Goal: Task Accomplishment & Management: Manage account settings

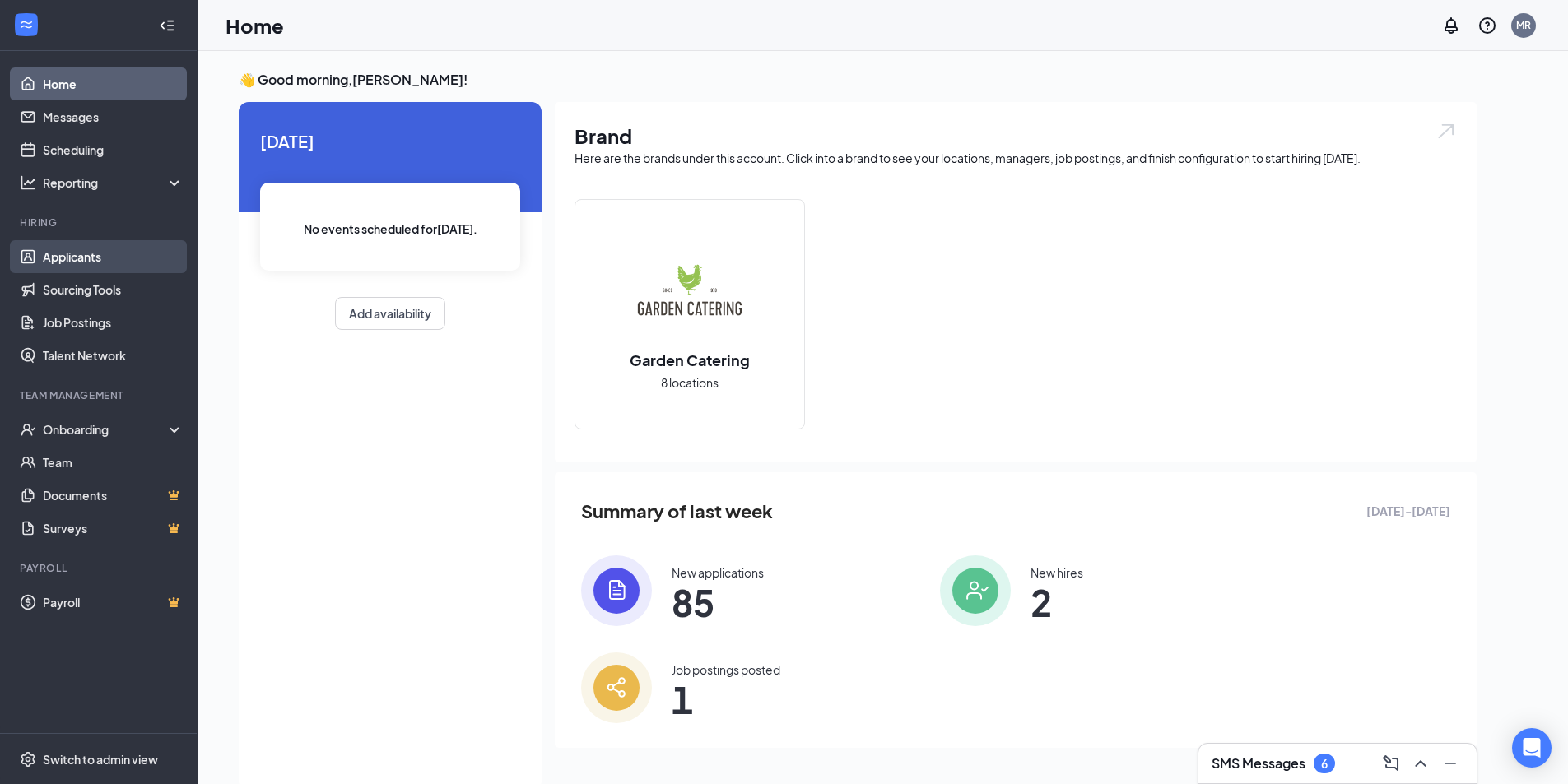
click at [82, 254] on link "Applicants" at bounding box center [113, 257] width 140 height 33
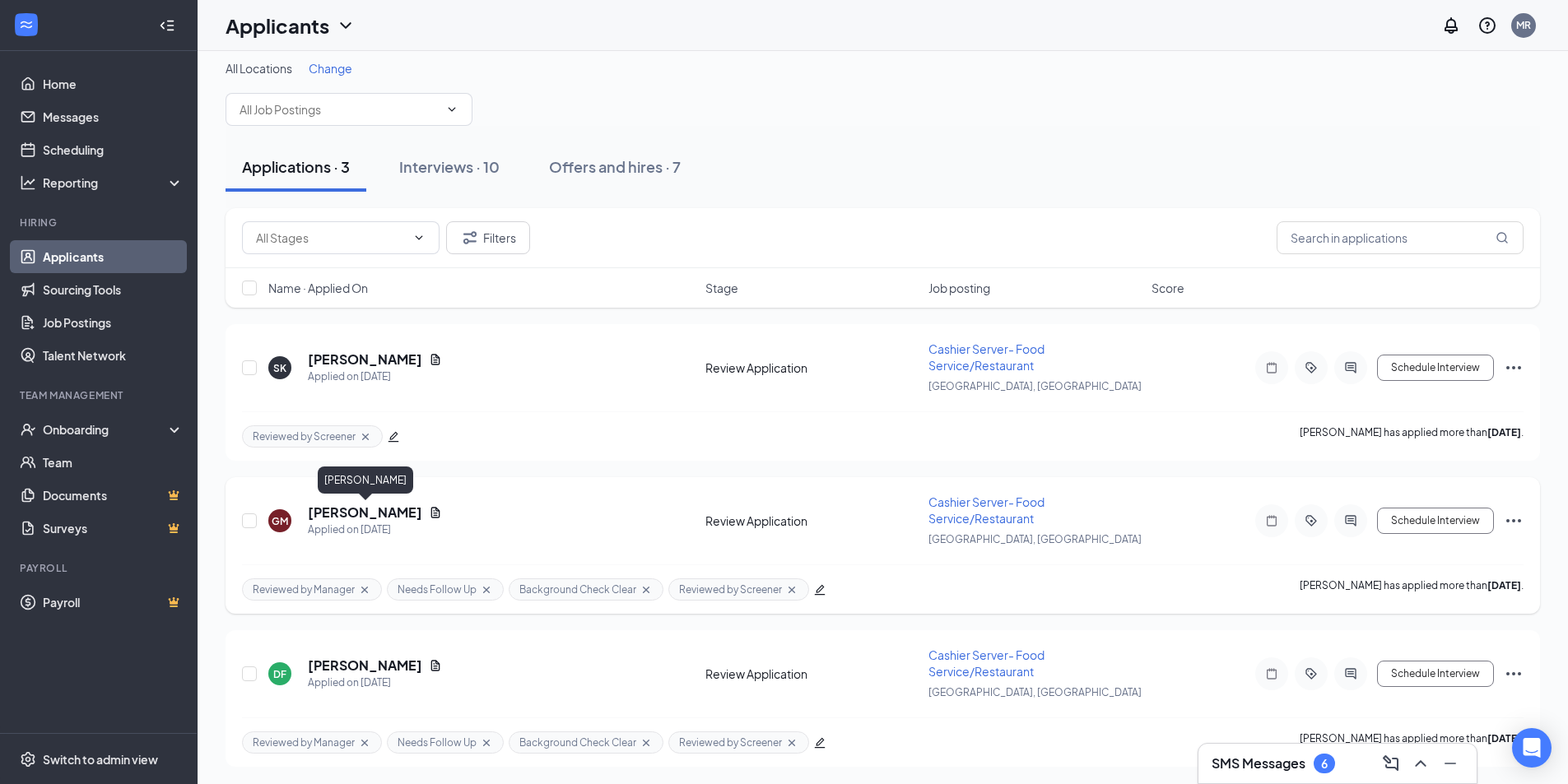
scroll to position [13, 0]
click at [450, 161] on div "Interviews · 10" at bounding box center [449, 164] width 101 height 21
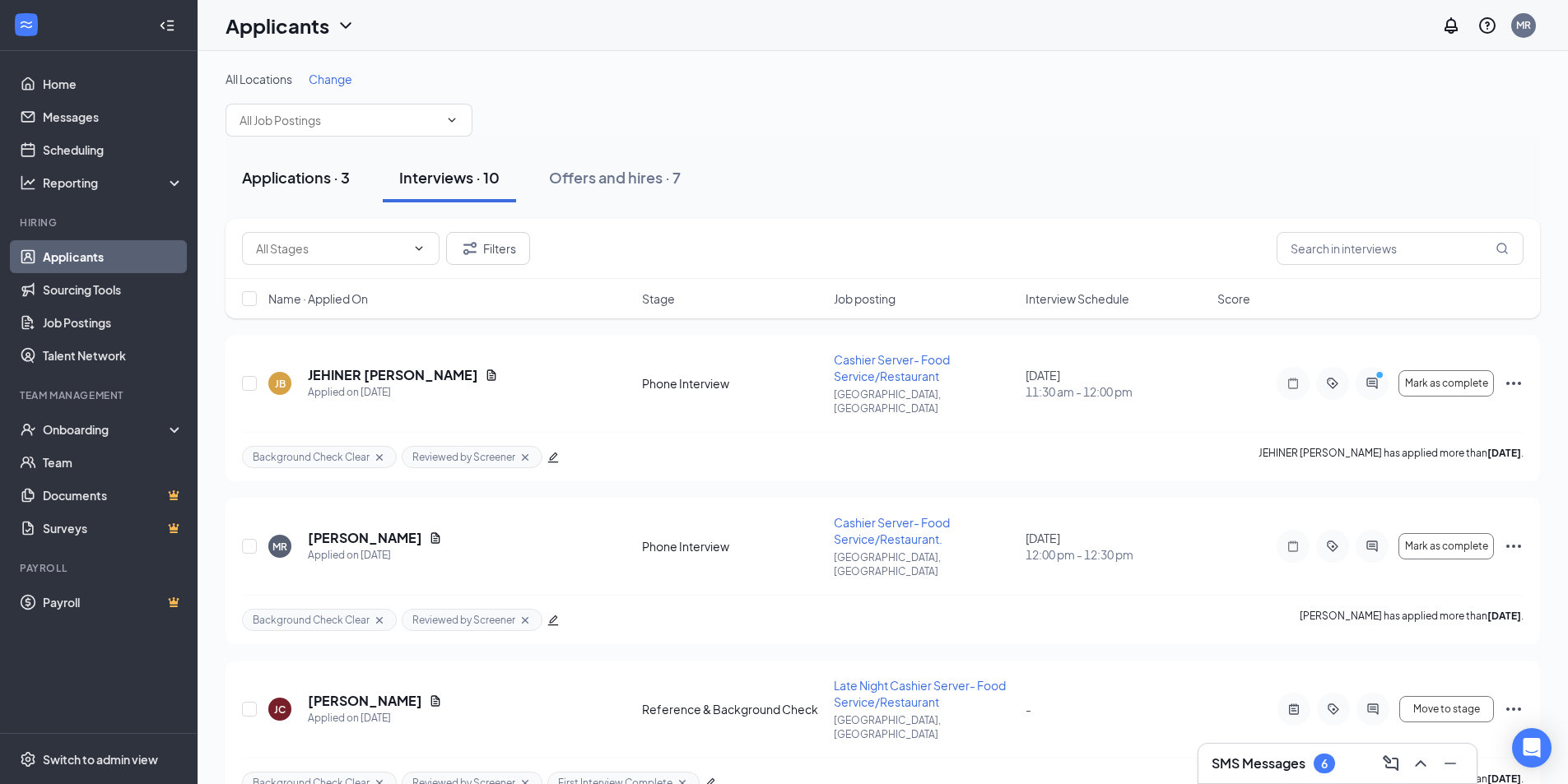
click at [258, 176] on div "Applications · 3" at bounding box center [296, 177] width 107 height 21
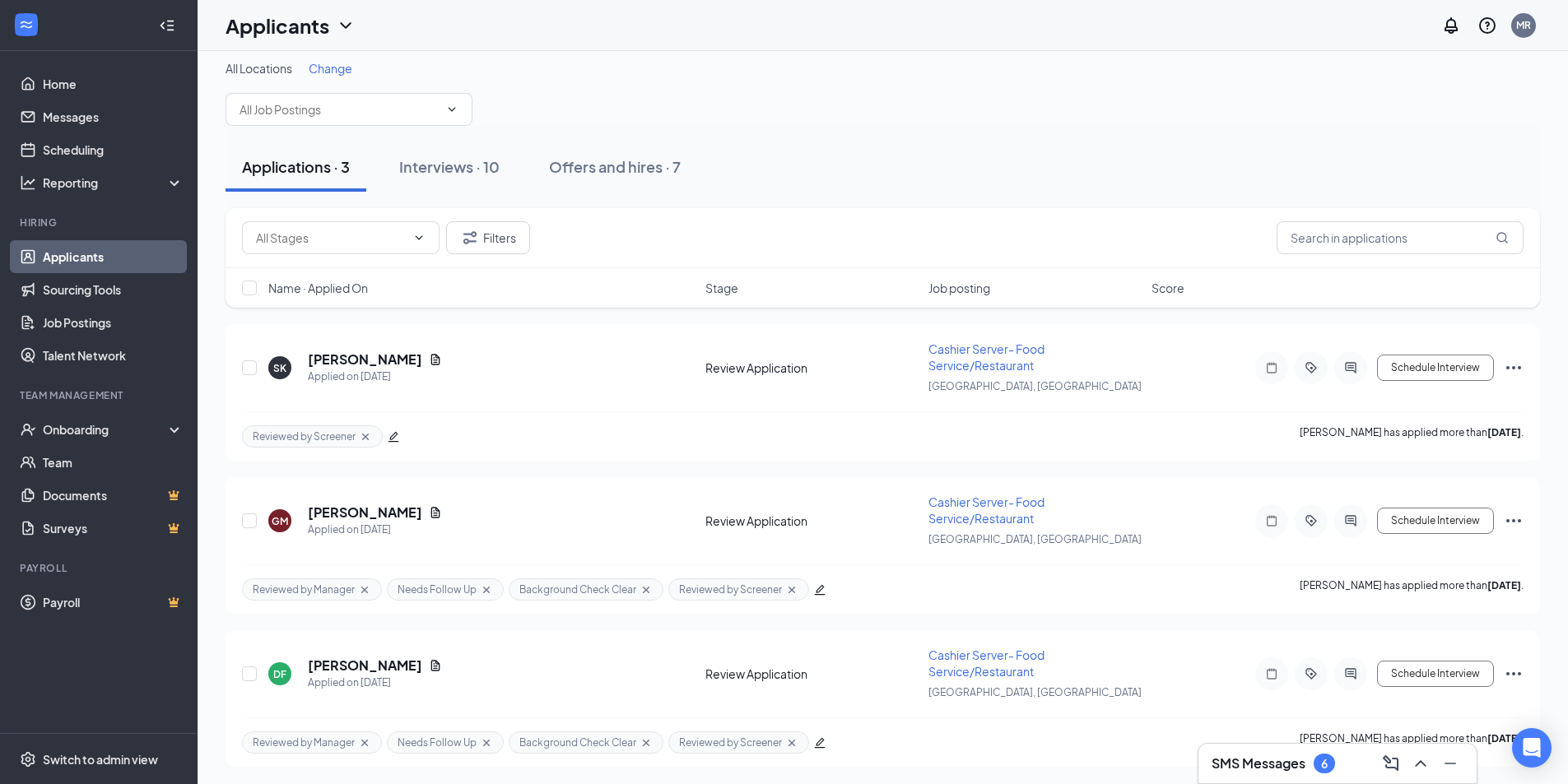
scroll to position [13, 0]
click at [502, 240] on button "Filters" at bounding box center [488, 235] width 84 height 33
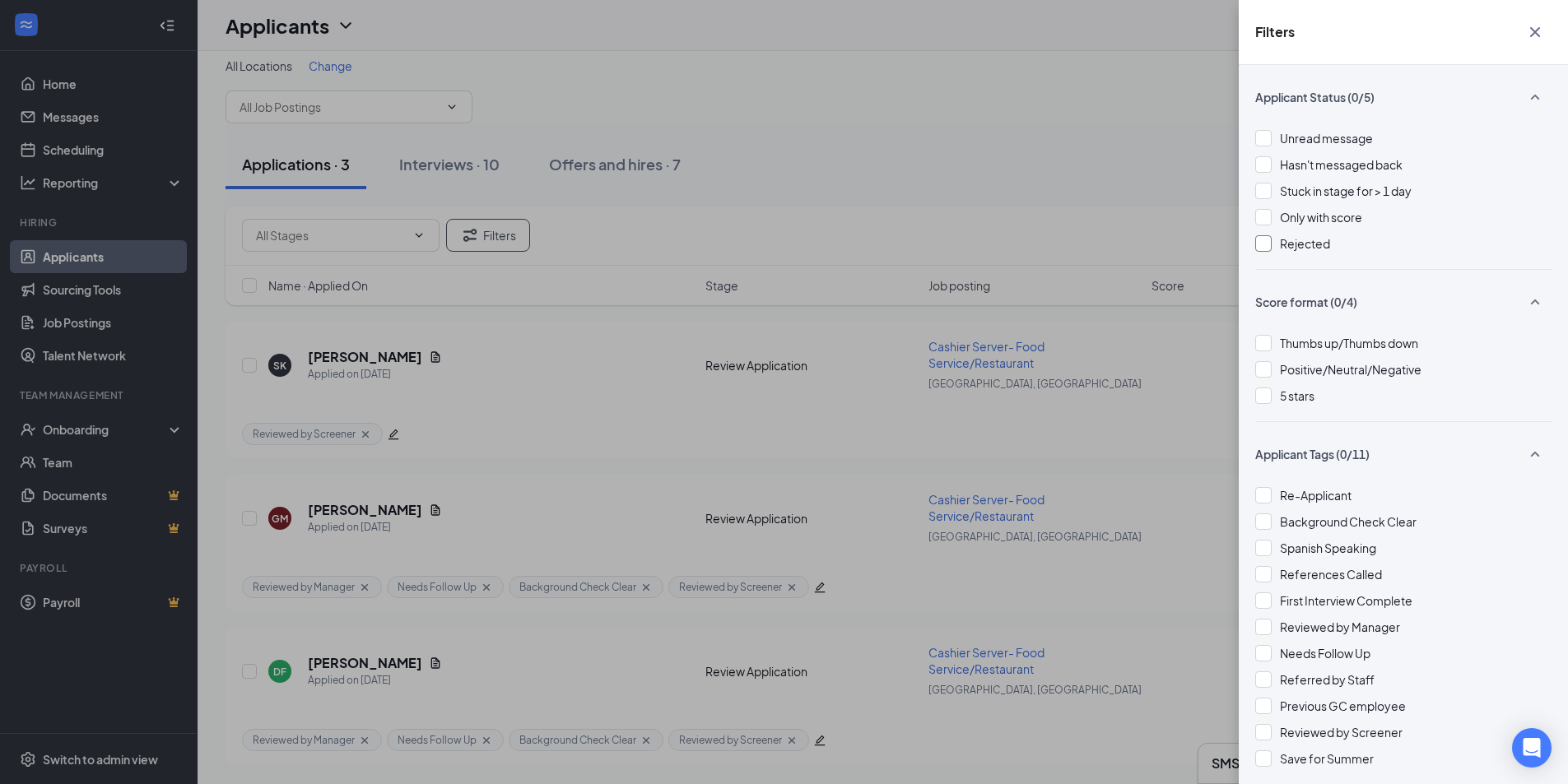
click at [1264, 248] on div at bounding box center [1263, 244] width 17 height 17
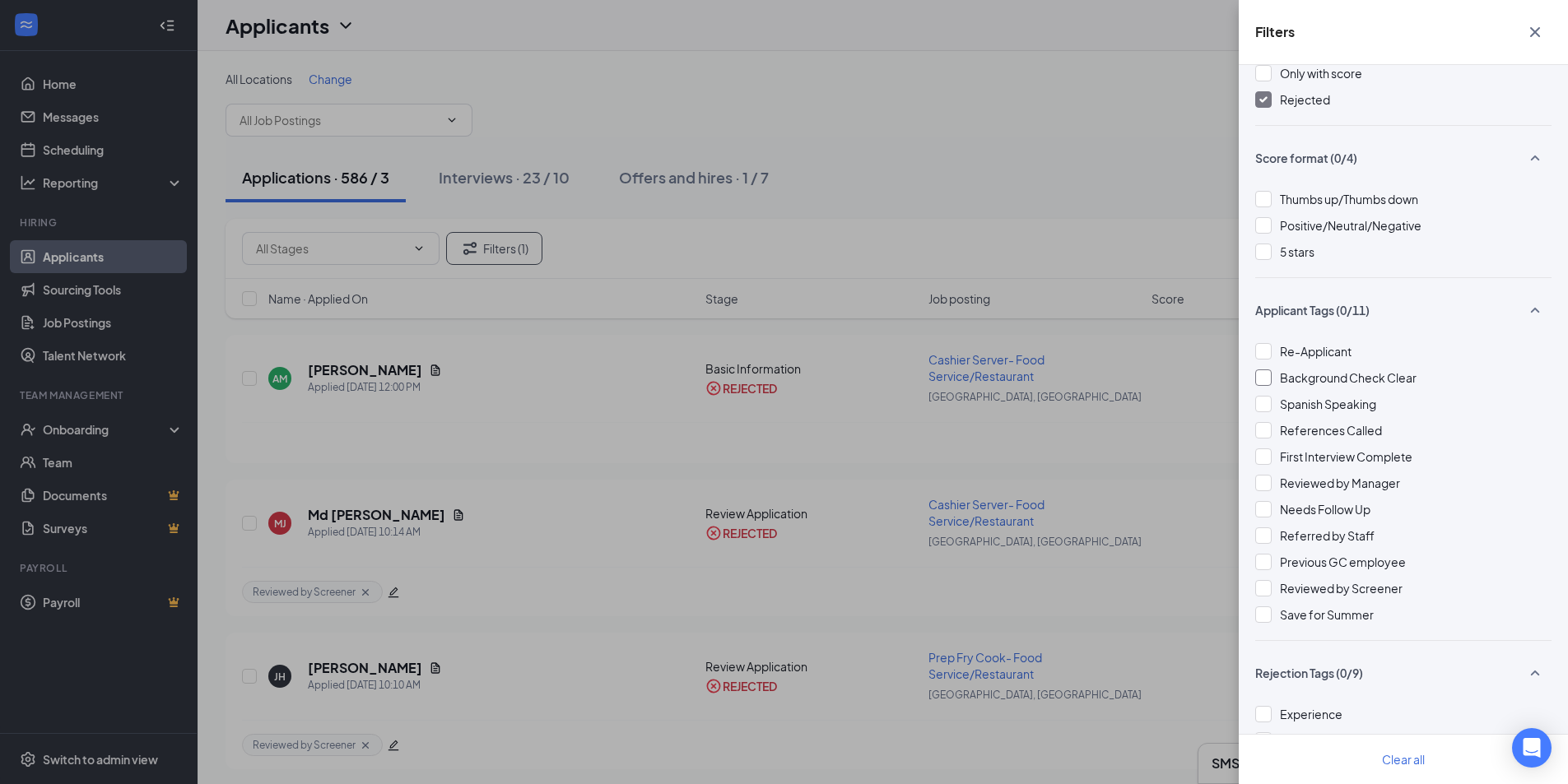
scroll to position [247, 0]
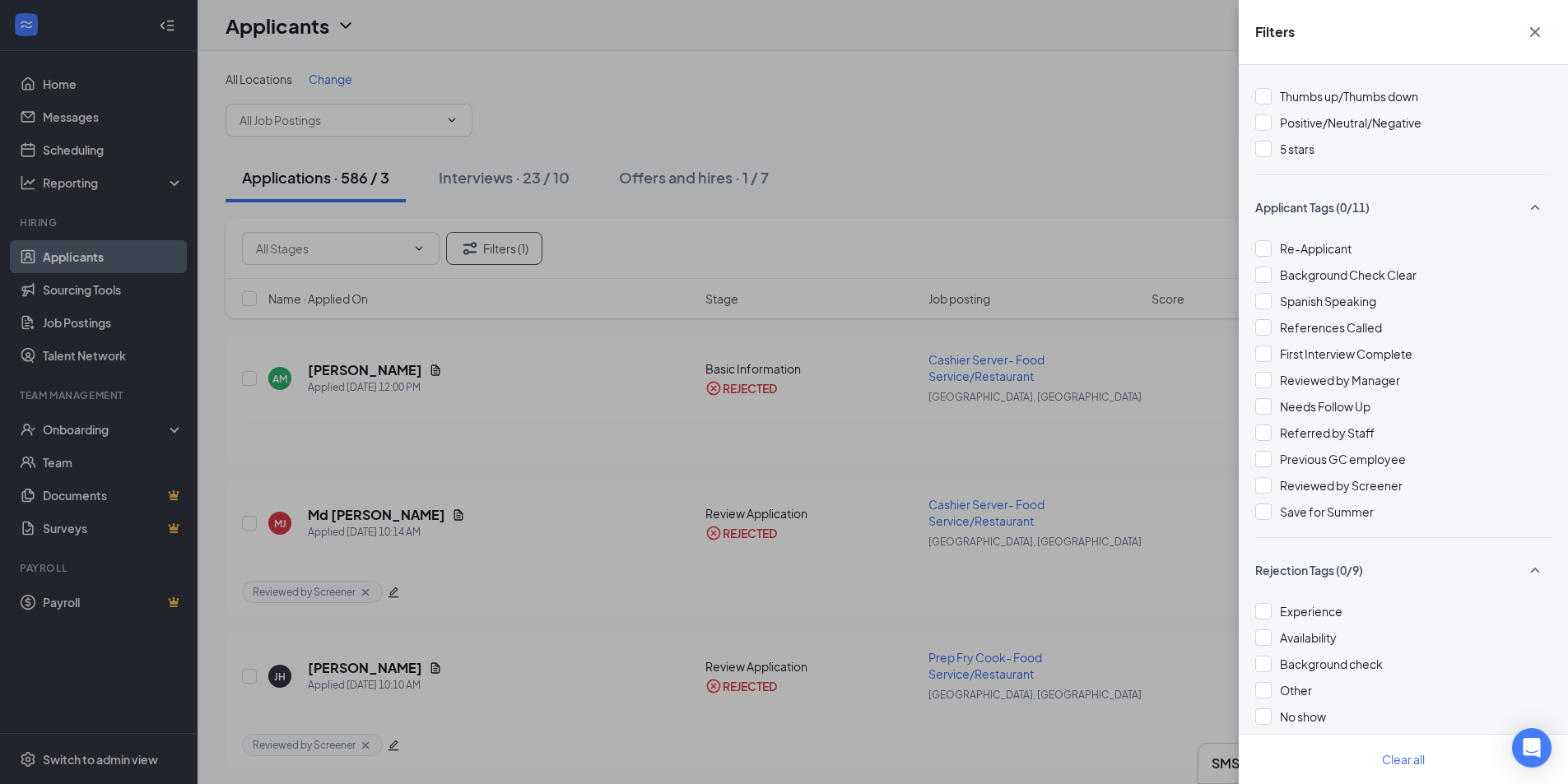
click at [1115, 174] on div "Filters Applicant Status (1/5) Unread message Hasn't messaged back Stuck in sta…" at bounding box center [784, 392] width 1568 height 784
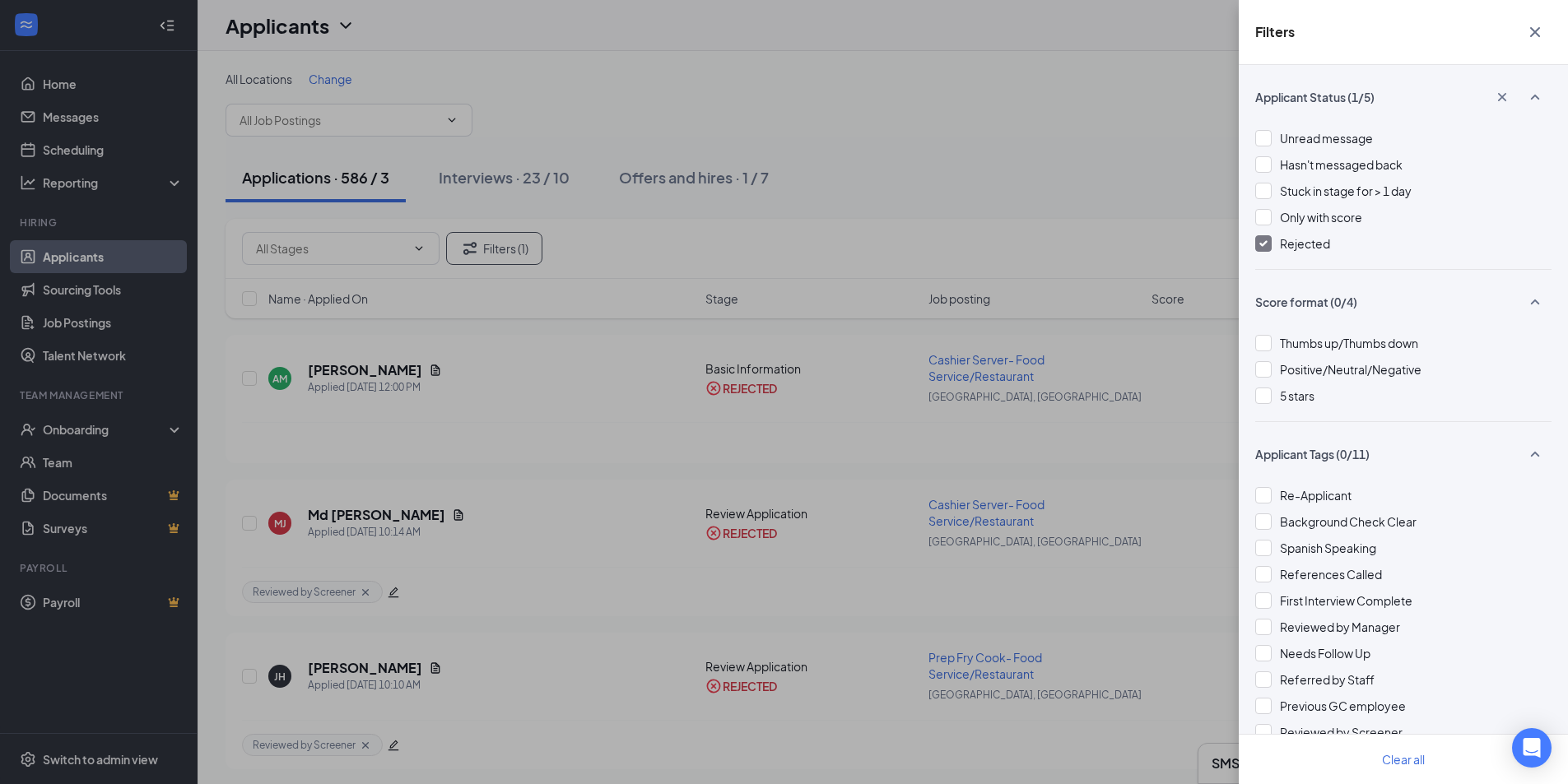
click at [1539, 32] on icon "Cross" at bounding box center [1535, 32] width 20 height 20
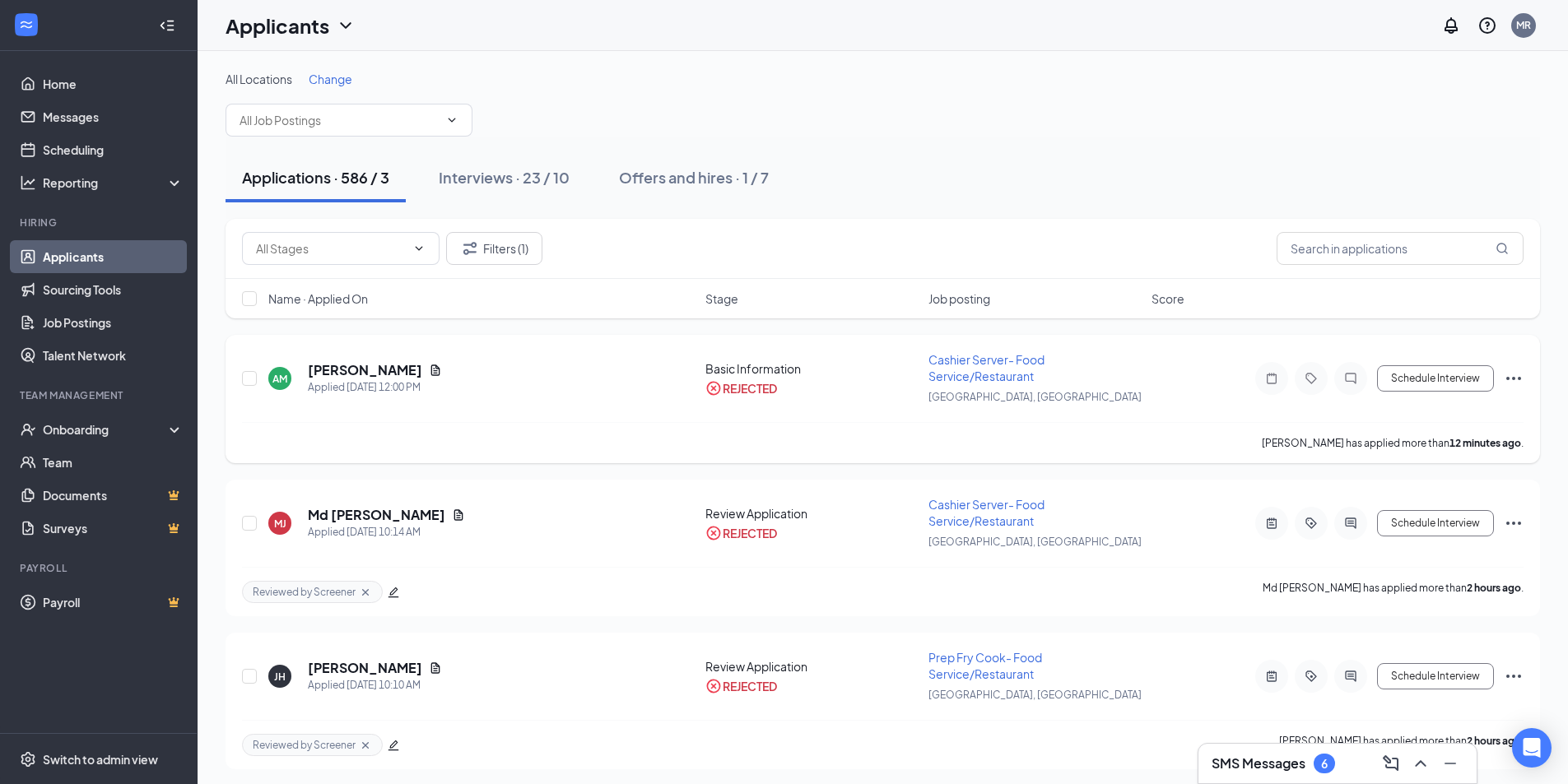
click at [509, 386] on div "AM [PERSON_NAME] Applied [DATE] 12:00 PM" at bounding box center [482, 378] width 427 height 35
click at [431, 372] on icon "Document" at bounding box center [435, 369] width 9 height 11
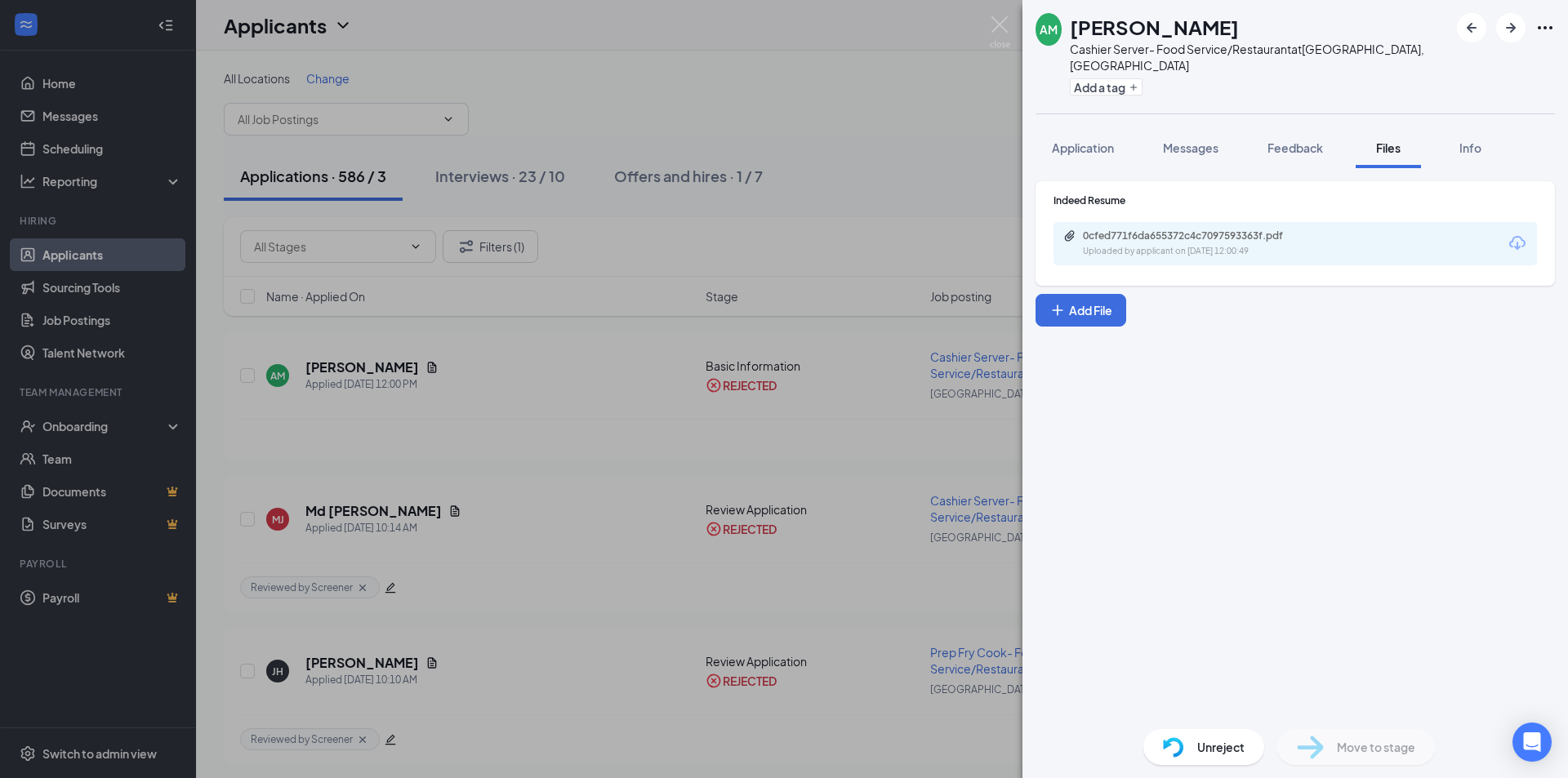
drag, startPoint x: 1096, startPoint y: 135, endPoint x: 1425, endPoint y: 241, distance: 345.7
click at [1096, 140] on span "Application" at bounding box center [1083, 148] width 62 height 15
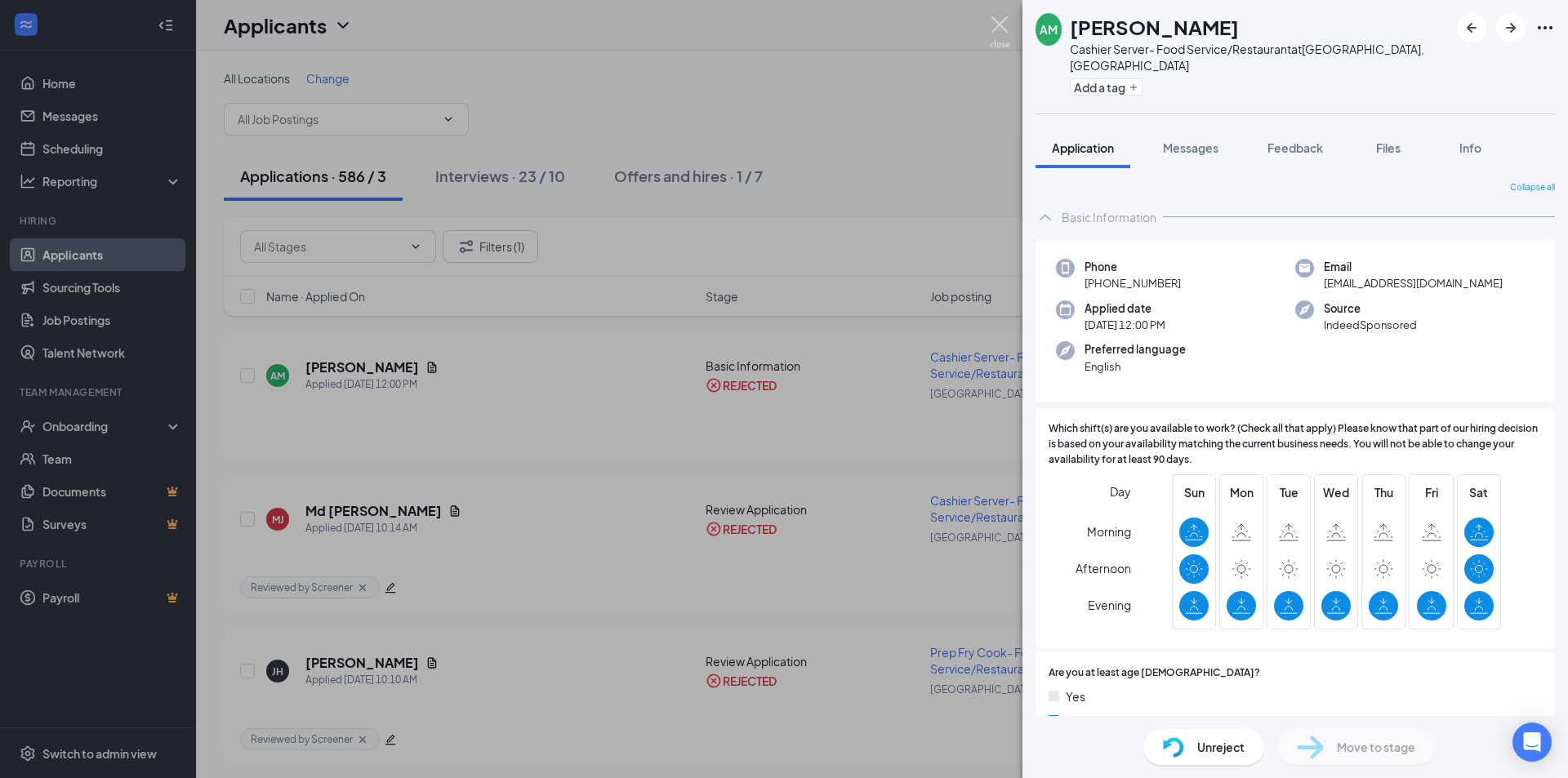
click at [1001, 20] on img at bounding box center [999, 32] width 20 height 32
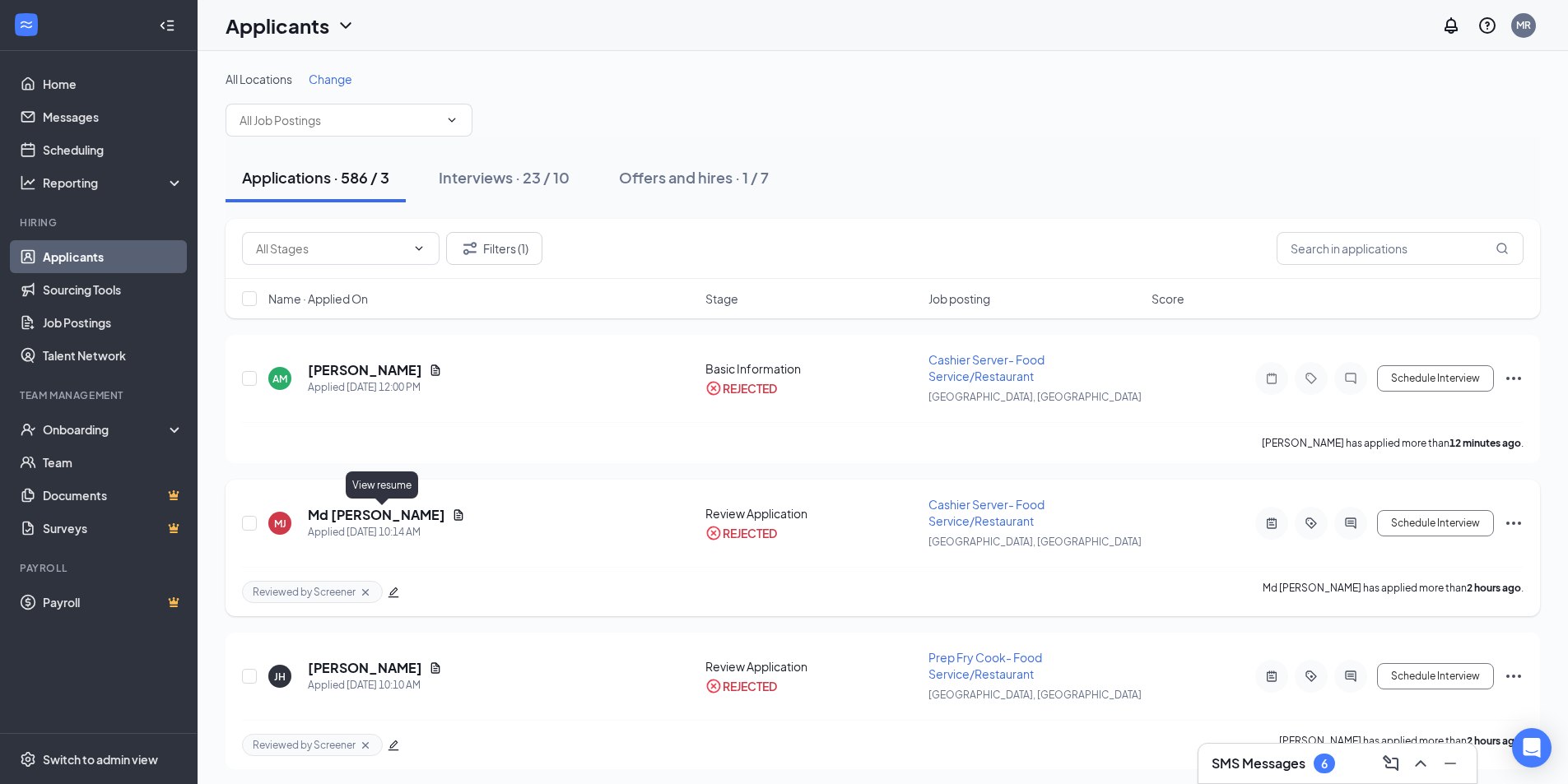
click at [452, 517] on icon "Document" at bounding box center [459, 516] width 13 height 13
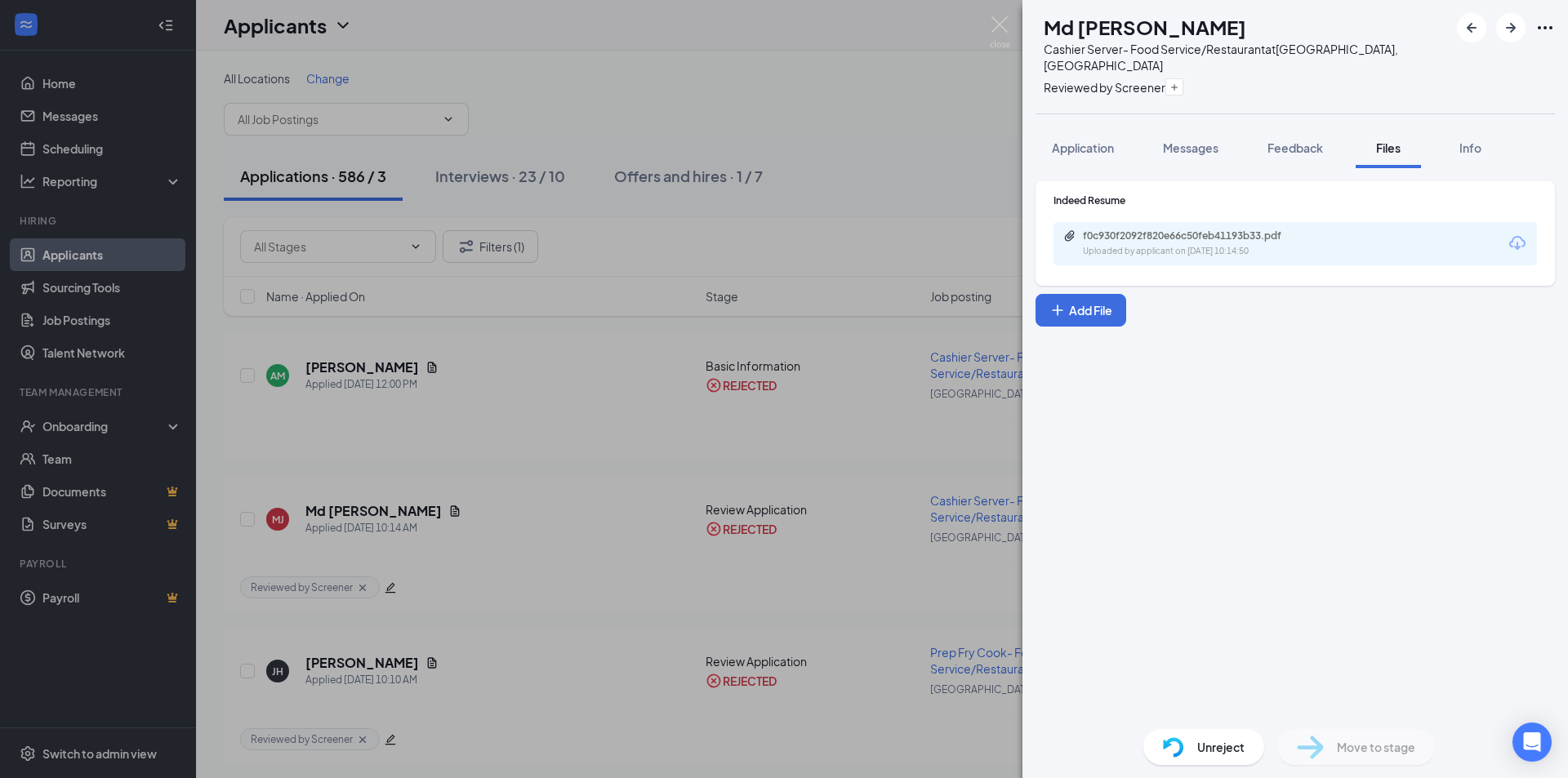
click at [1073, 139] on button "Application" at bounding box center [1083, 148] width 95 height 41
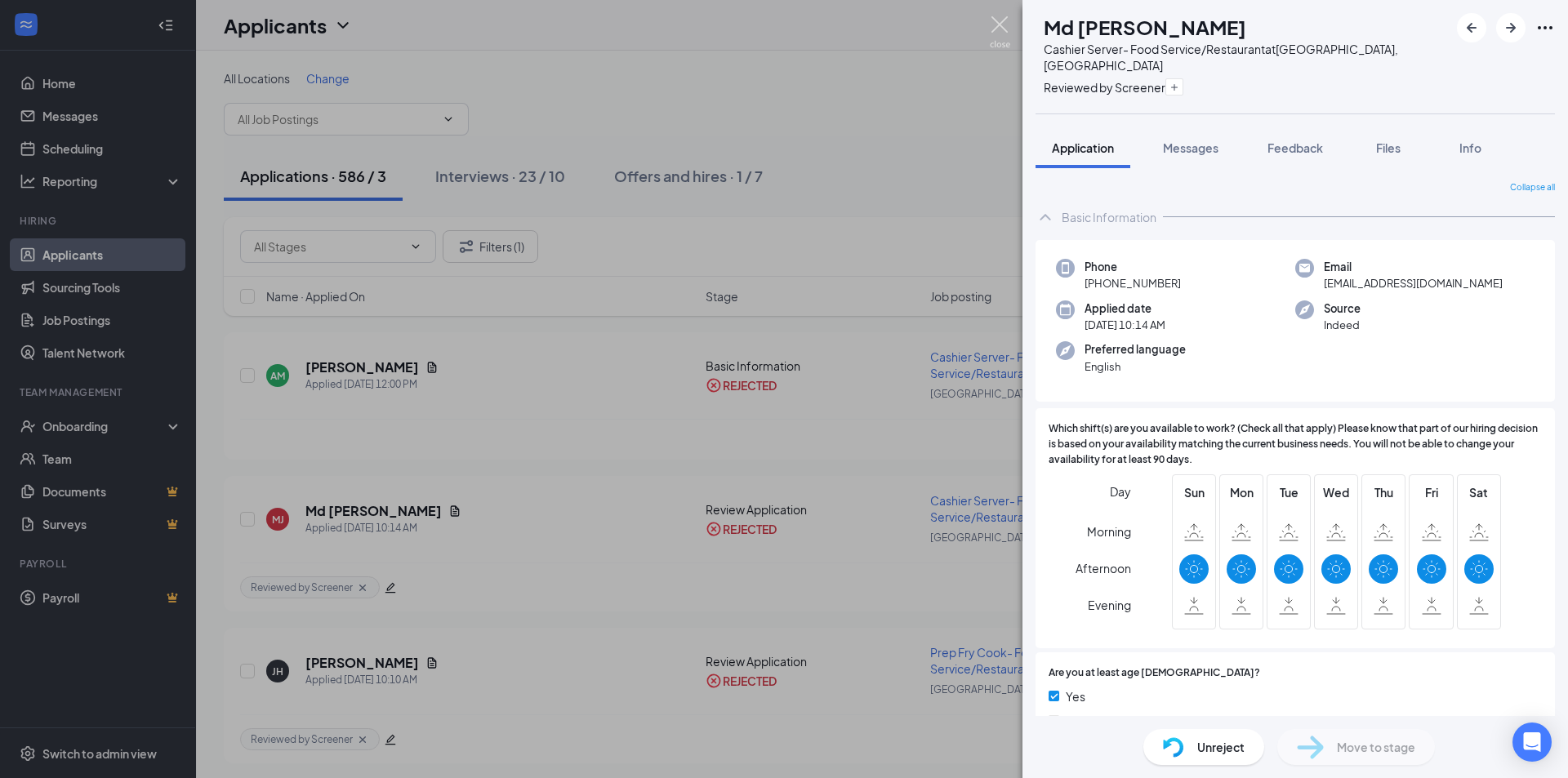
click at [1001, 27] on img at bounding box center [999, 32] width 20 height 32
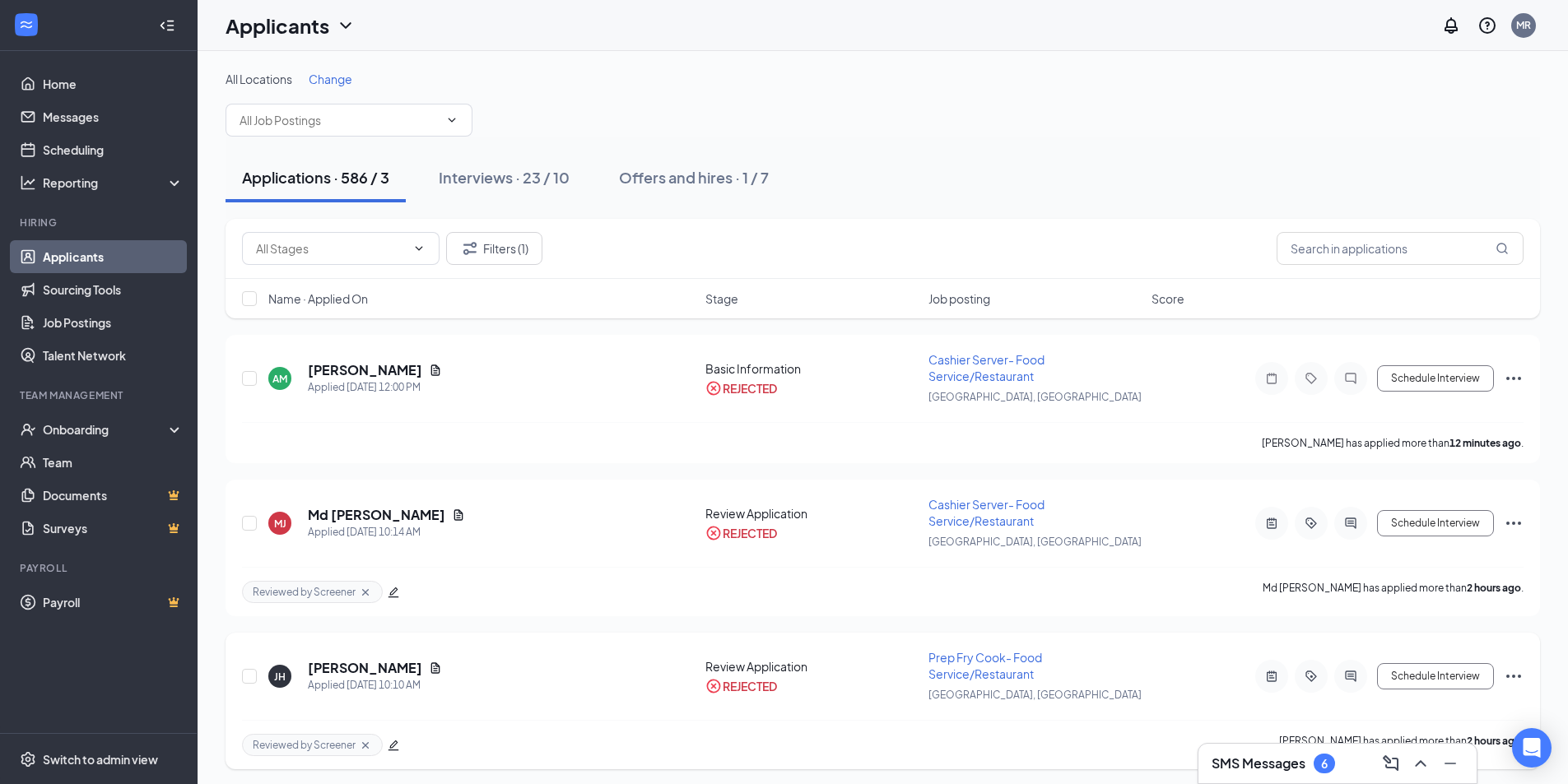
click at [424, 673] on div "[PERSON_NAME]" at bounding box center [375, 668] width 134 height 18
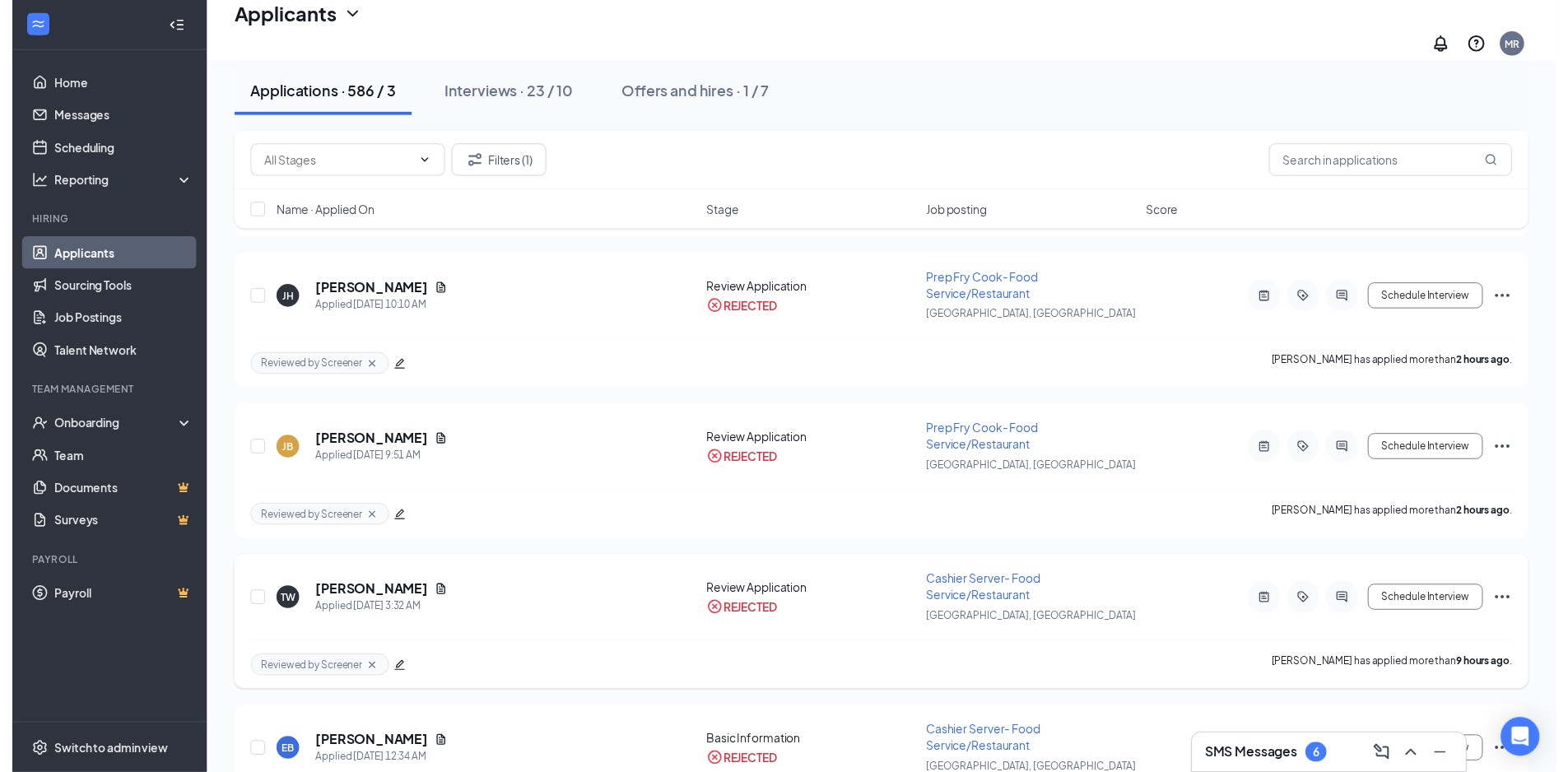
scroll to position [412, 0]
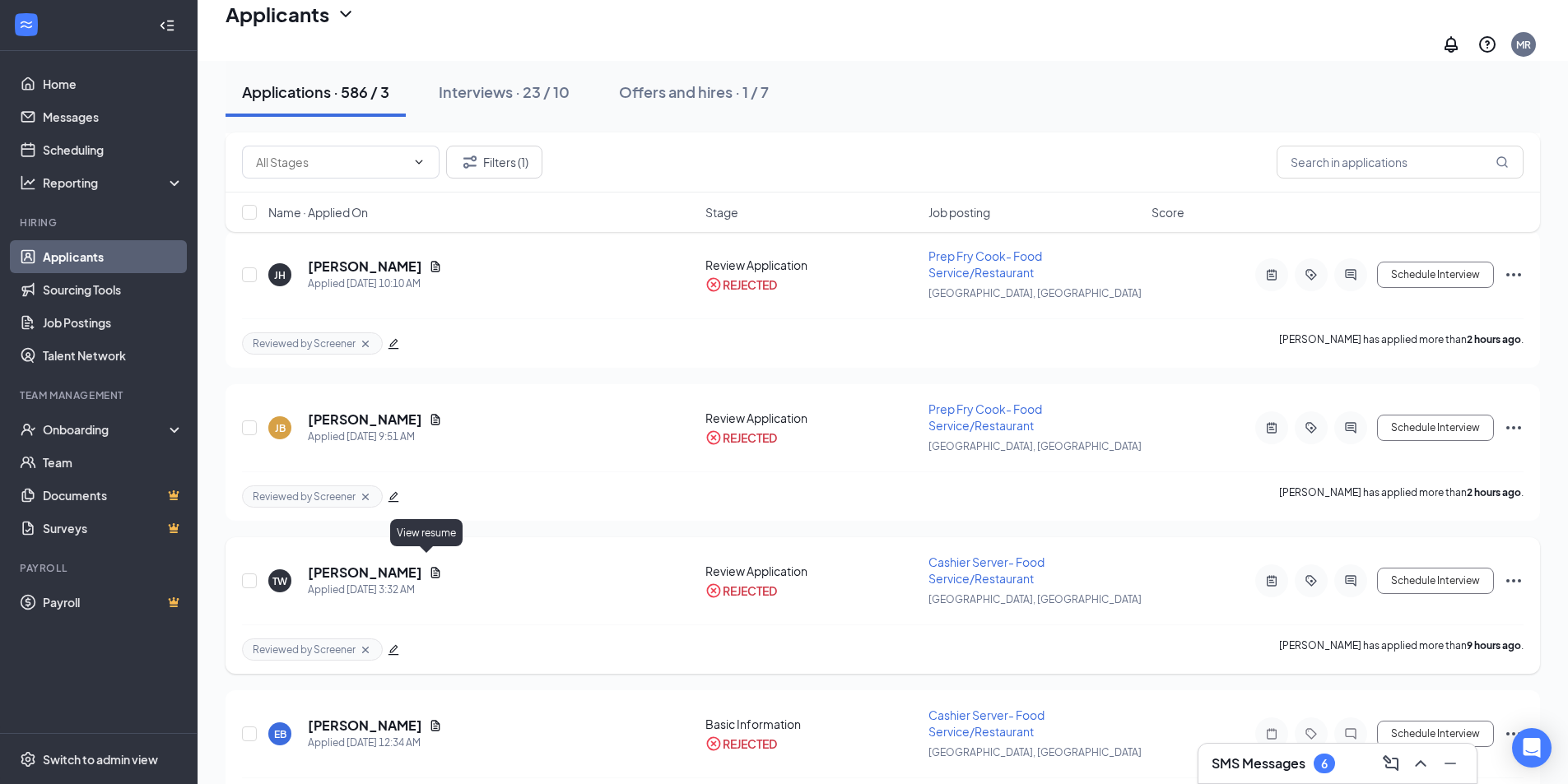
click at [429, 566] on icon "Document" at bounding box center [435, 573] width 13 height 13
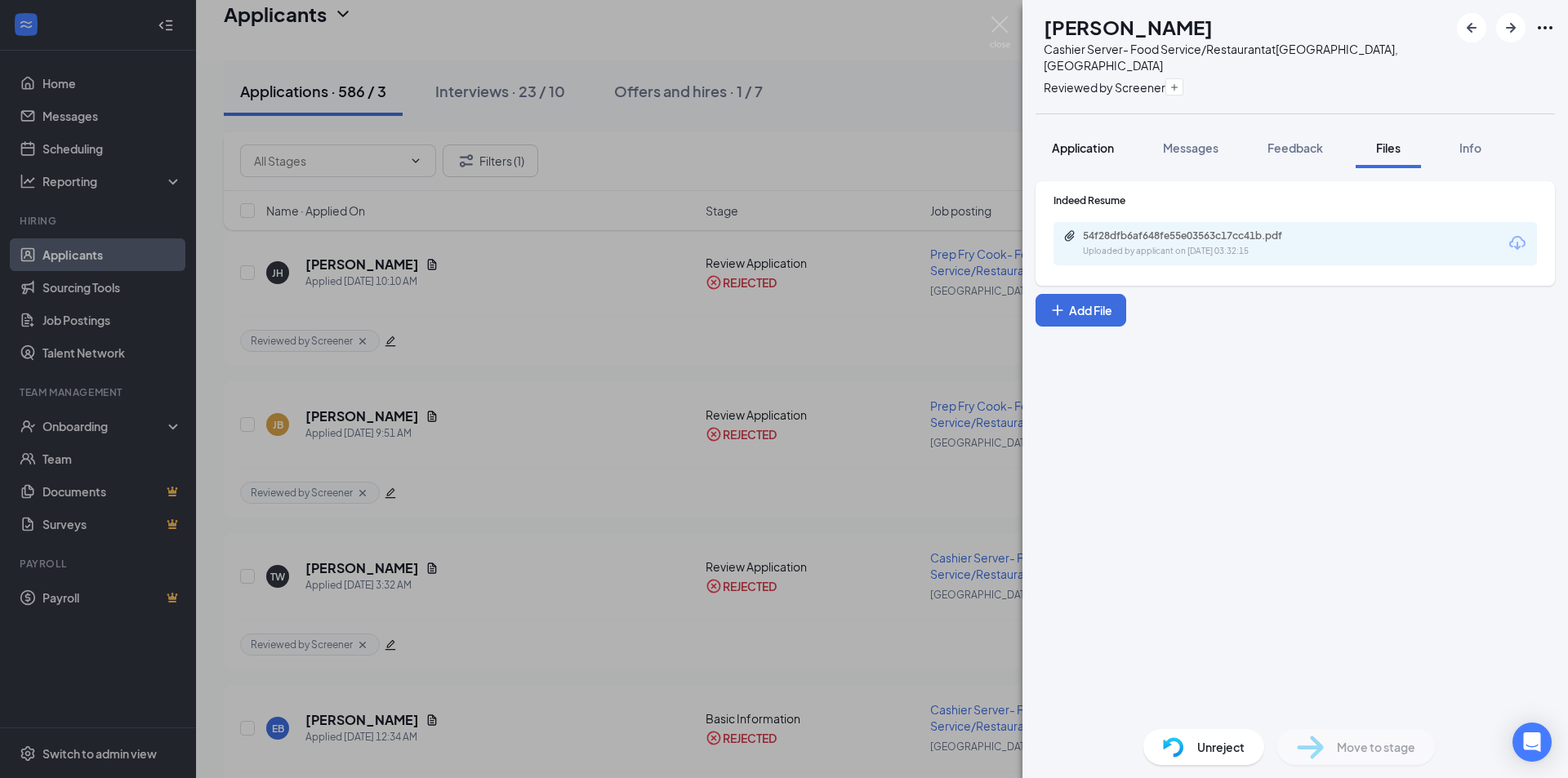
click at [1082, 140] on span "Application" at bounding box center [1083, 148] width 62 height 15
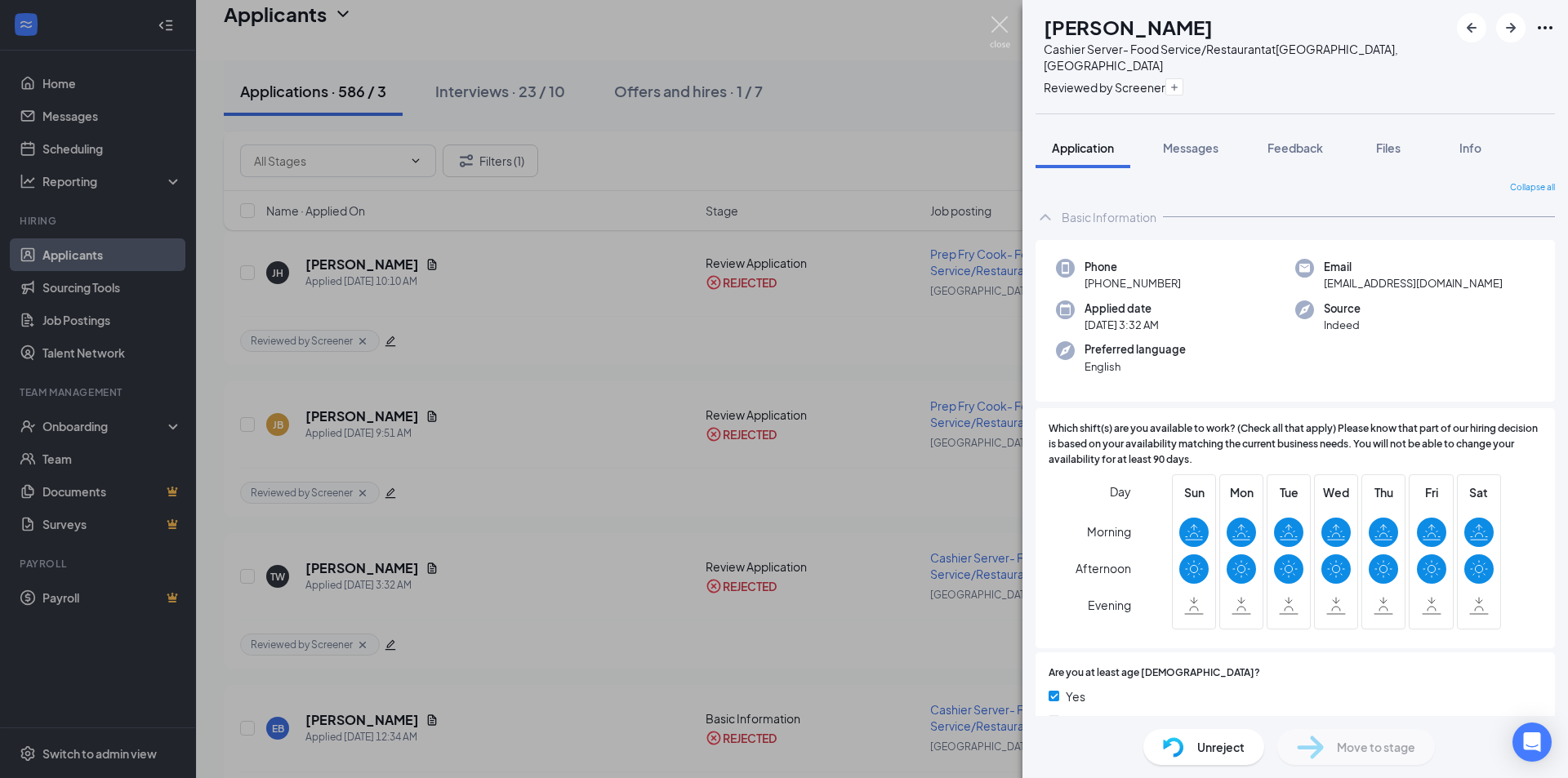
click at [1007, 23] on img at bounding box center [999, 32] width 20 height 32
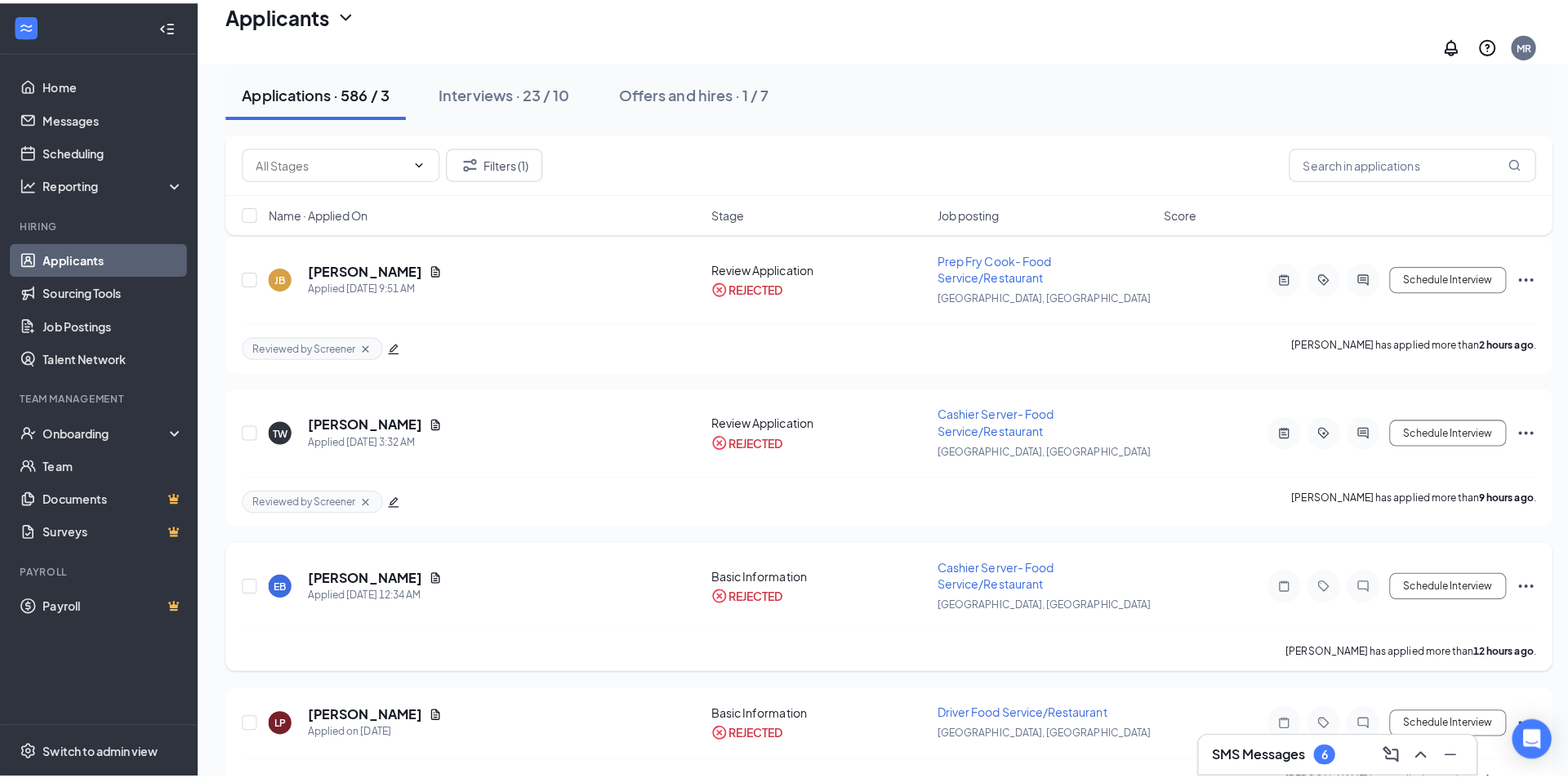
scroll to position [571, 0]
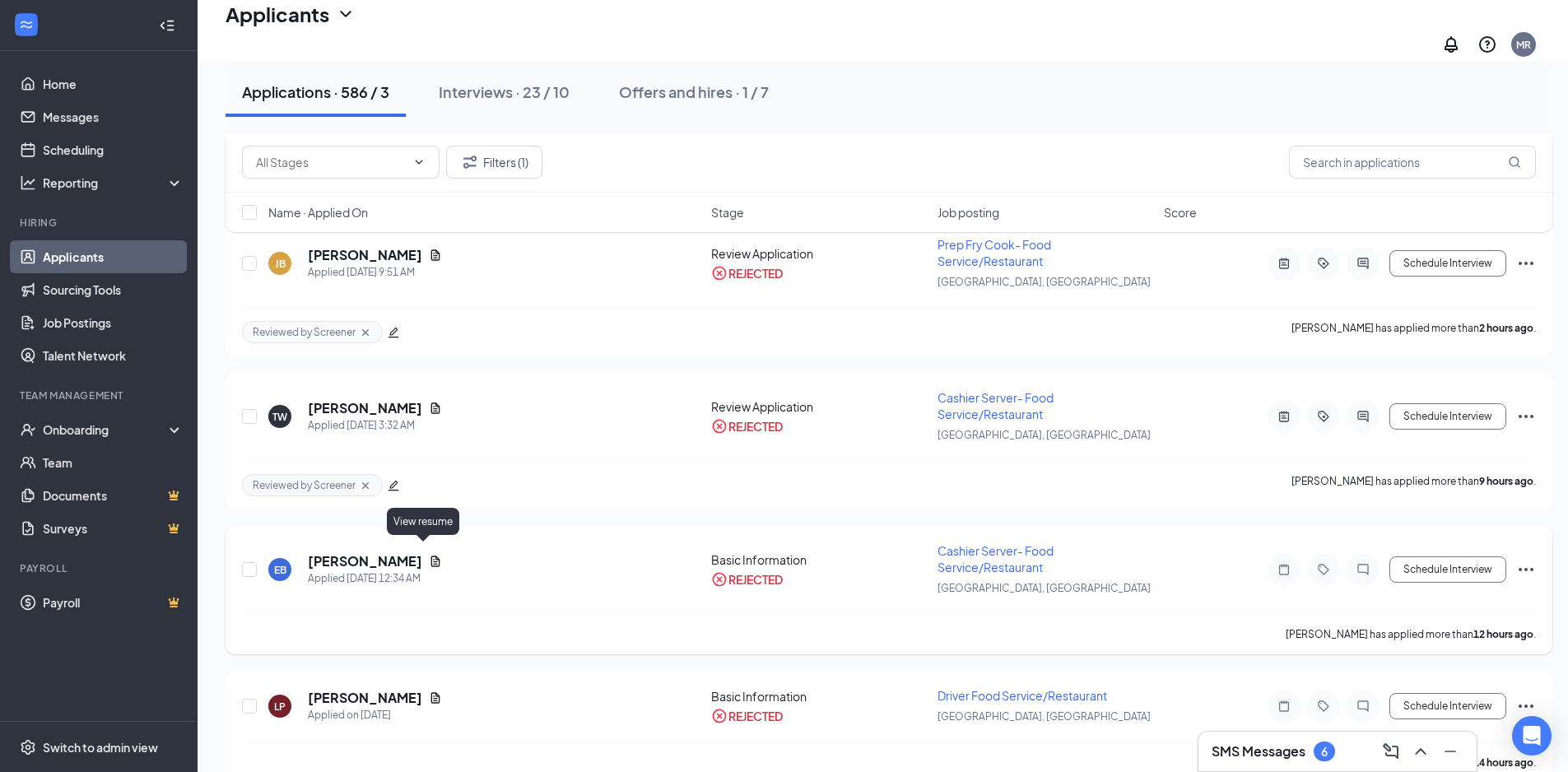
click at [431, 555] on icon "Document" at bounding box center [435, 560] width 9 height 11
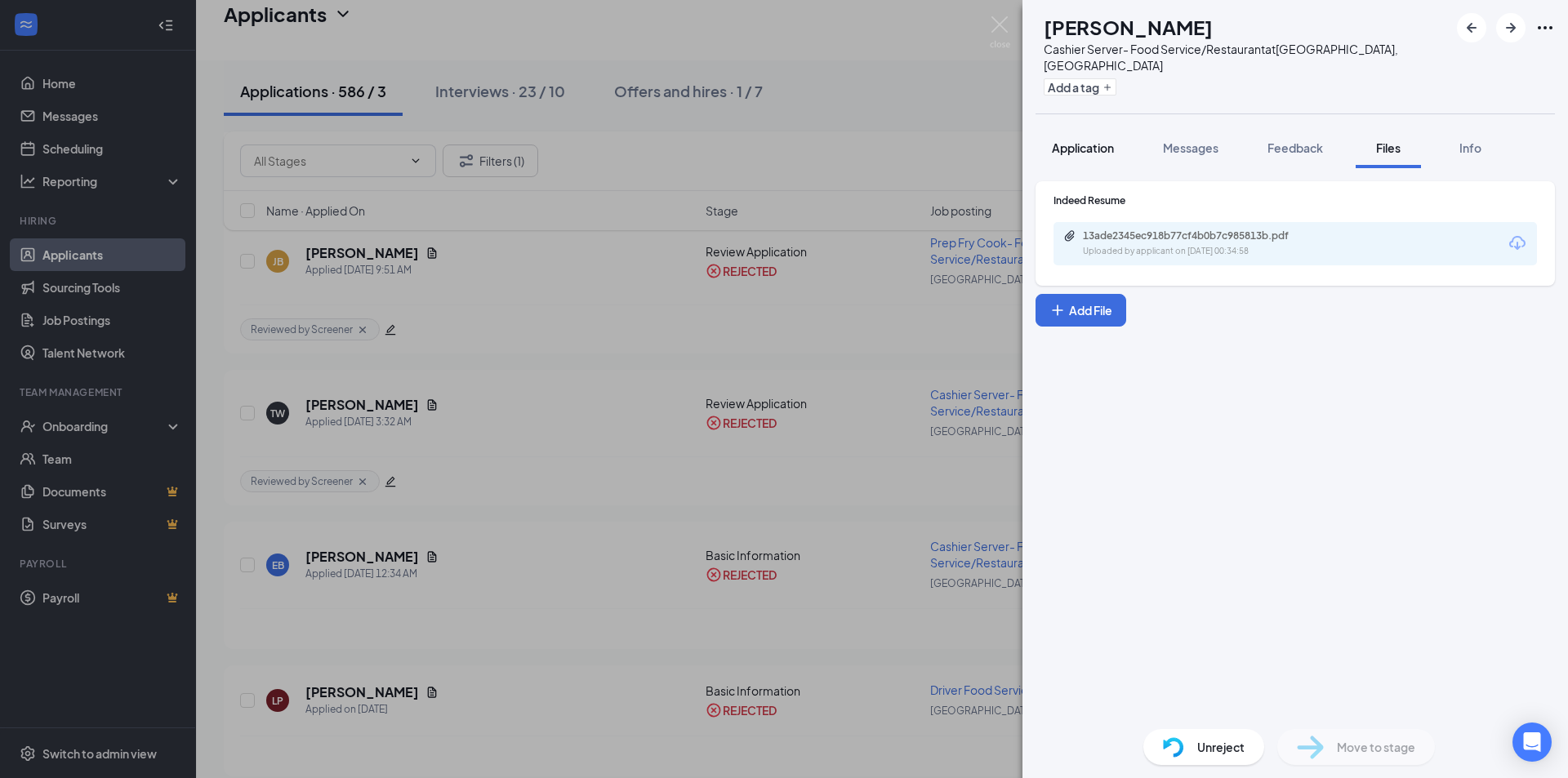
click at [1078, 140] on span "Application" at bounding box center [1083, 148] width 62 height 15
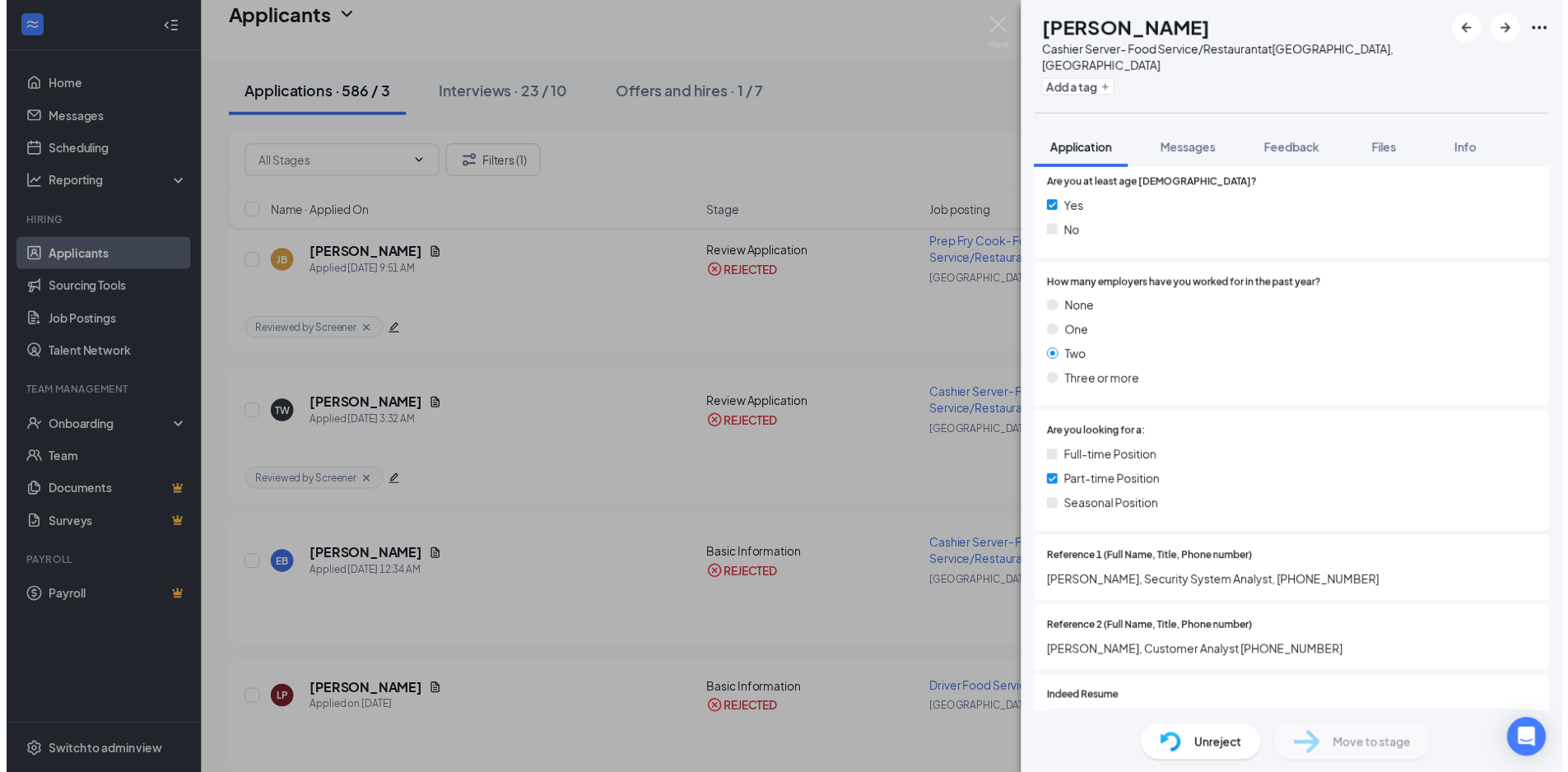
scroll to position [576, 0]
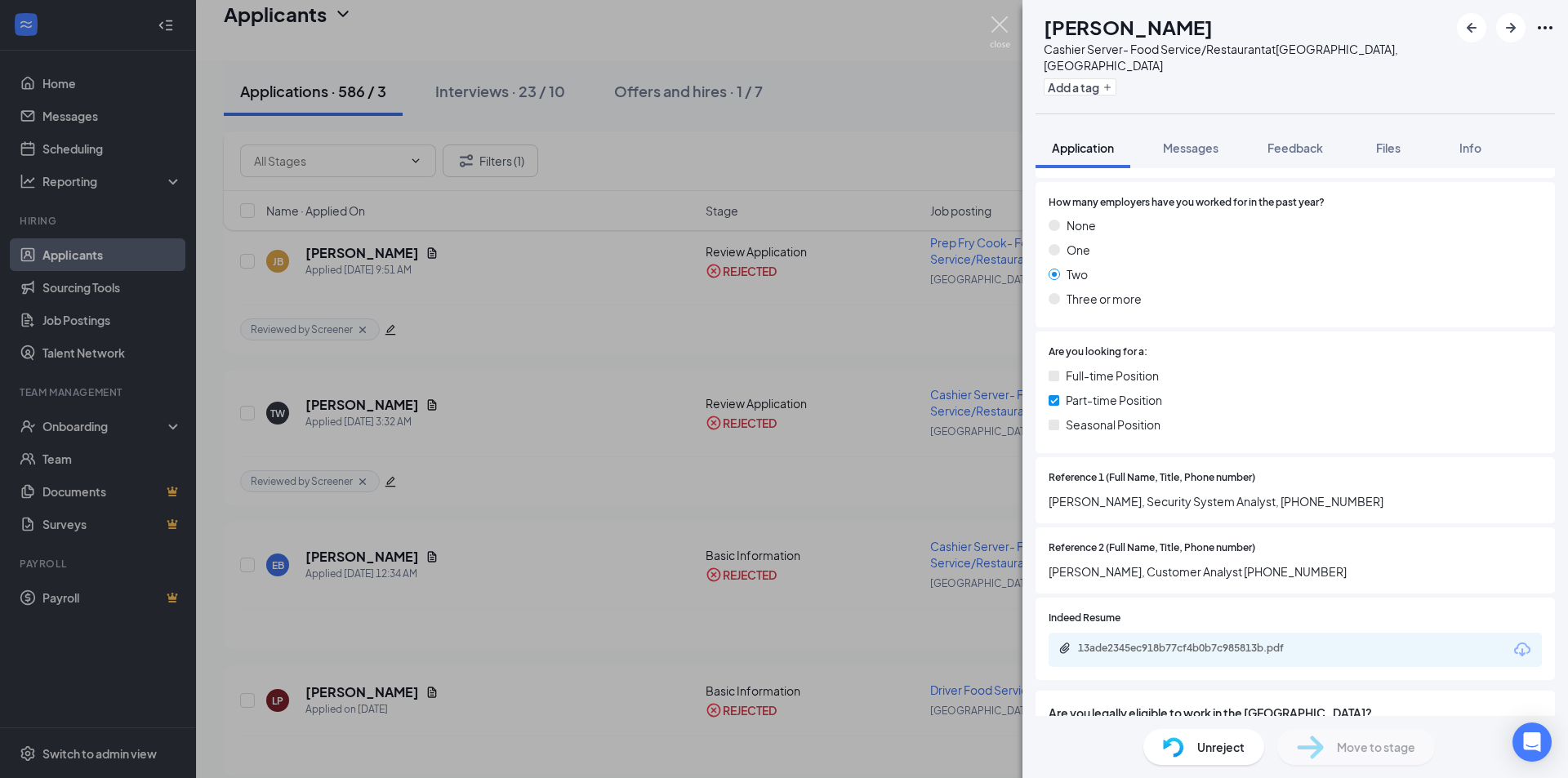
click at [1002, 24] on img at bounding box center [999, 32] width 20 height 32
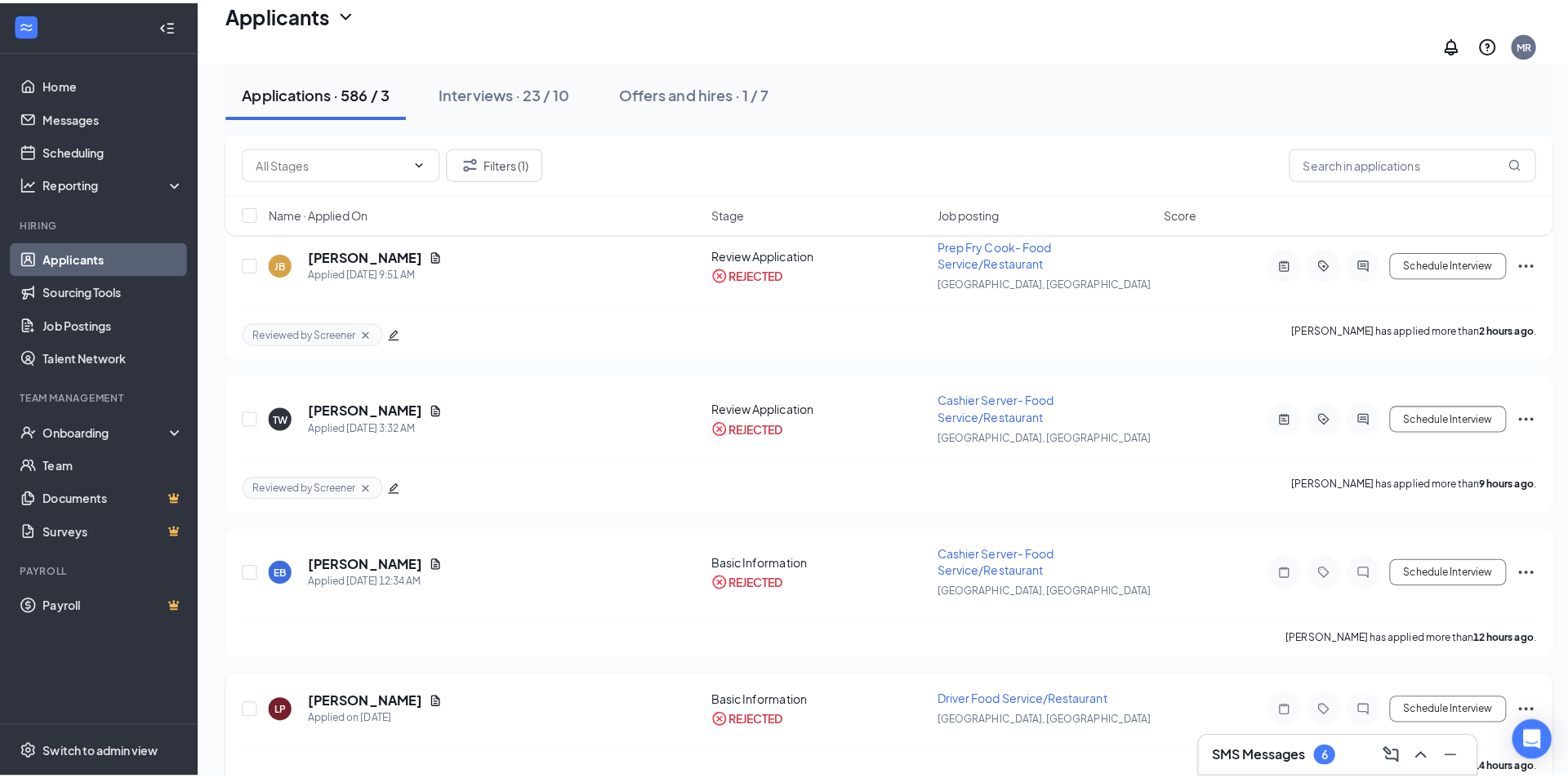
scroll to position [653, 0]
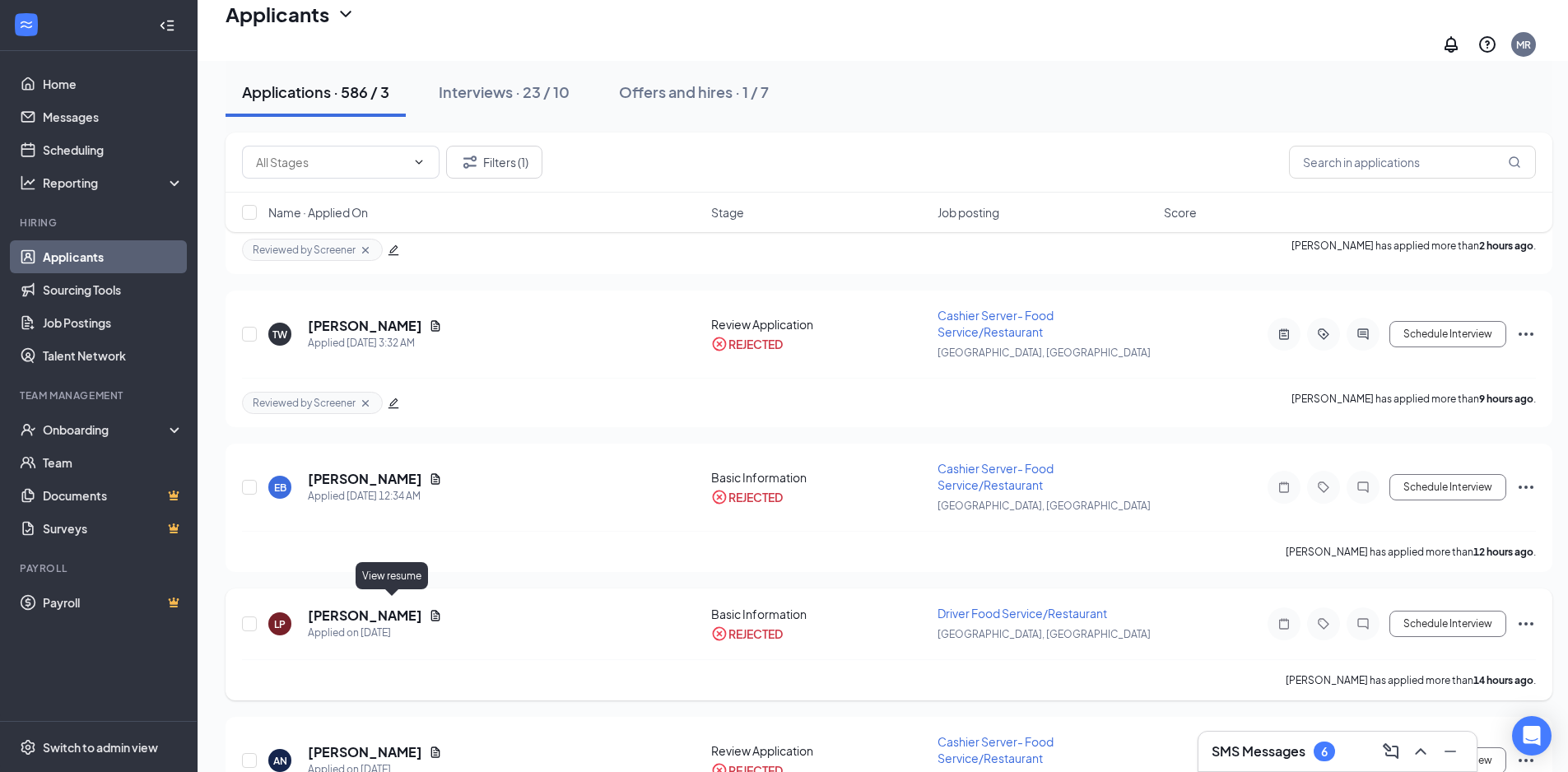
click at [429, 609] on icon "Document" at bounding box center [435, 616] width 13 height 13
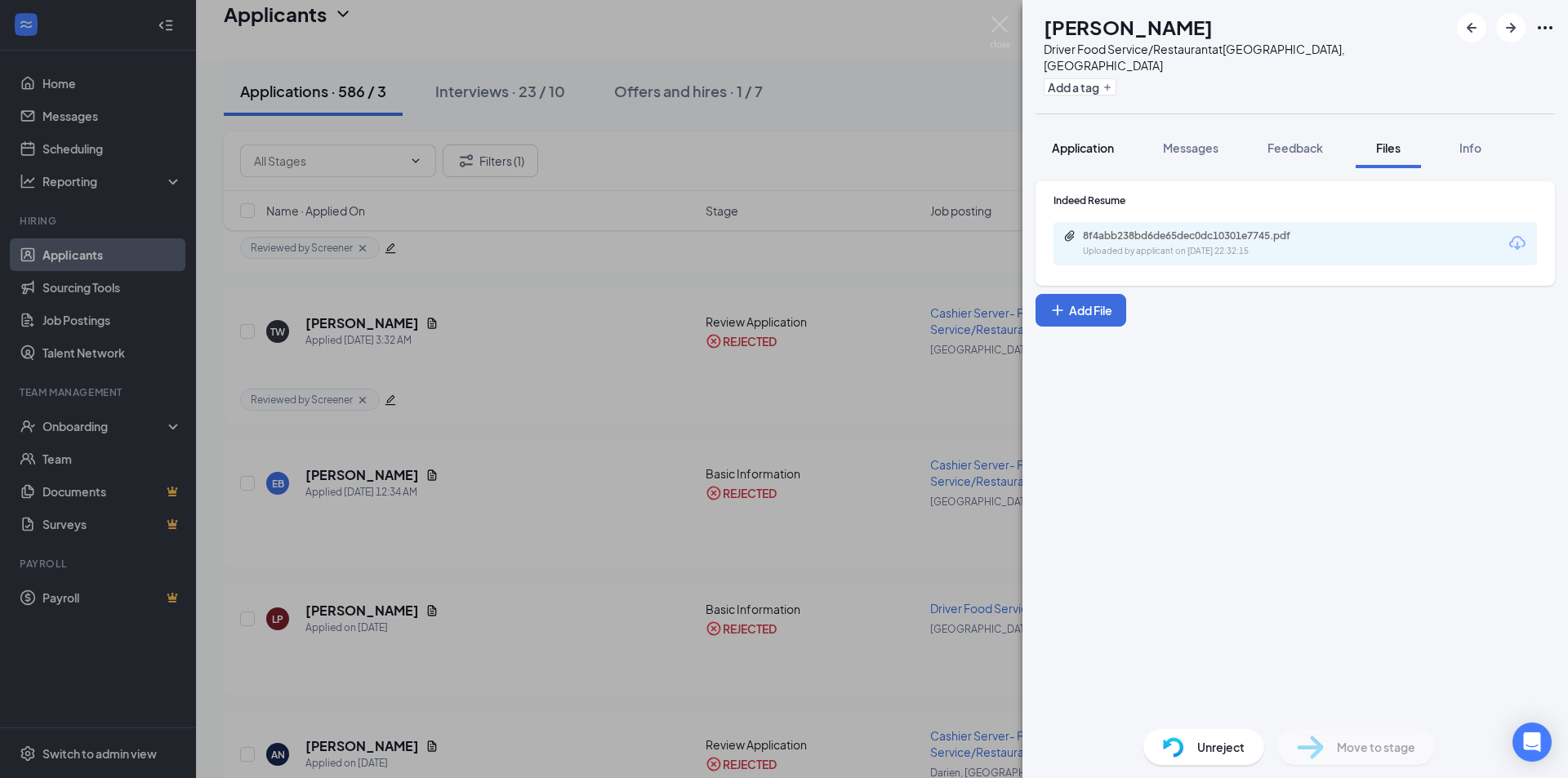
click at [1079, 140] on span "Application" at bounding box center [1083, 148] width 62 height 15
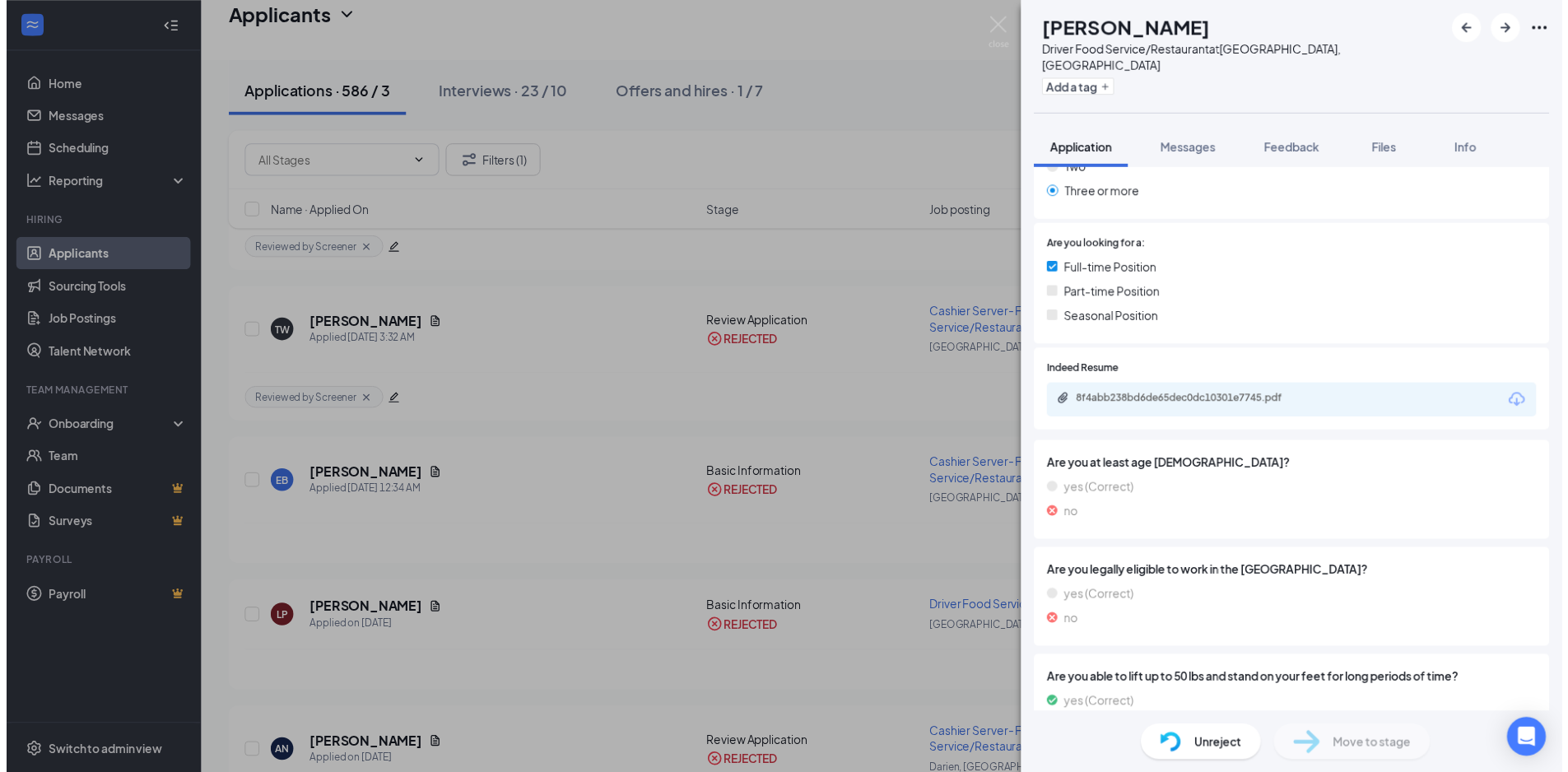
scroll to position [576, 0]
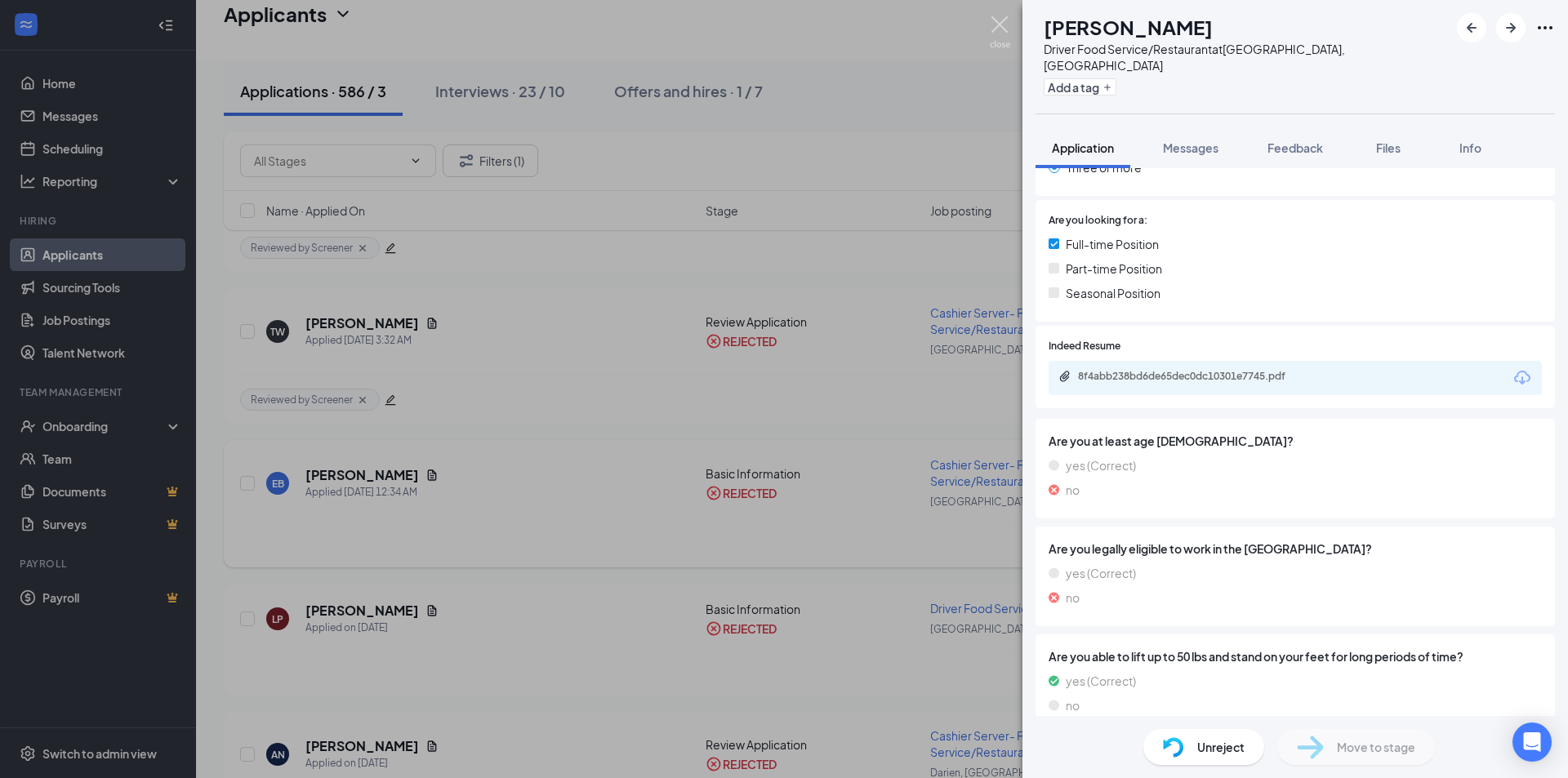
drag, startPoint x: 1005, startPoint y: 25, endPoint x: 792, endPoint y: 441, distance: 467.4
click at [1005, 24] on img at bounding box center [999, 32] width 20 height 32
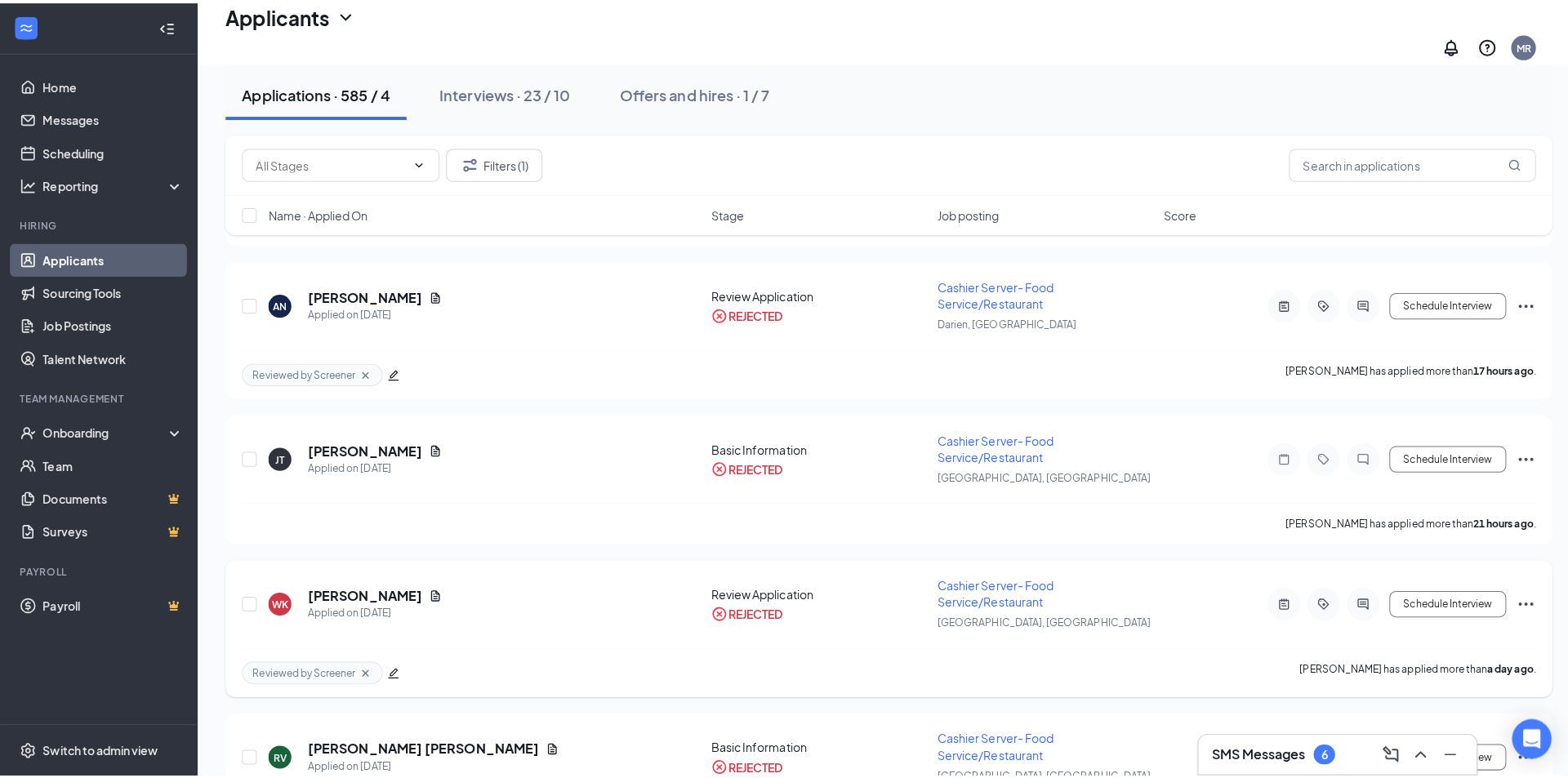
scroll to position [1062, 0]
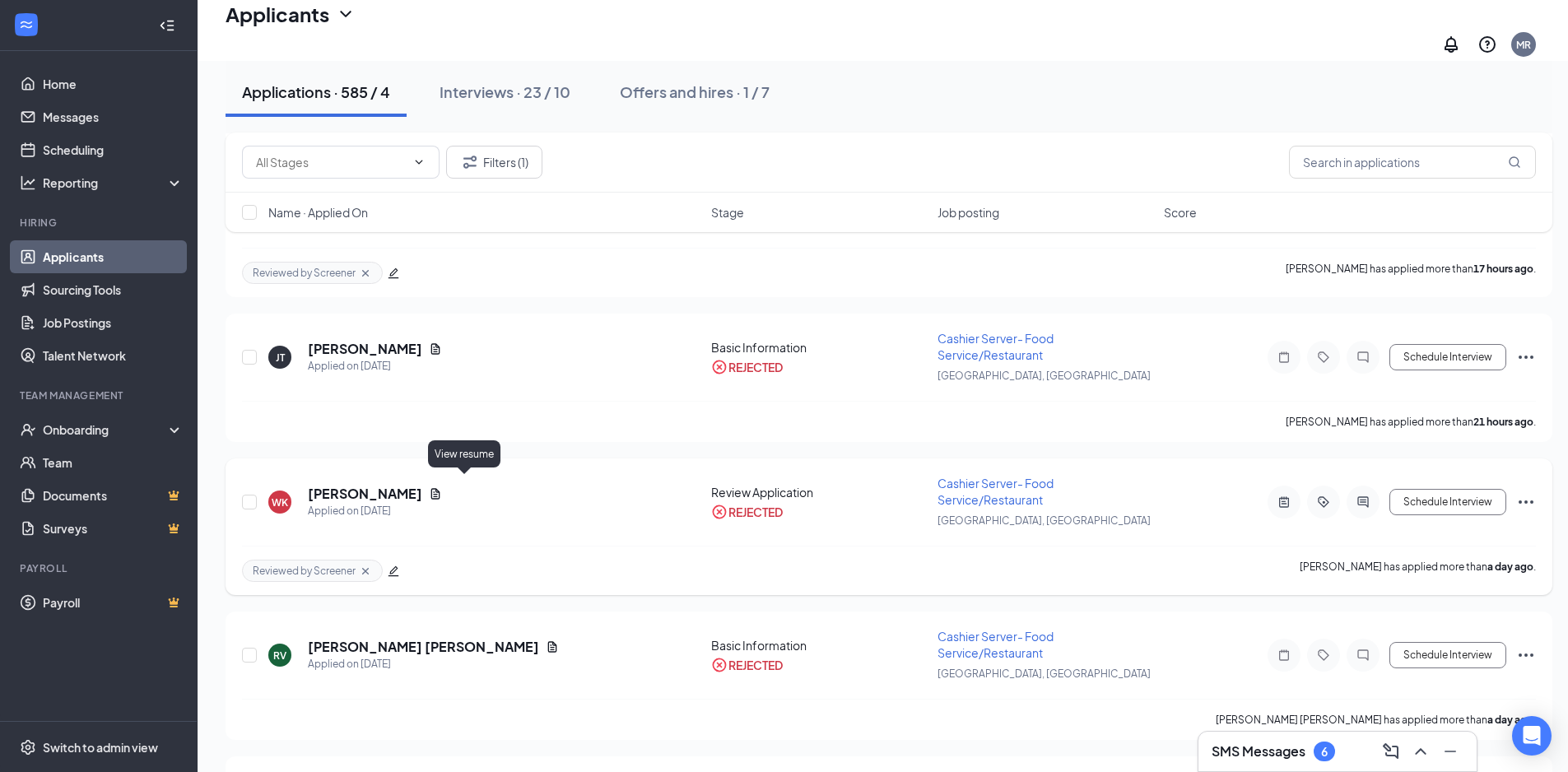
click at [442, 488] on icon "Document" at bounding box center [435, 494] width 13 height 13
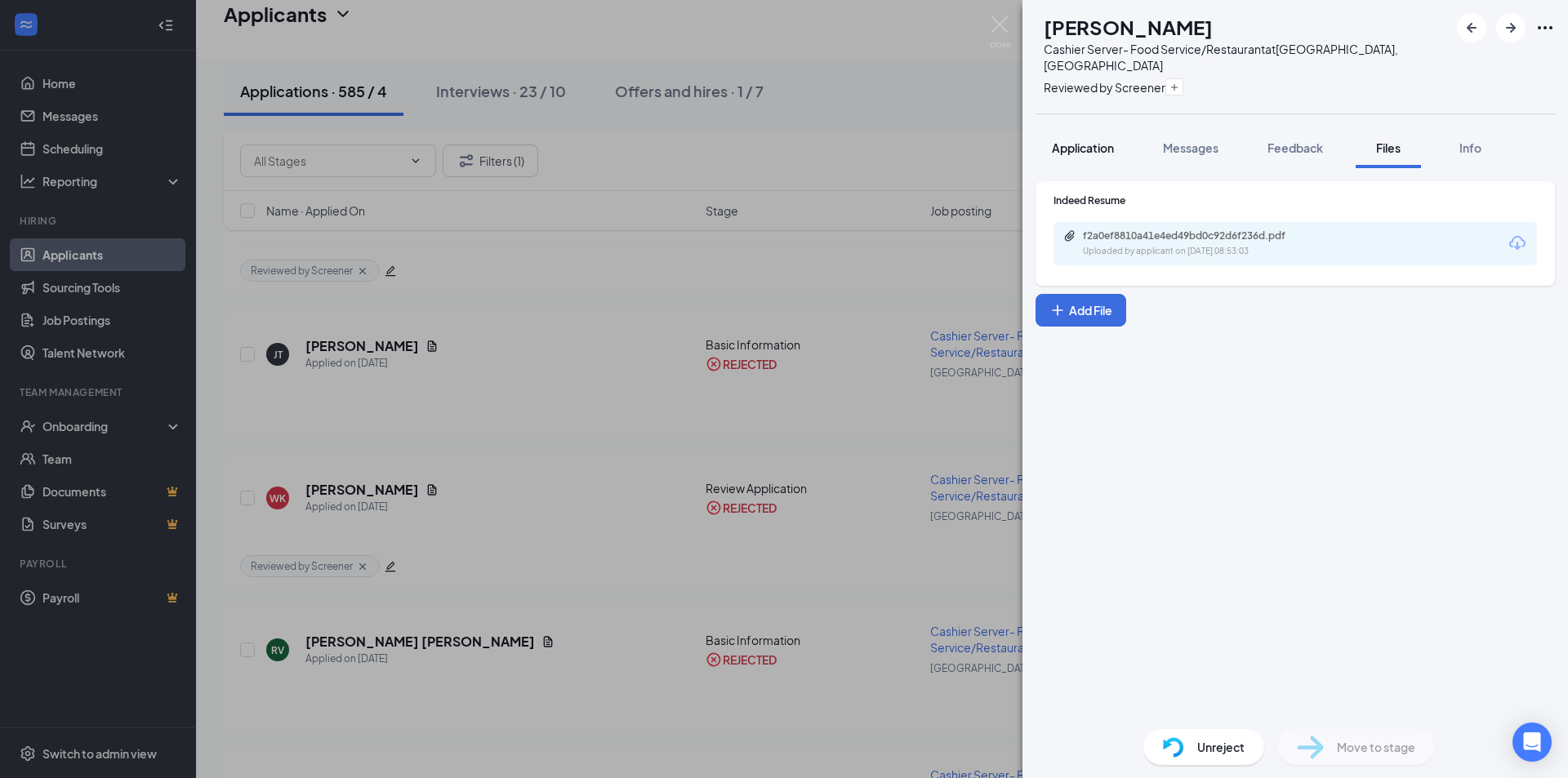
click at [1071, 140] on span "Application" at bounding box center [1083, 148] width 62 height 15
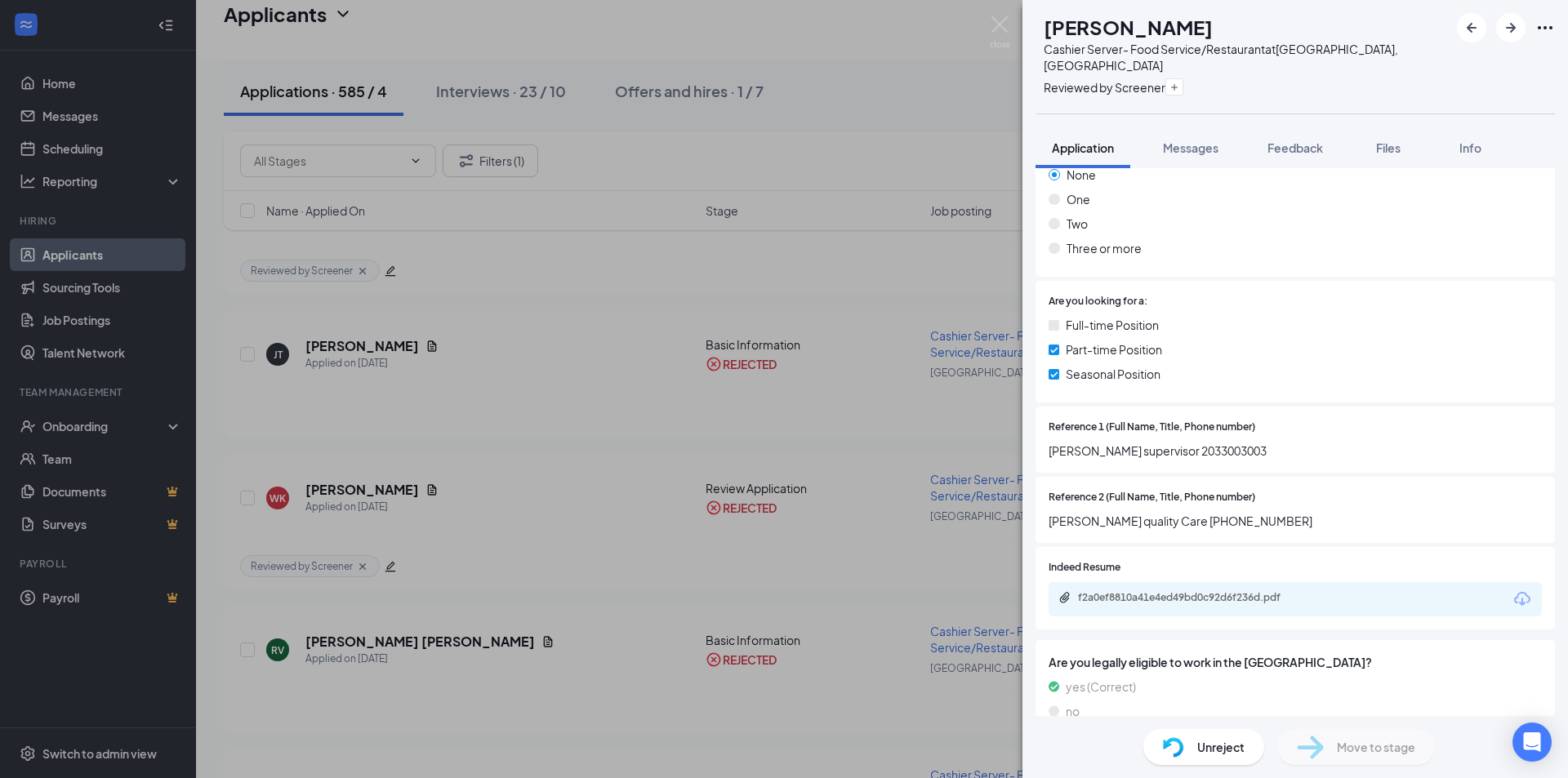
scroll to position [817, 0]
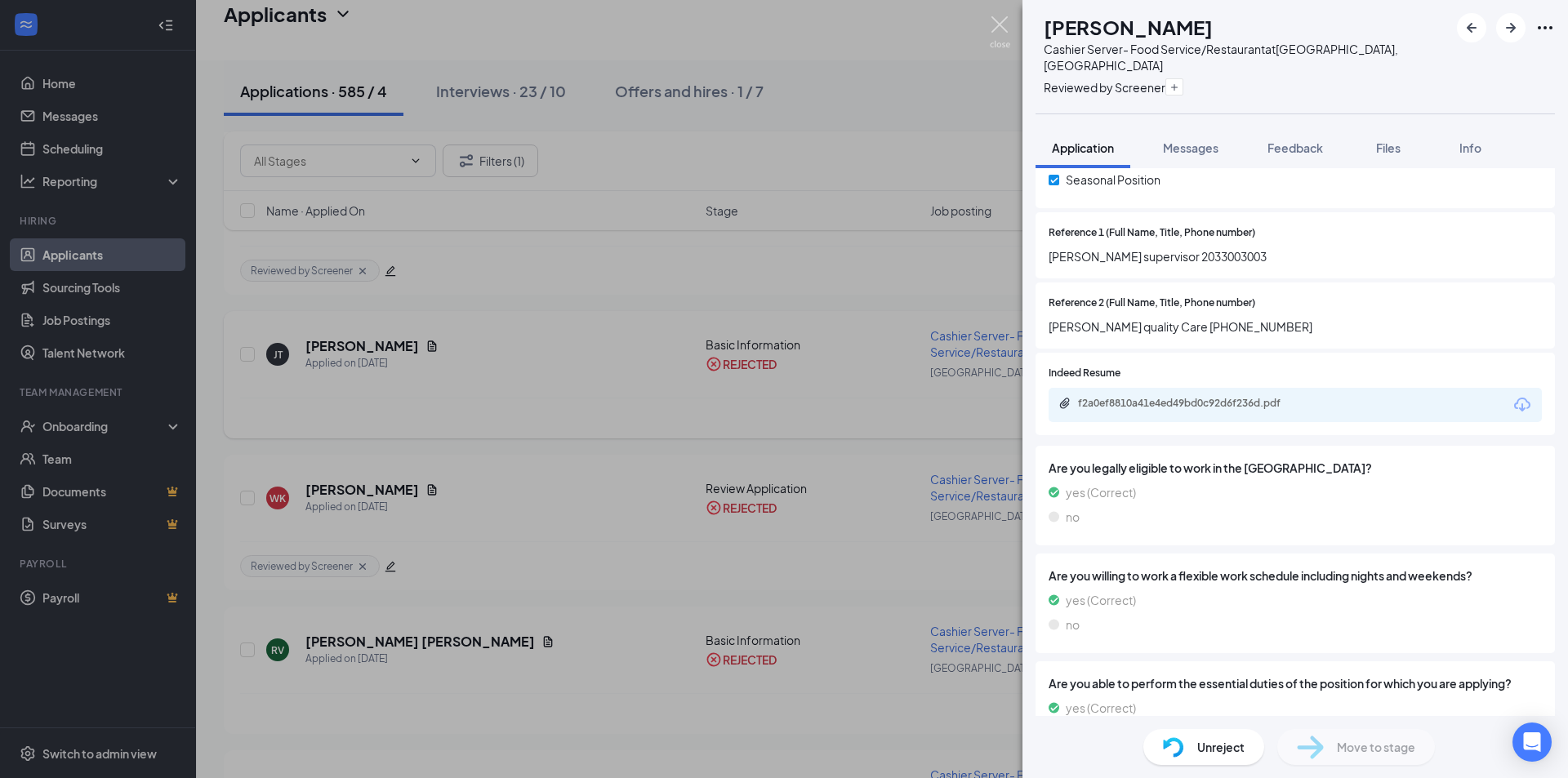
click at [1002, 25] on img at bounding box center [999, 32] width 20 height 32
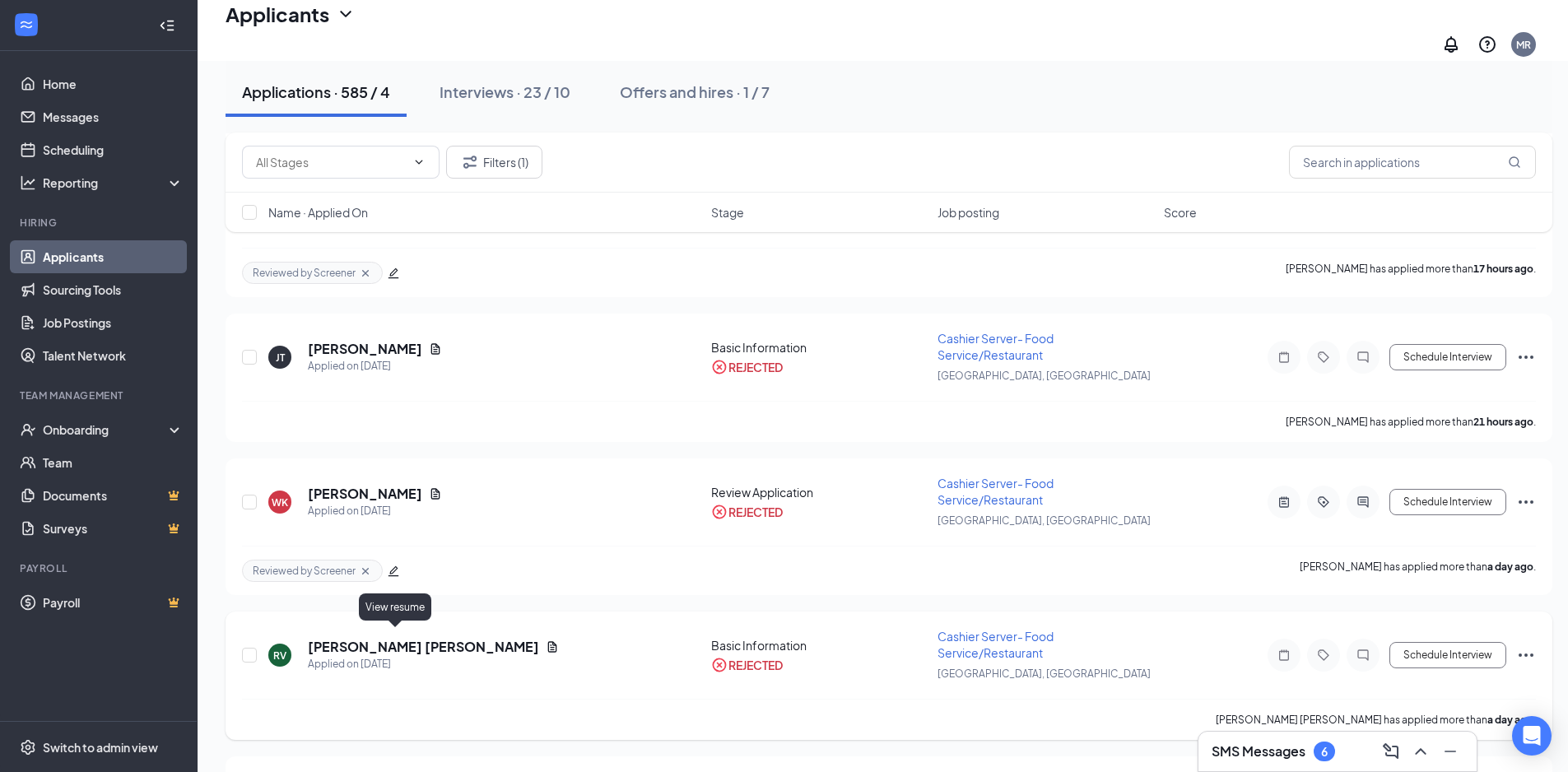
click at [545, 641] on icon "Document" at bounding box center [552, 647] width 13 height 13
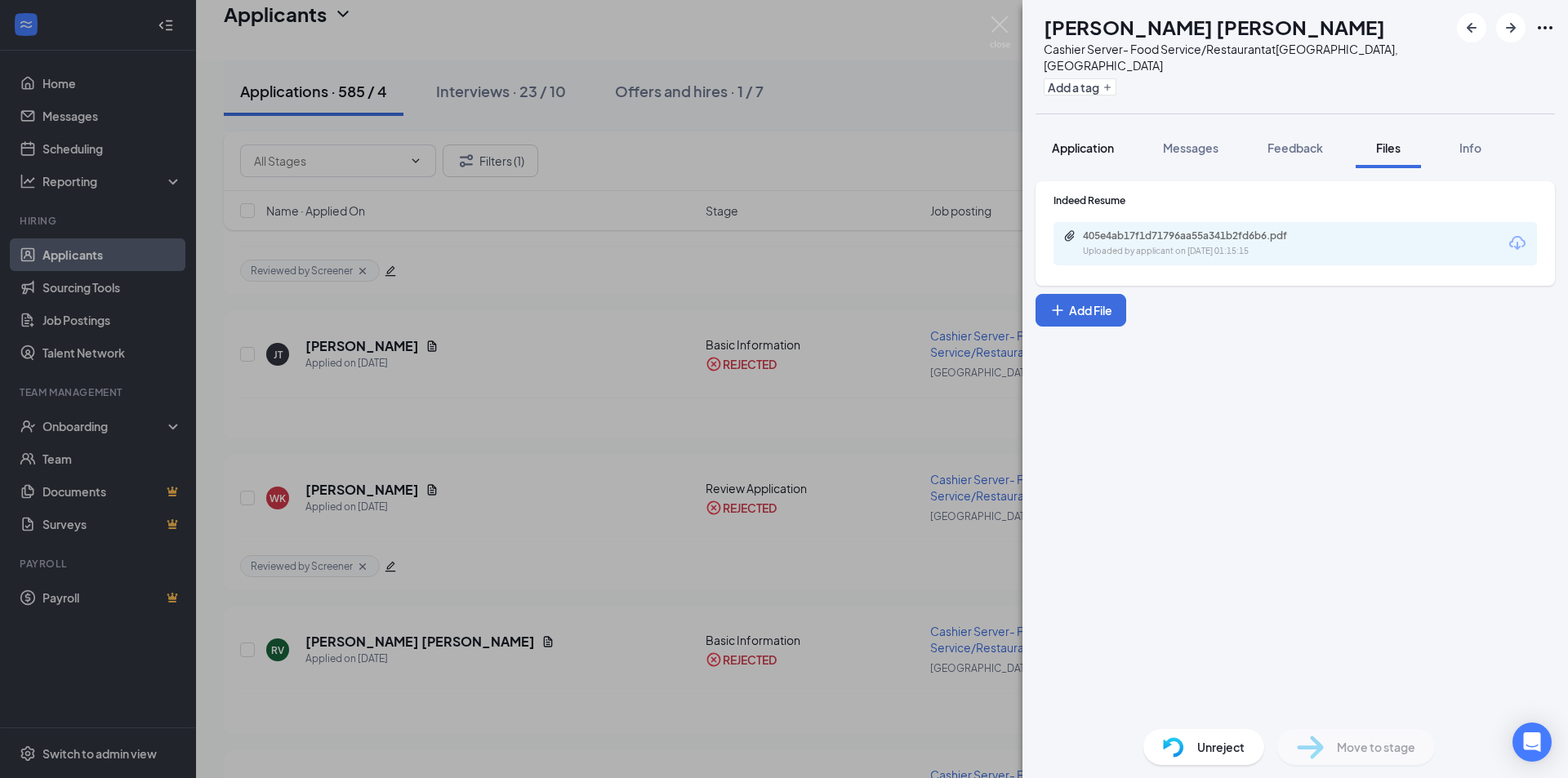
drag, startPoint x: 1074, startPoint y: 134, endPoint x: 1111, endPoint y: 149, distance: 39.9
click at [1074, 140] on span "Application" at bounding box center [1083, 148] width 62 height 15
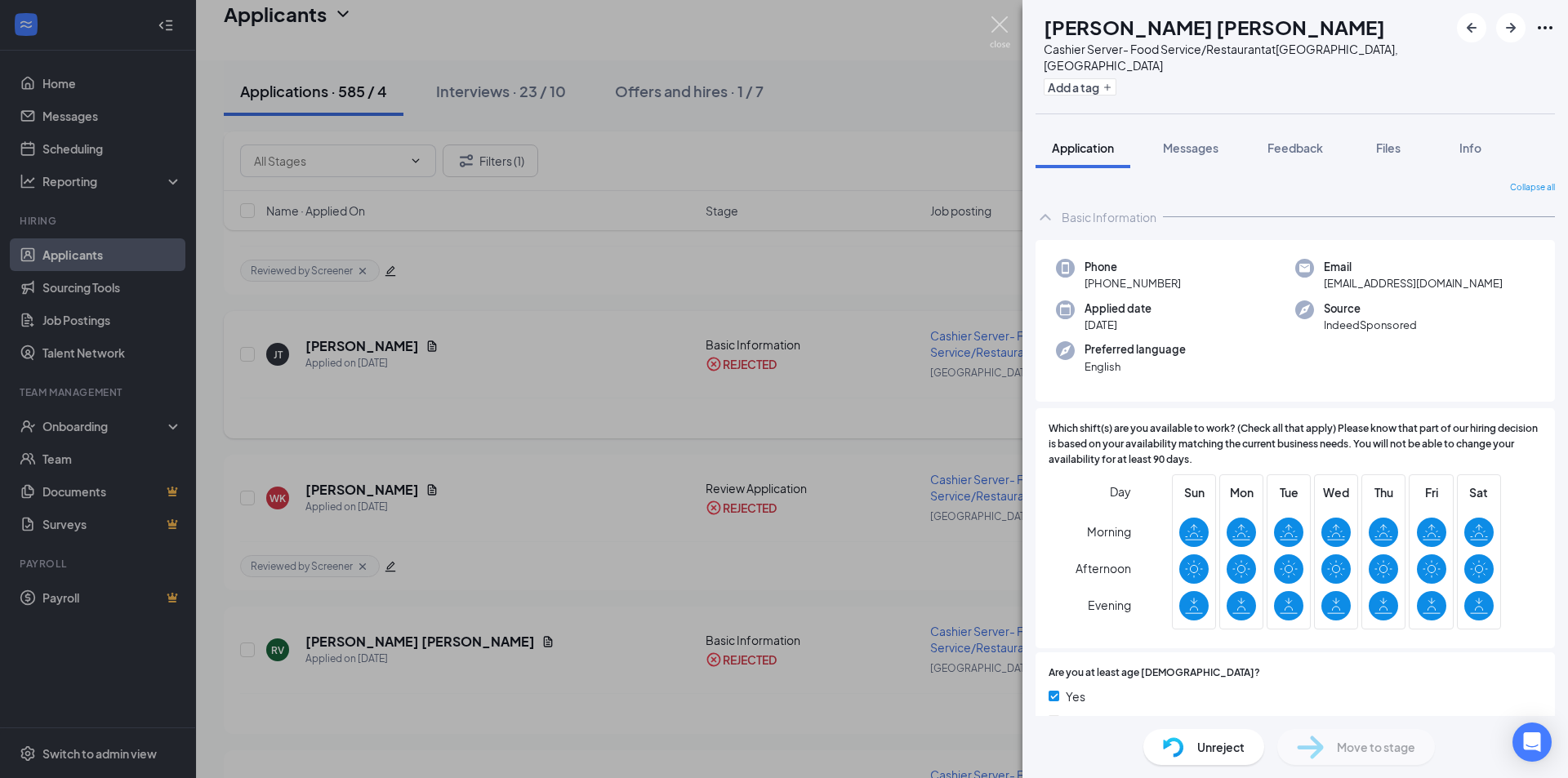
click at [1007, 26] on img at bounding box center [999, 32] width 20 height 32
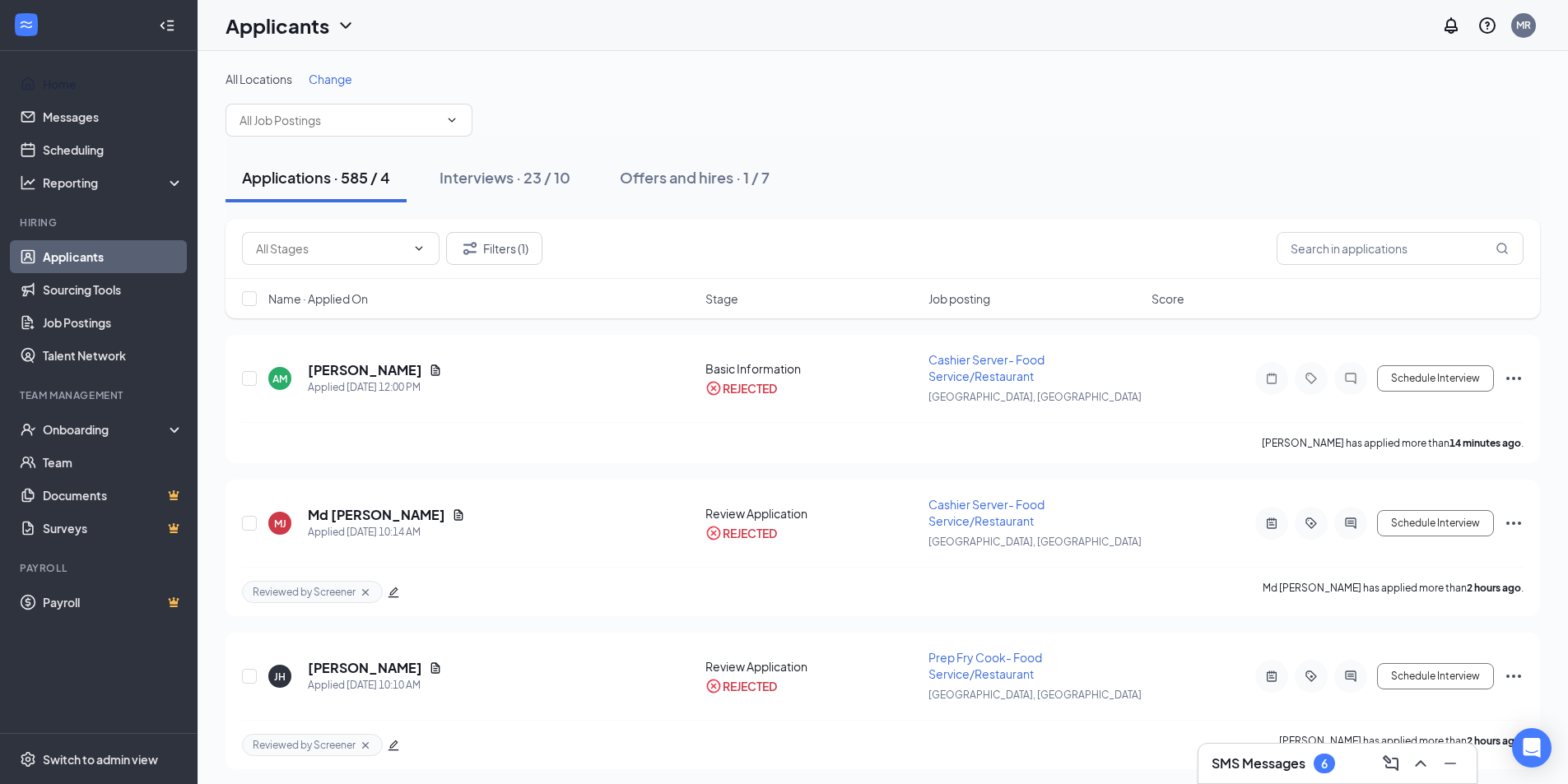
click at [63, 85] on link "Home" at bounding box center [113, 84] width 140 height 33
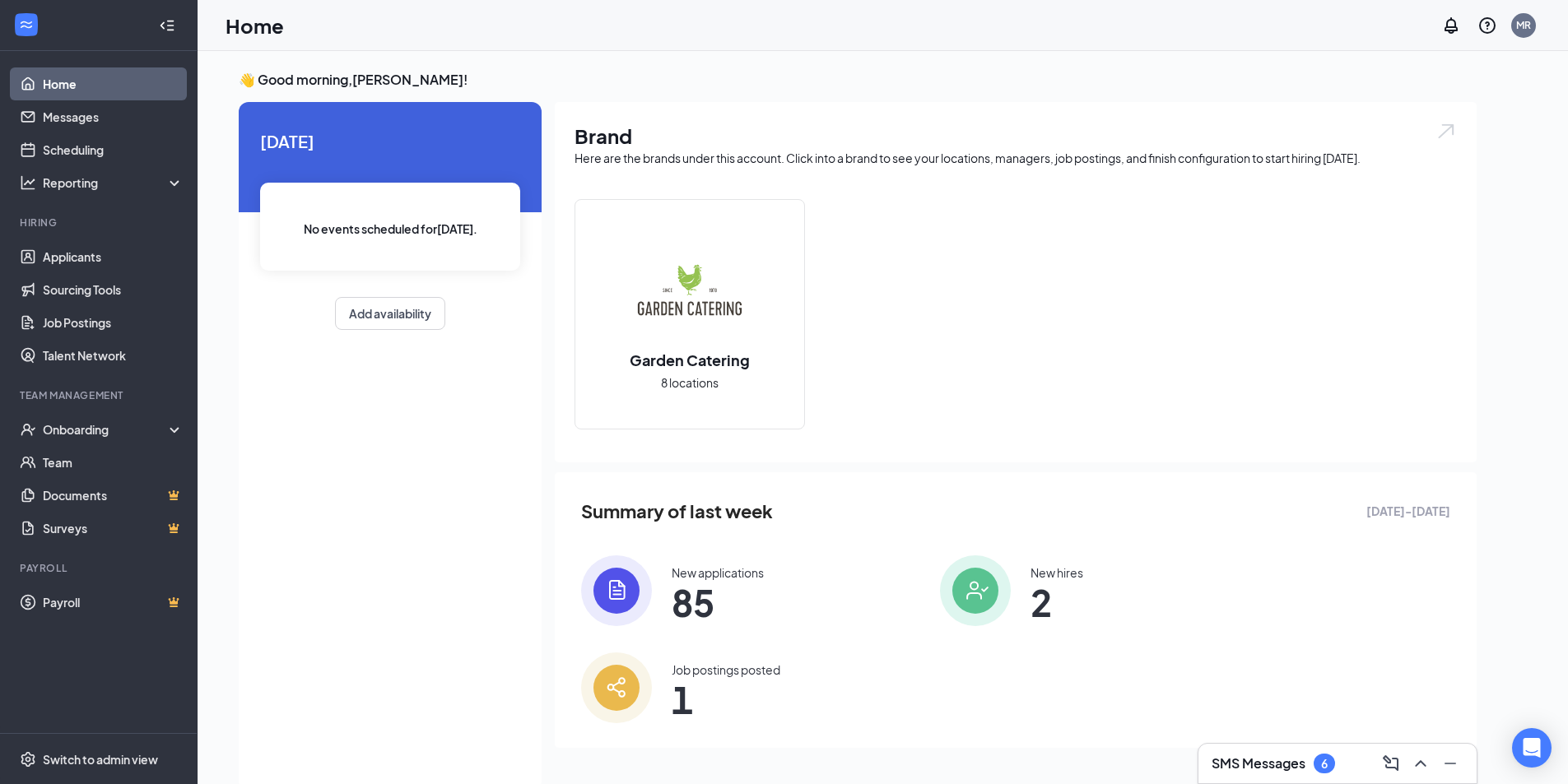
scroll to position [35, 0]
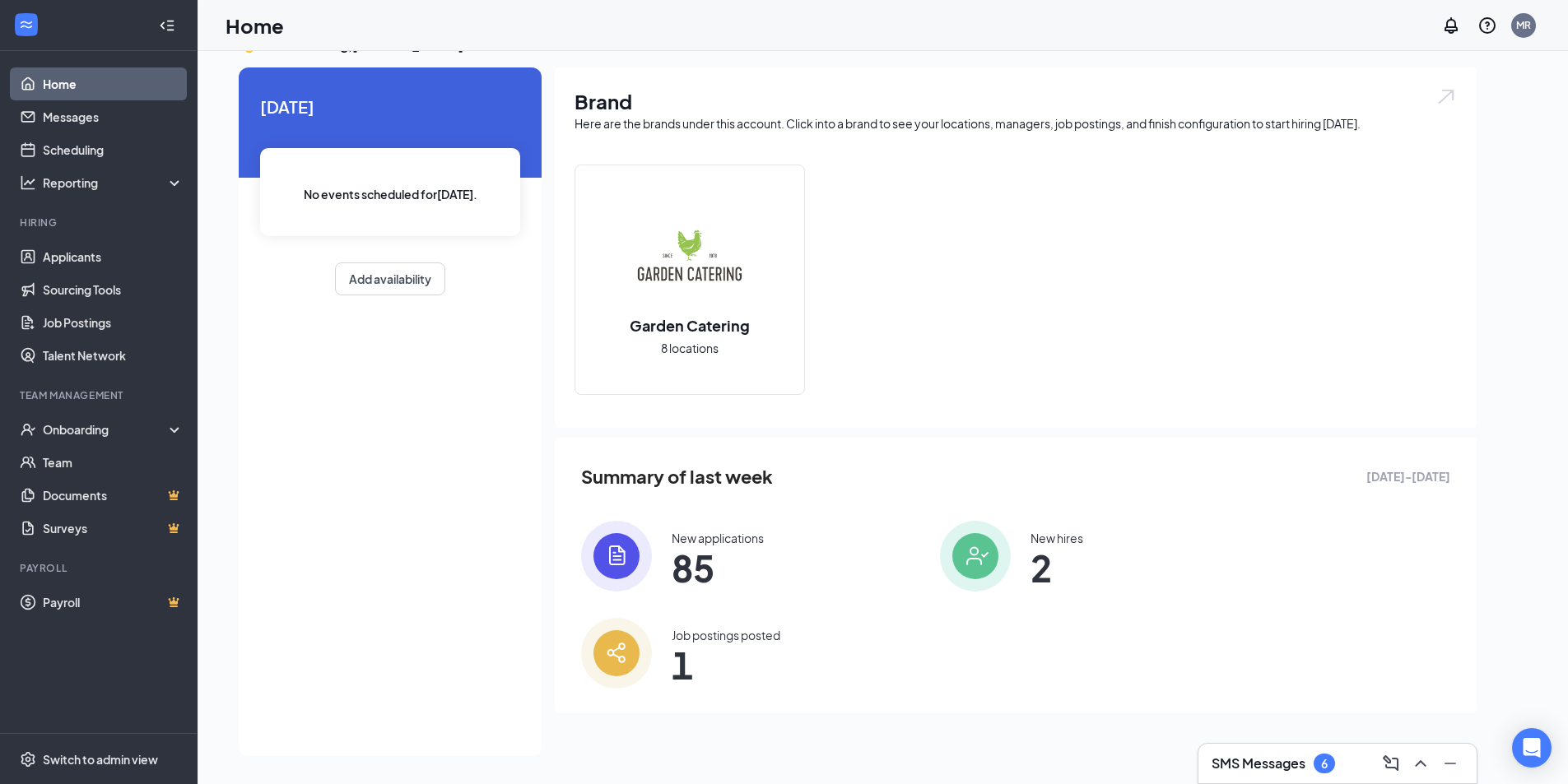
click at [1237, 767] on h3 "SMS Messages" at bounding box center [1258, 763] width 94 height 18
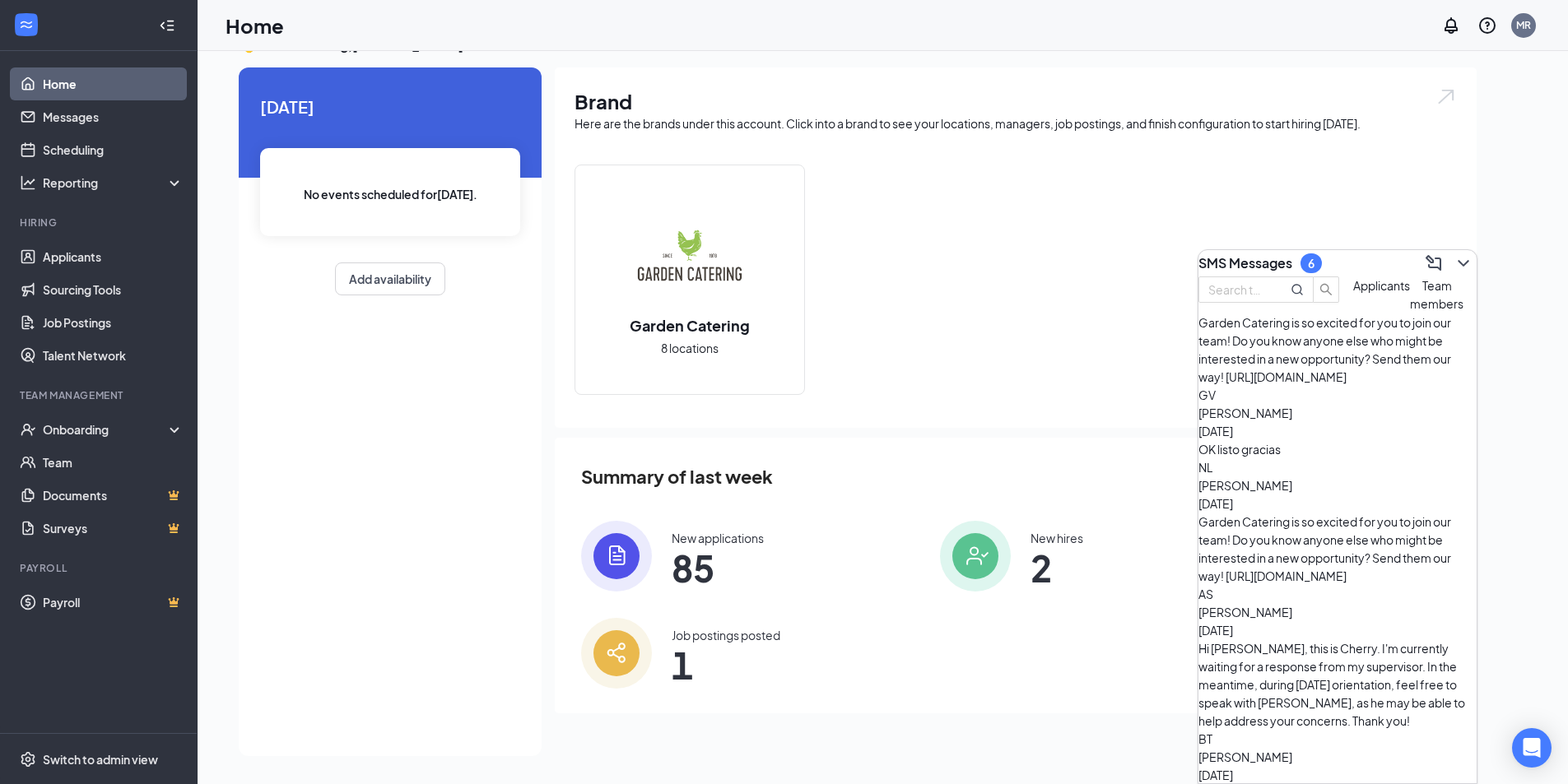
scroll to position [164, 0]
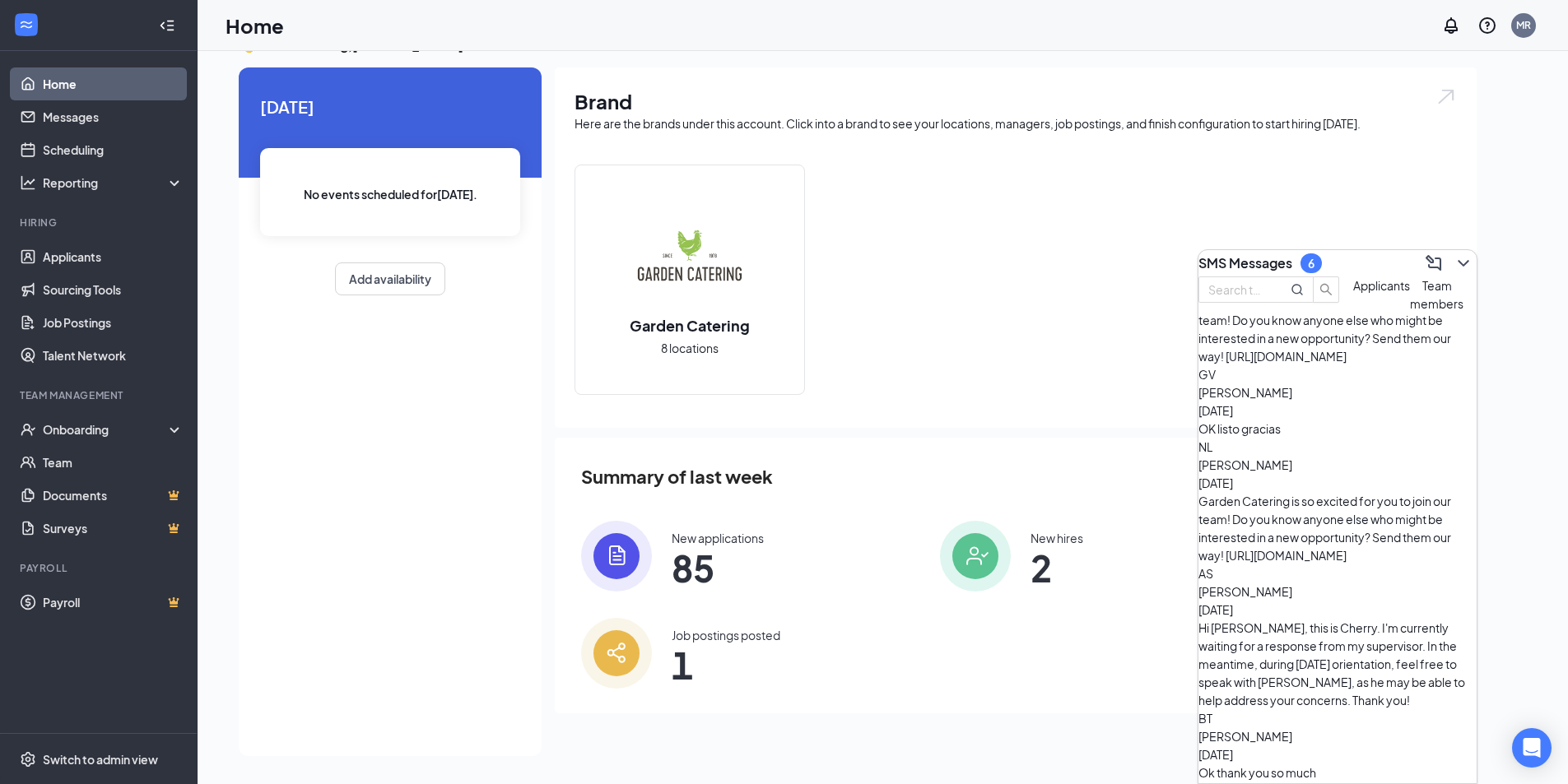
click at [1304, 763] on div "Ok thank you so much" at bounding box center [1337, 772] width 278 height 18
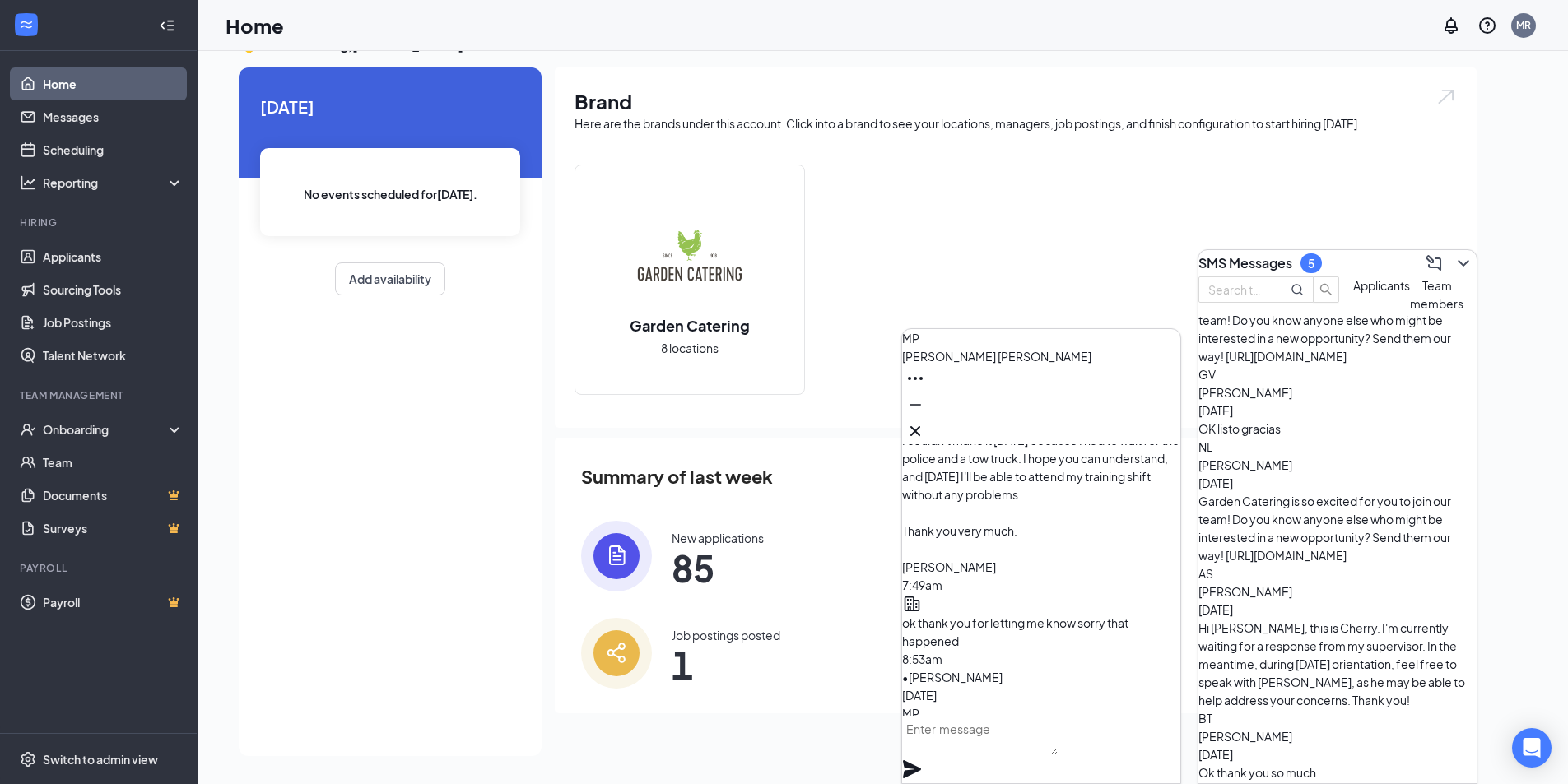
scroll to position [-411, 0]
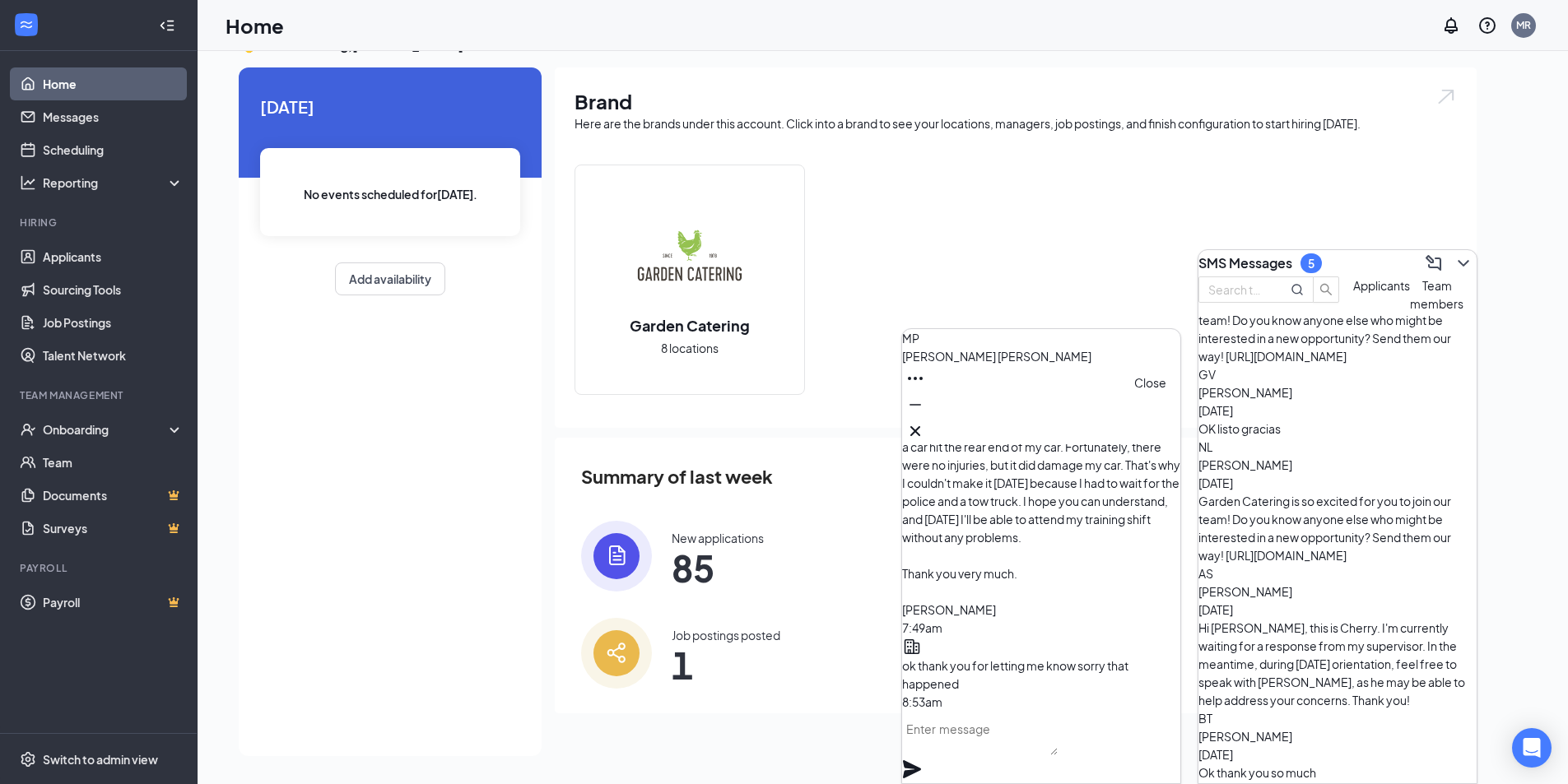
click at [920, 426] on icon "Cross" at bounding box center [915, 431] width 10 height 10
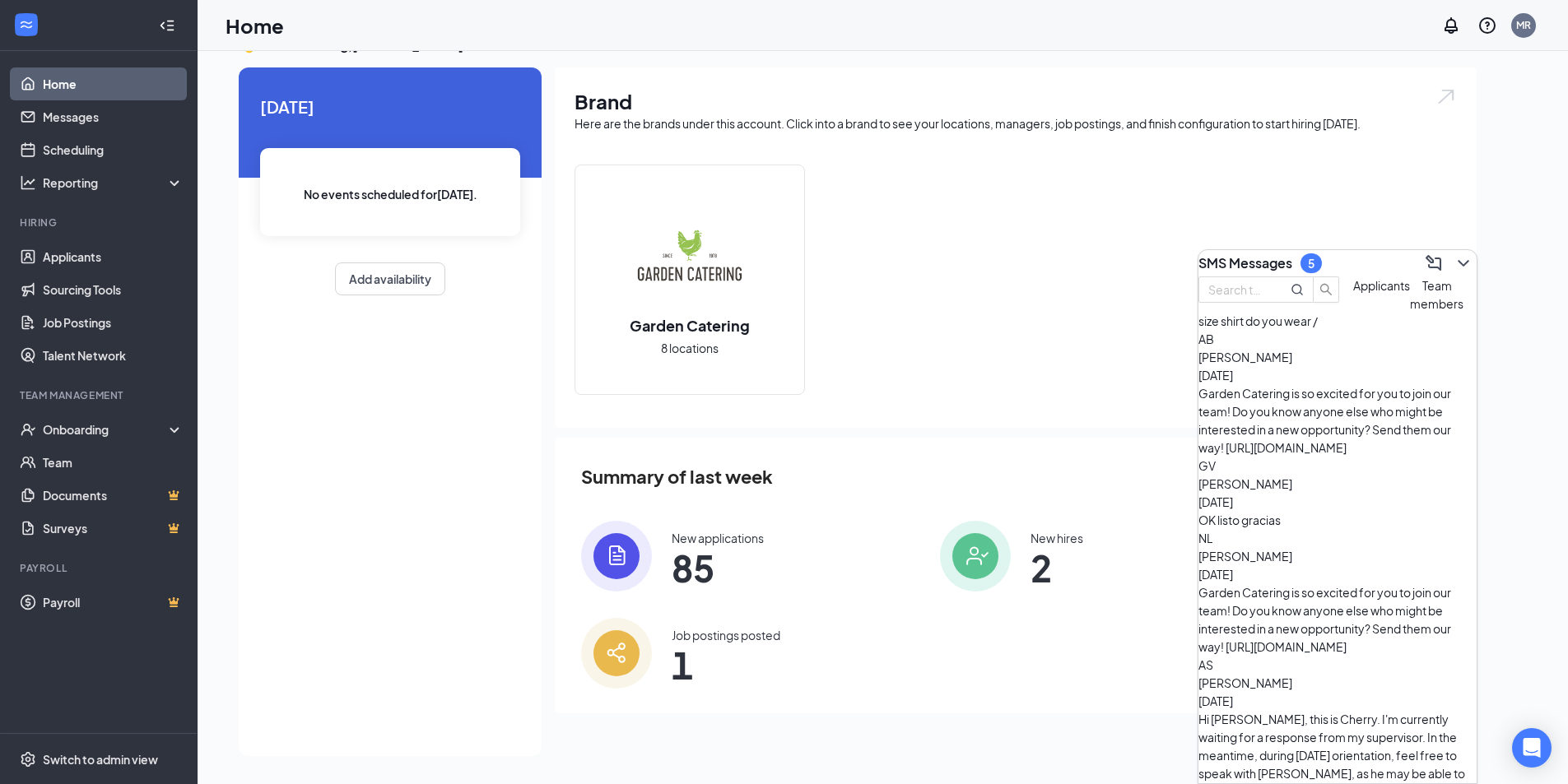
scroll to position [0, 0]
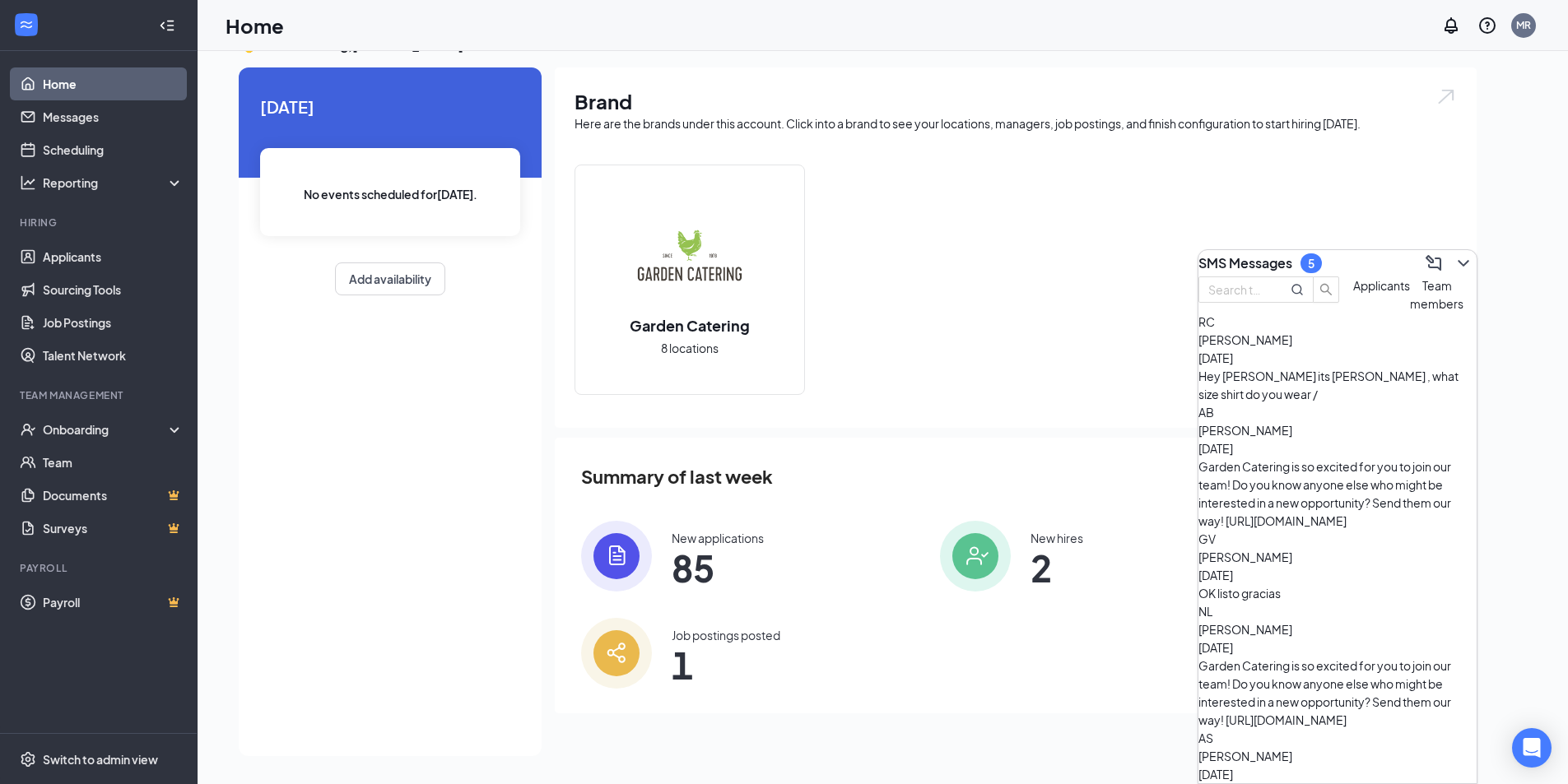
click at [1353, 293] on span "Applicants" at bounding box center [1381, 286] width 57 height 15
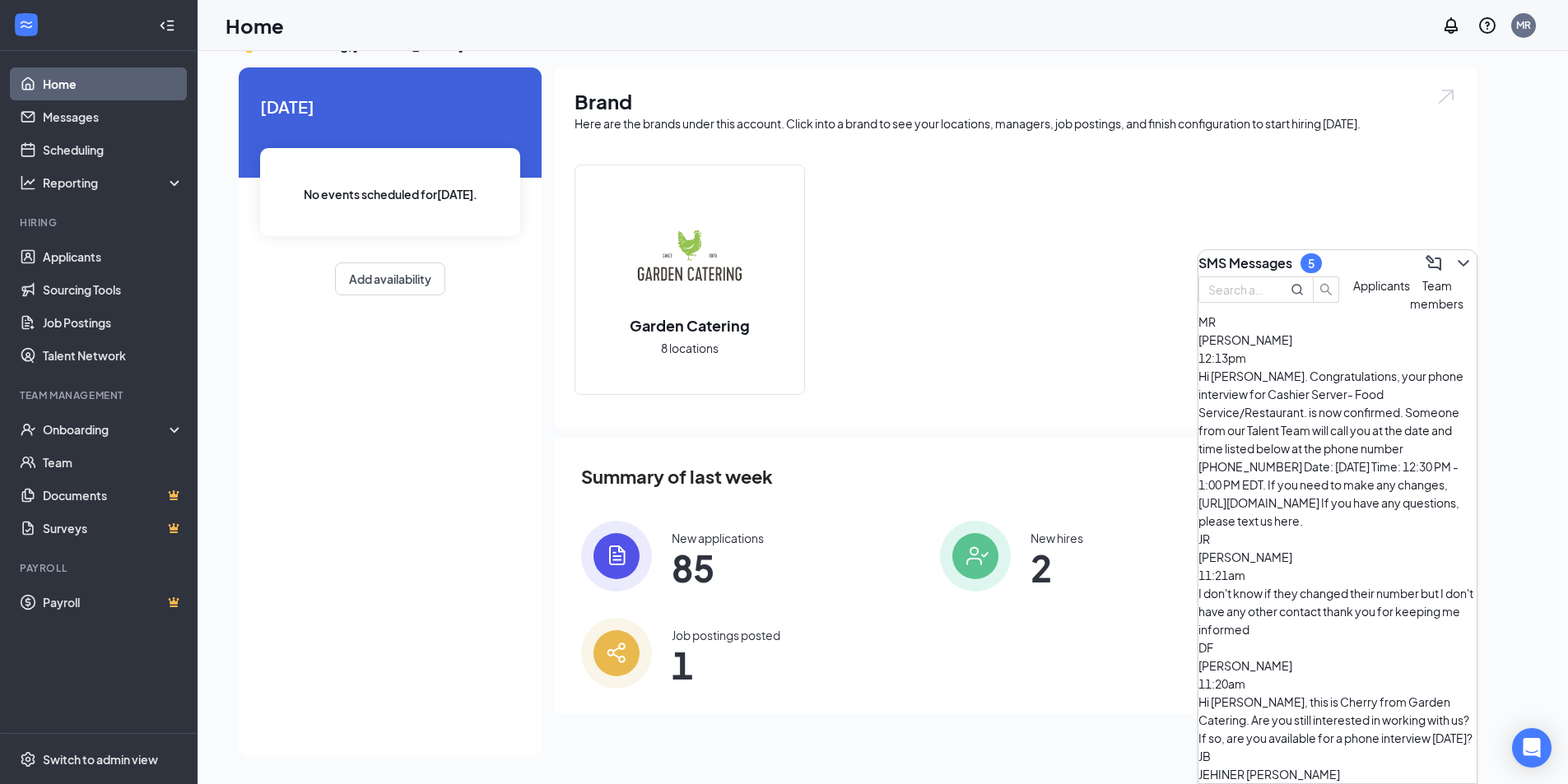
click at [1293, 530] on div "JR [PERSON_NAME] 11:21am I don't know if they changed their number but I don't …" at bounding box center [1337, 584] width 278 height 108
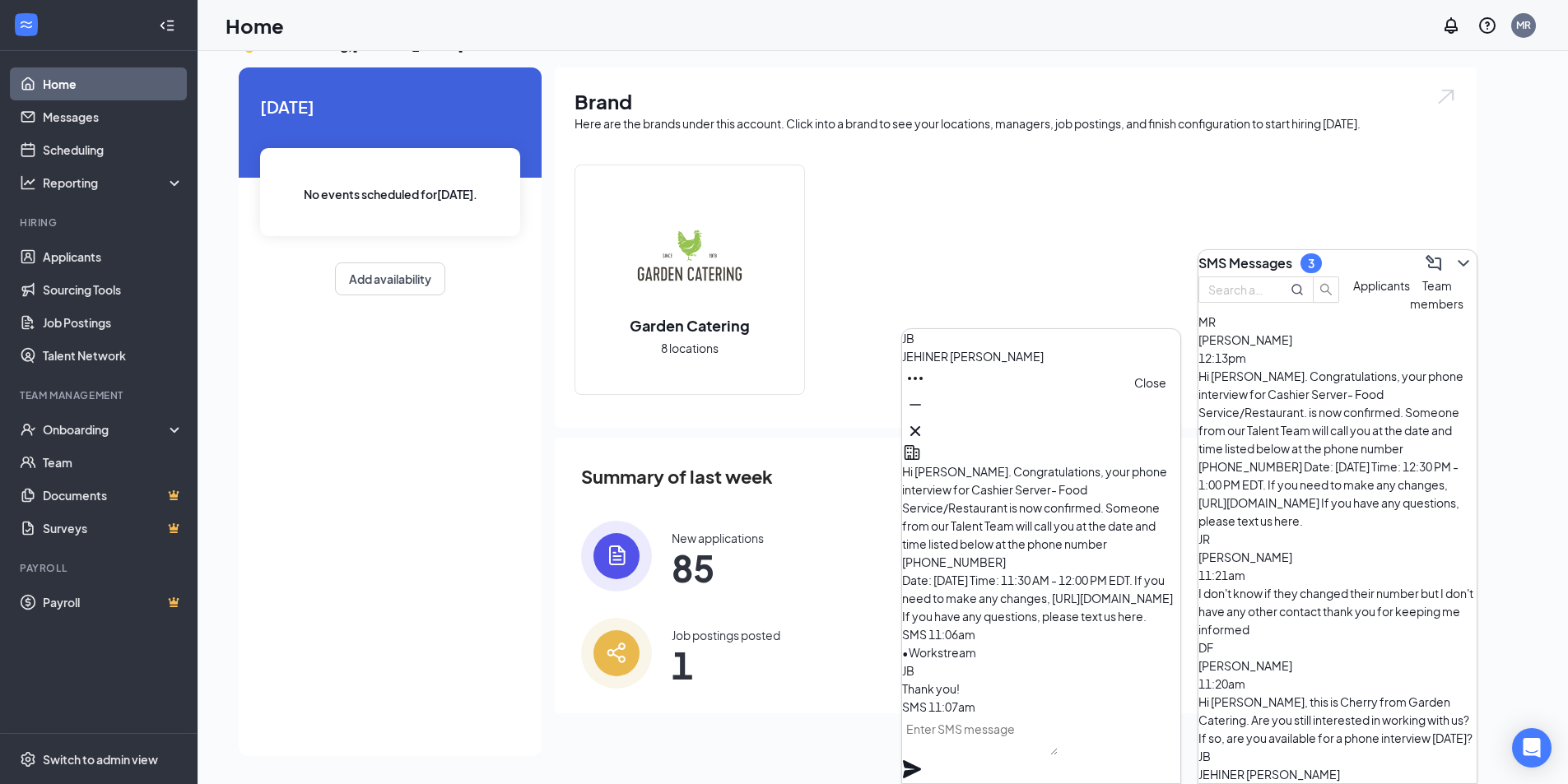
click at [925, 430] on icon "Cross" at bounding box center [915, 431] width 20 height 20
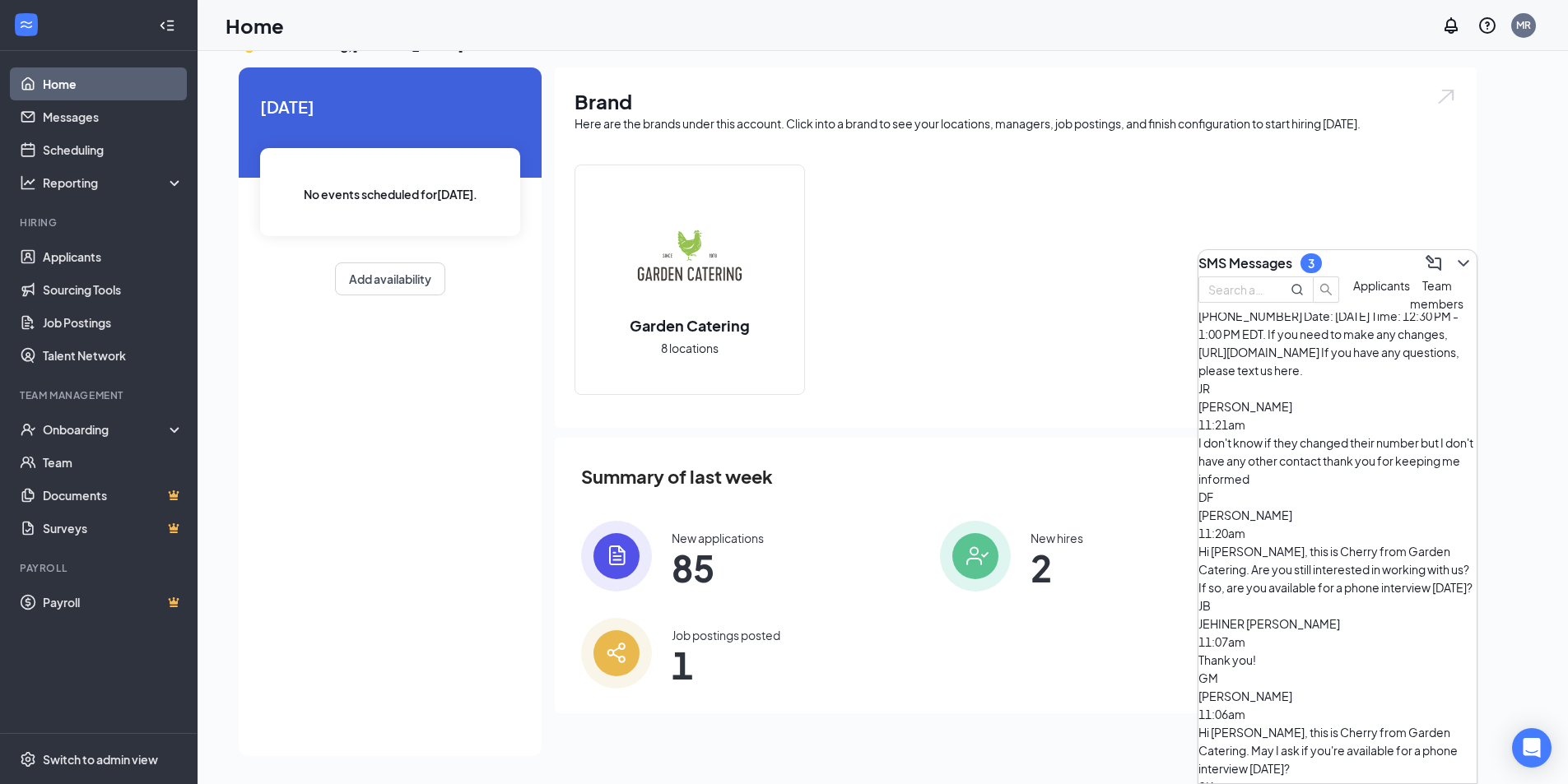
scroll to position [164, 0]
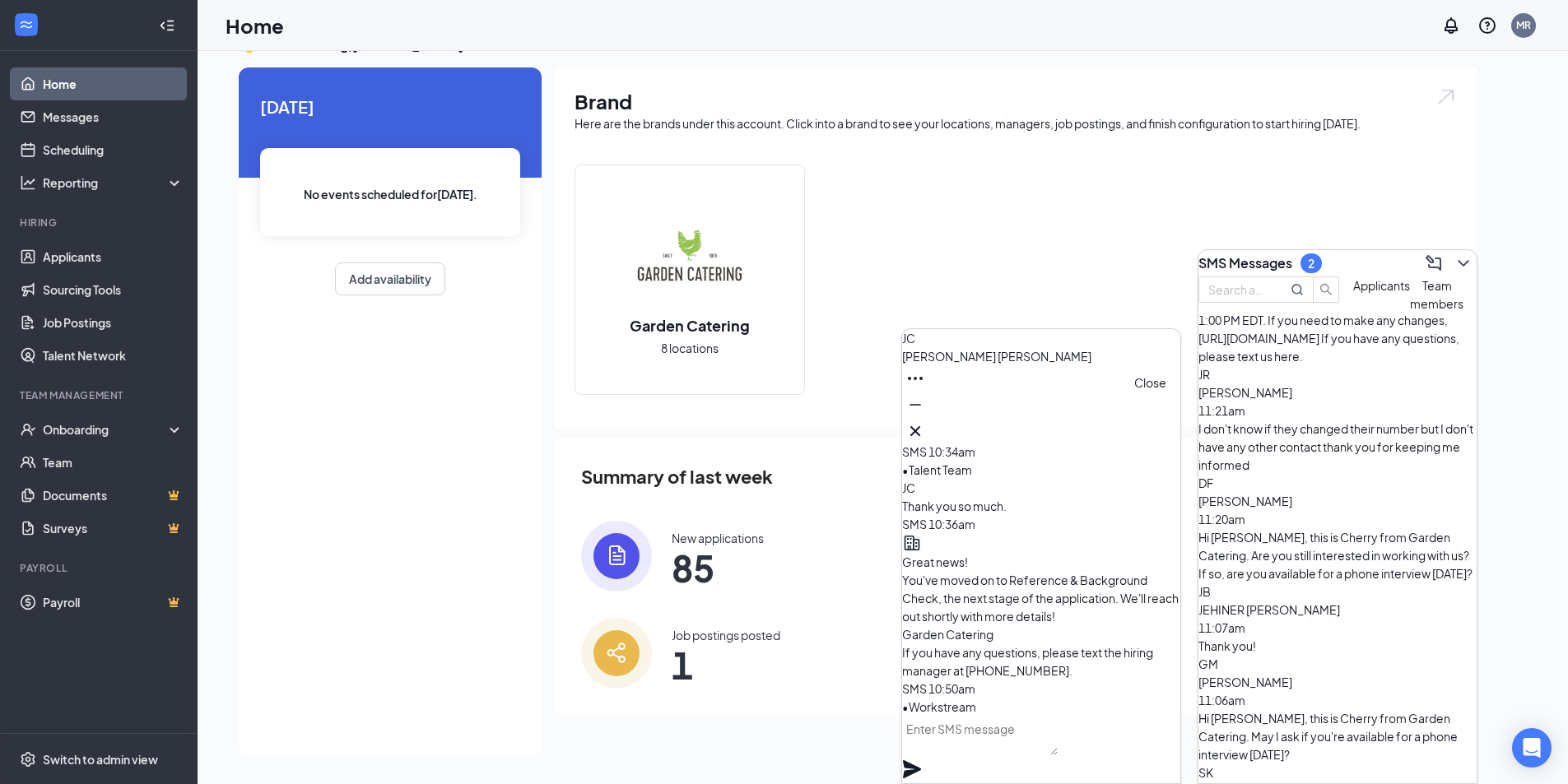
click at [925, 423] on icon "Cross" at bounding box center [915, 431] width 20 height 20
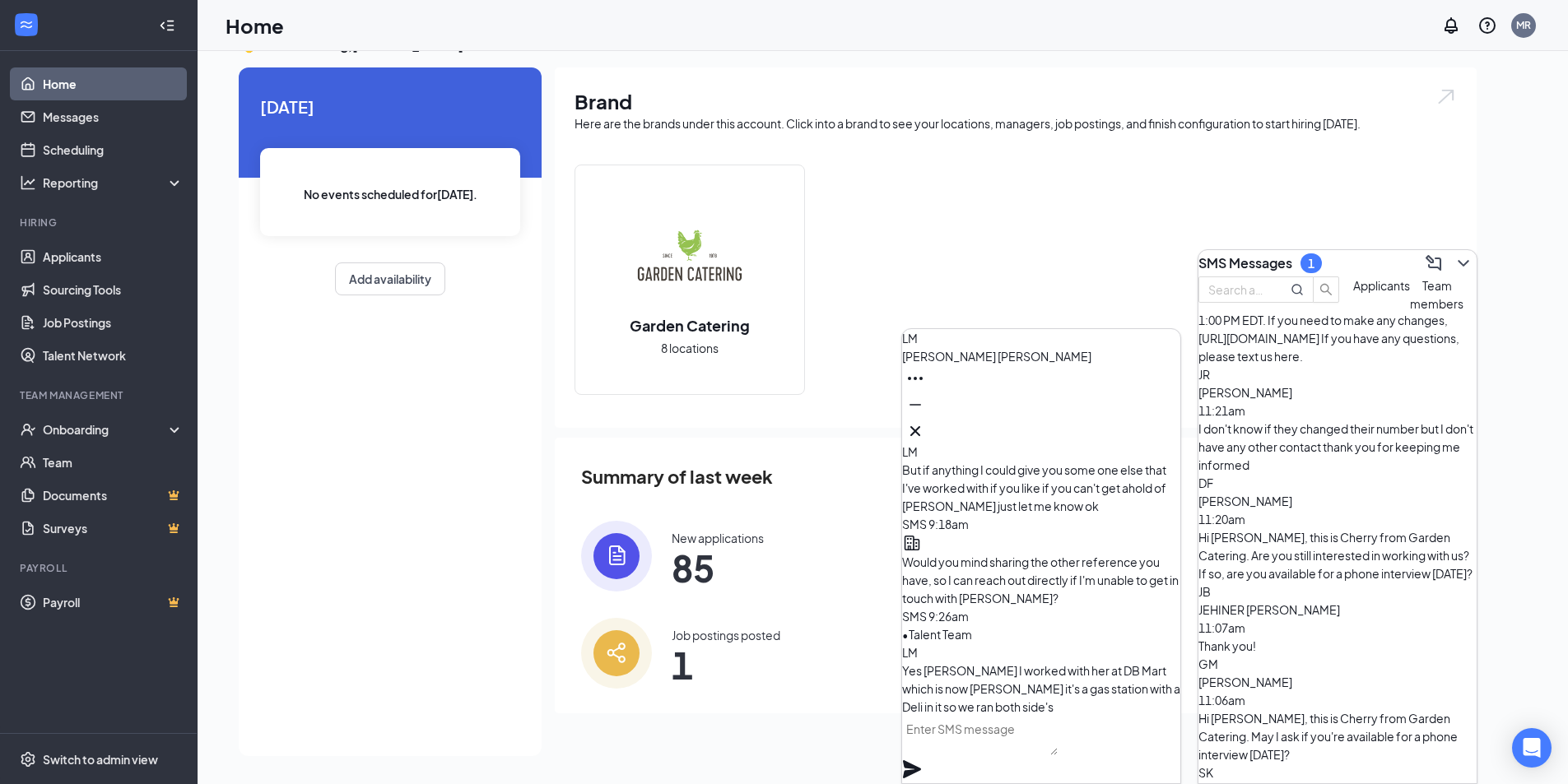
scroll to position [-164, 0]
drag, startPoint x: 1149, startPoint y: 427, endPoint x: 1348, endPoint y: 487, distance: 207.8
click at [925, 428] on icon "Cross" at bounding box center [915, 431] width 20 height 20
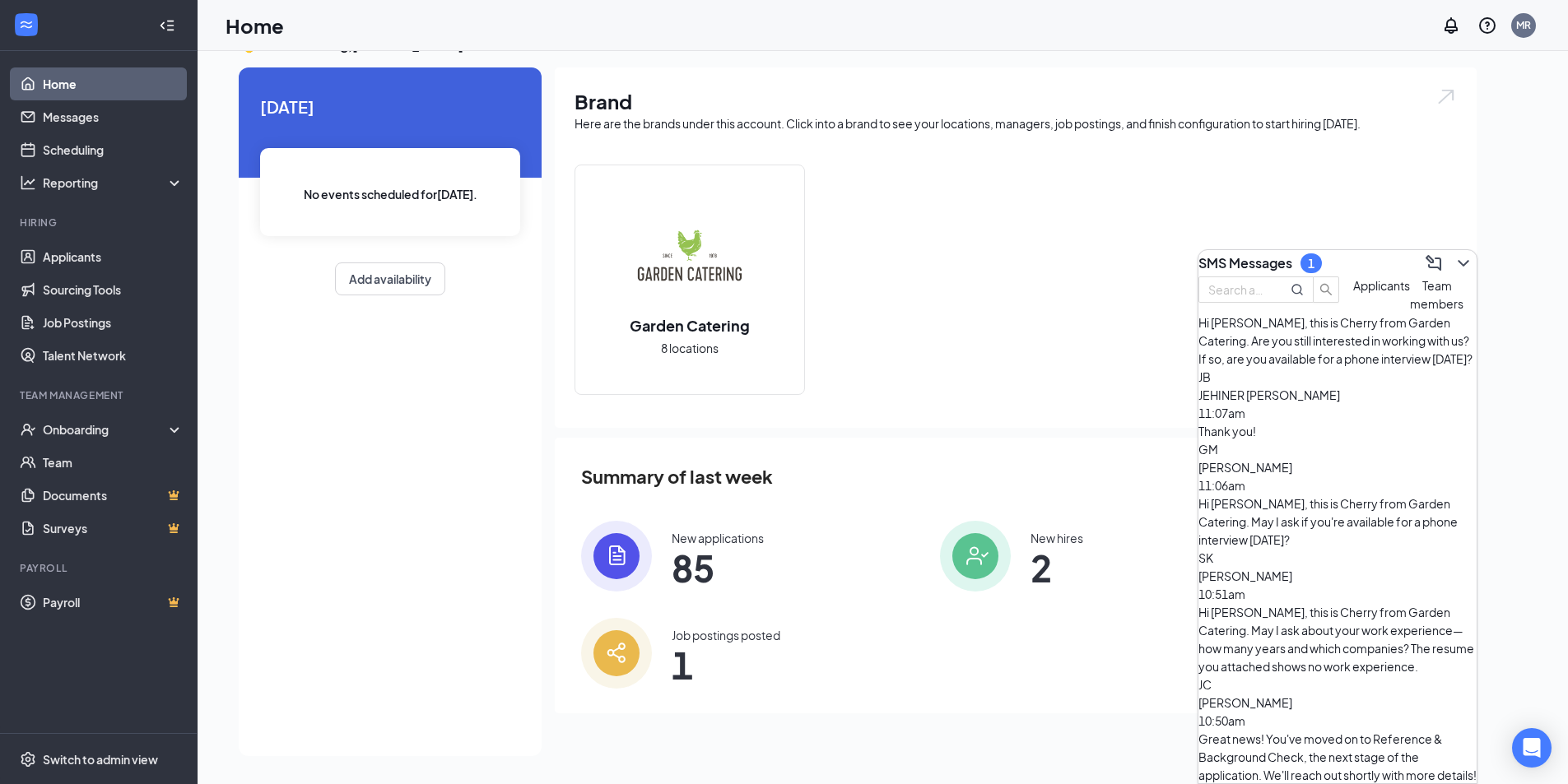
scroll to position [430, 0]
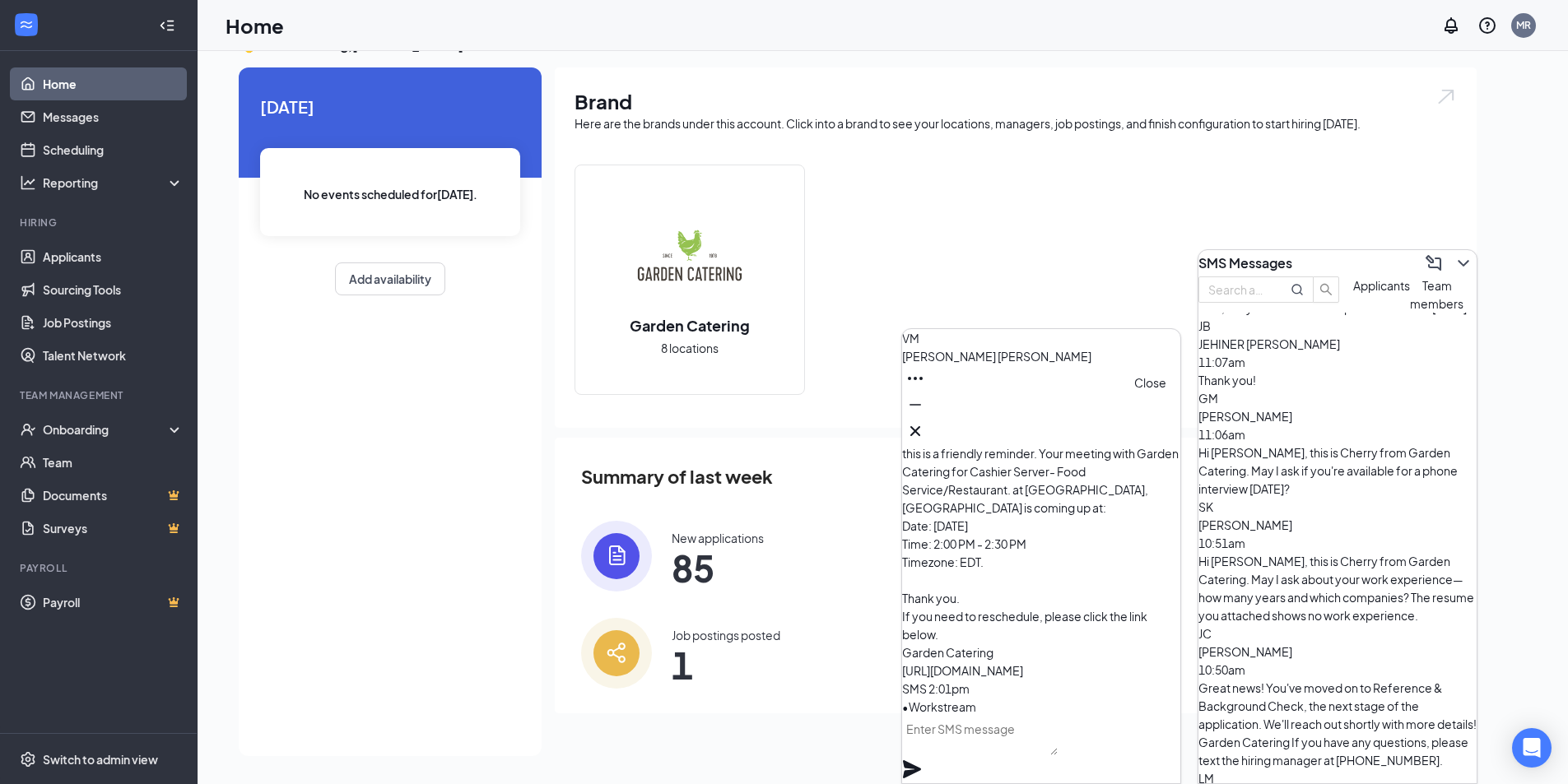
click at [925, 426] on icon "Cross" at bounding box center [915, 431] width 20 height 20
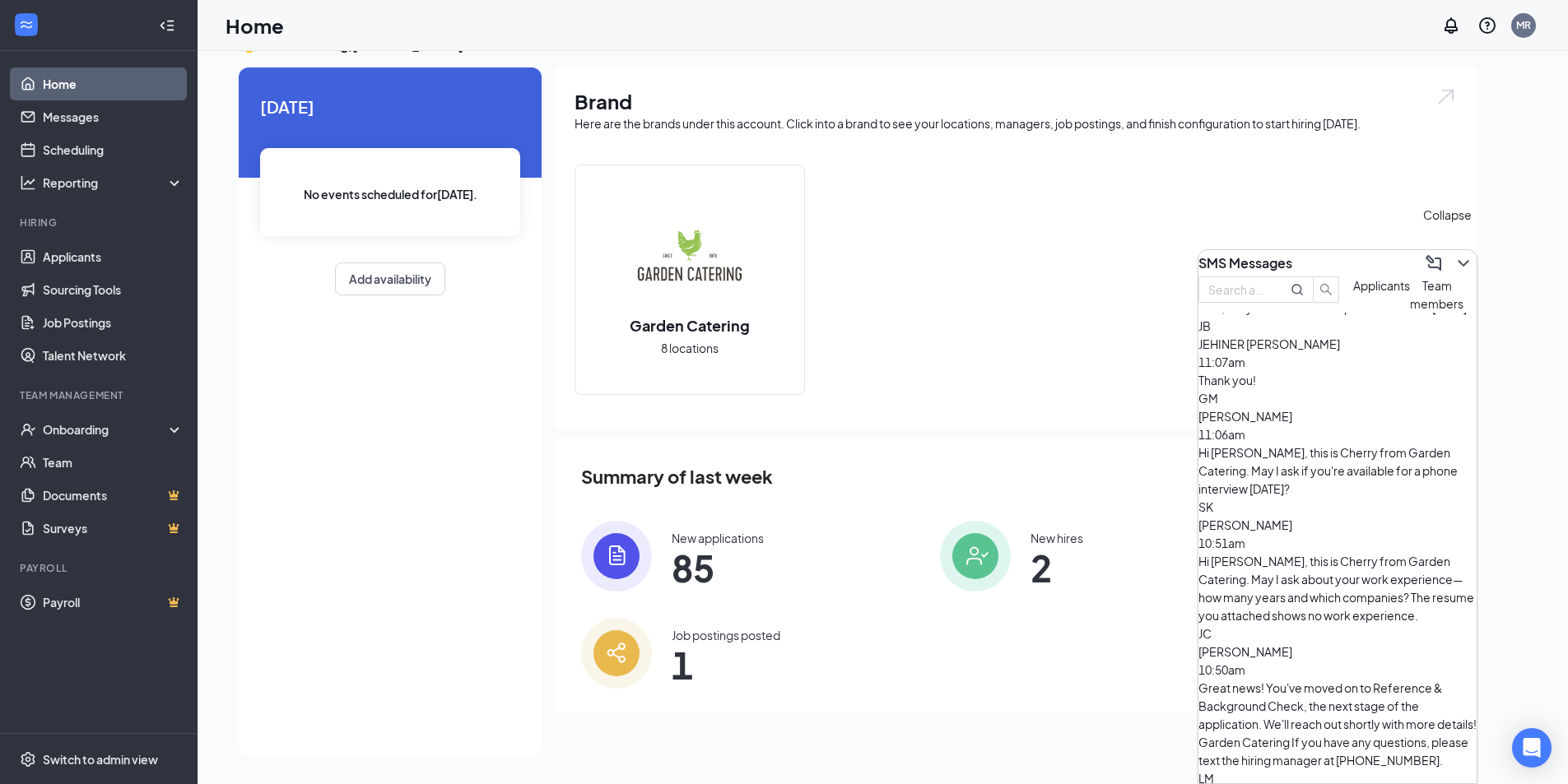
drag, startPoint x: 1452, startPoint y: 254, endPoint x: 1005, endPoint y: 143, distance: 460.6
click at [1453, 254] on icon "ChevronDown" at bounding box center [1463, 264] width 20 height 20
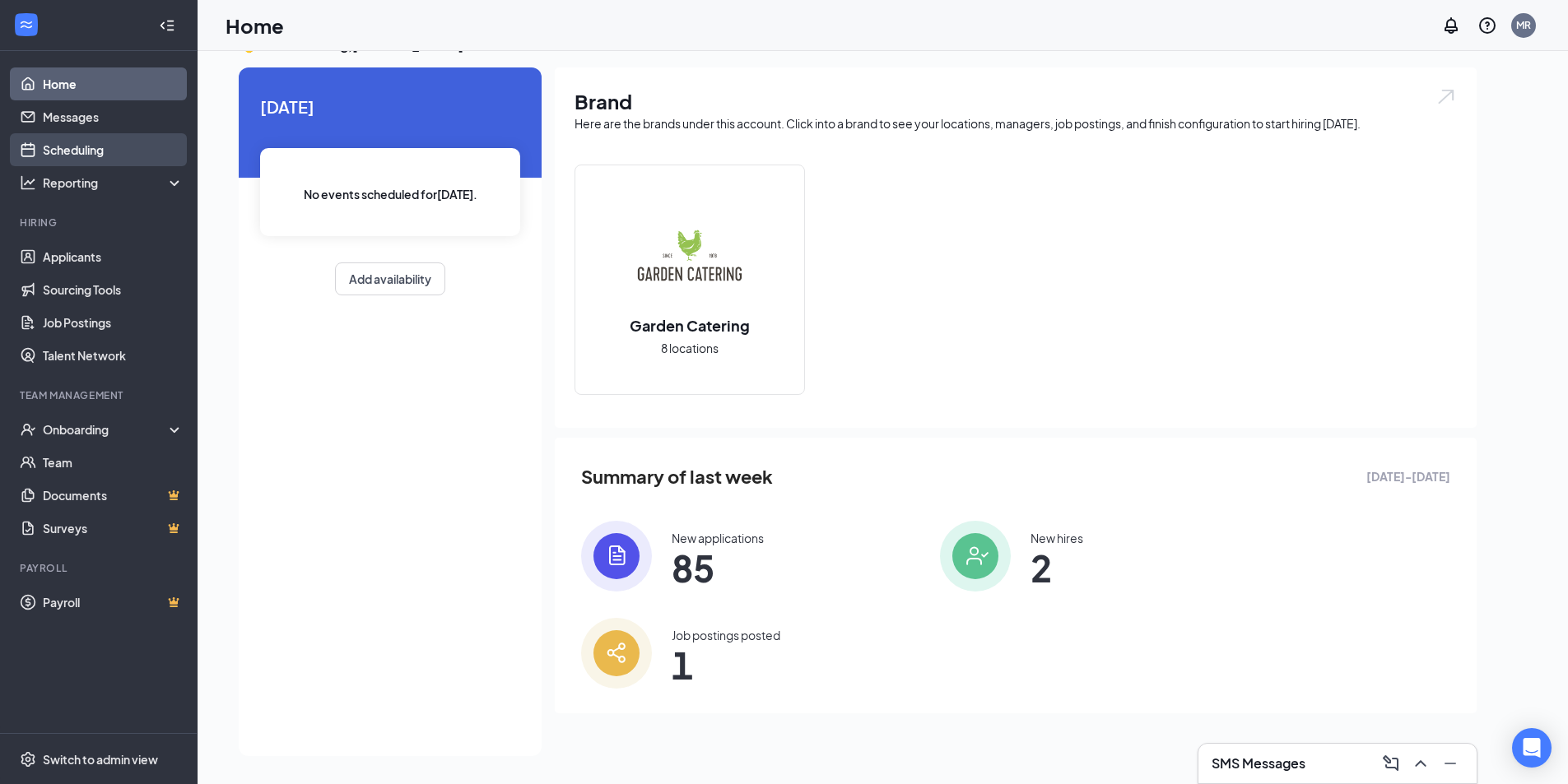
click at [71, 149] on link "Scheduling" at bounding box center [113, 150] width 140 height 33
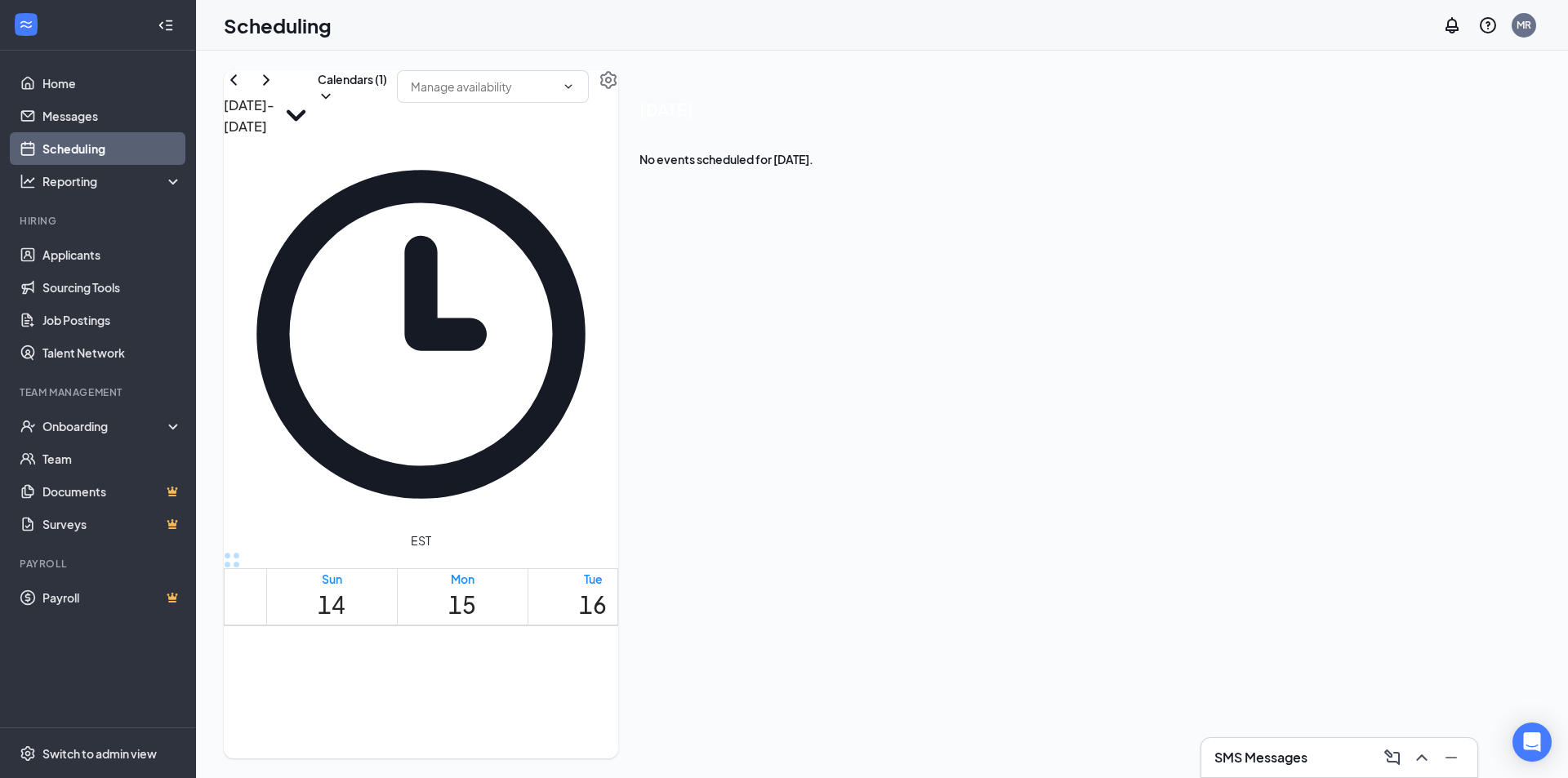
scroll to position [721, 0]
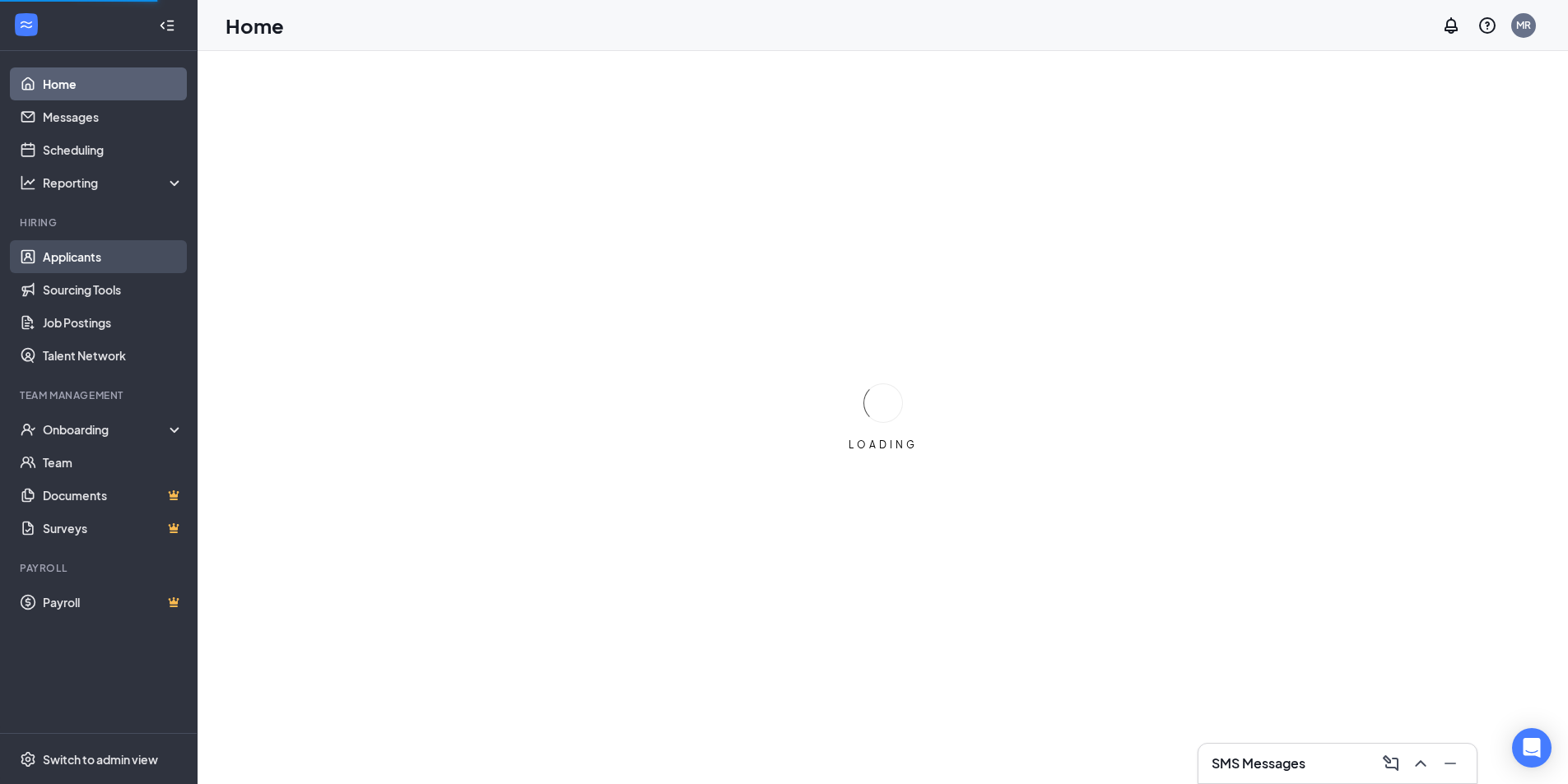
click at [83, 260] on link "Applicants" at bounding box center [113, 257] width 140 height 33
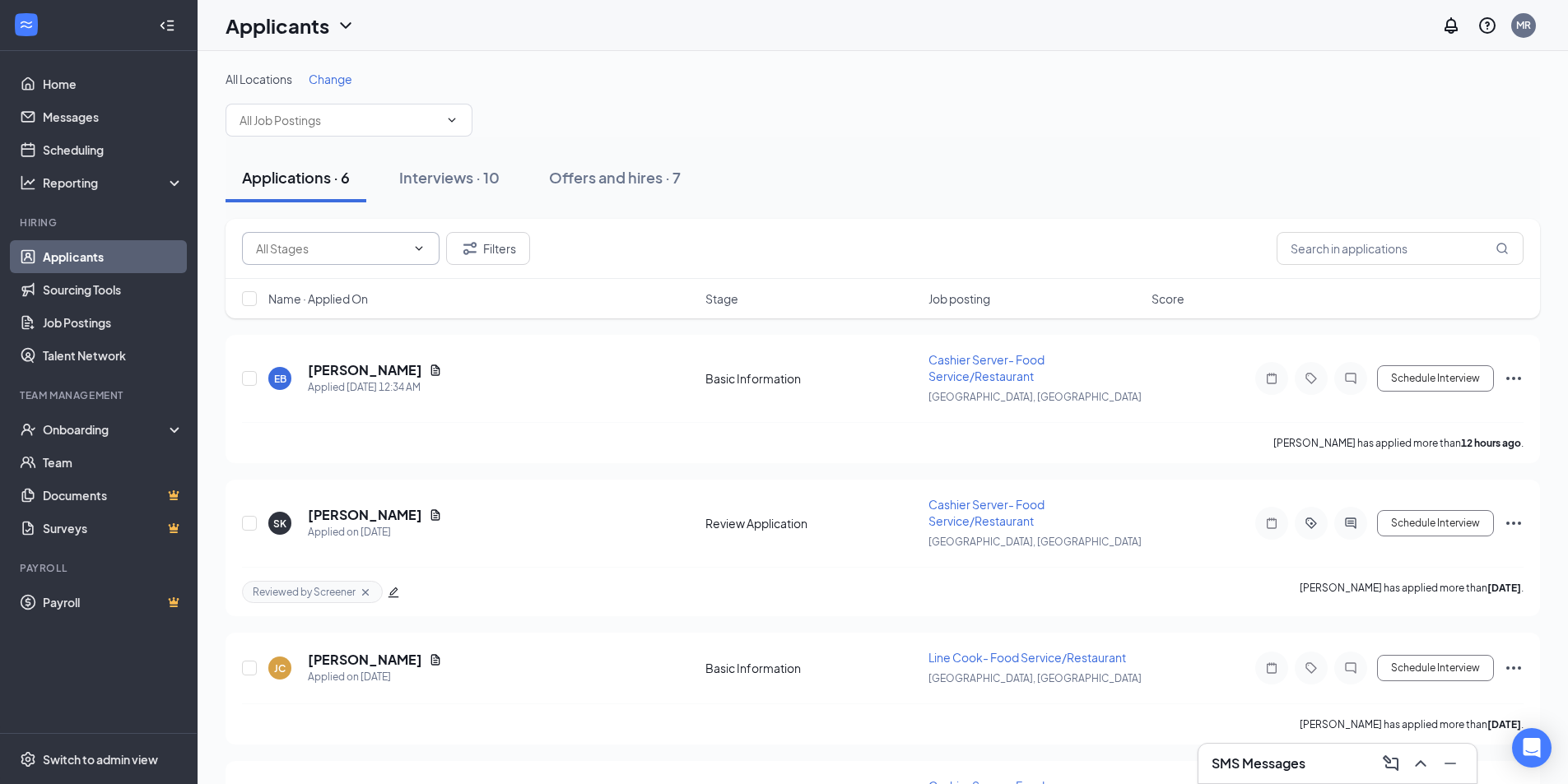
click at [422, 246] on icon "ChevronDown" at bounding box center [419, 249] width 13 height 13
click at [491, 256] on button "Filters" at bounding box center [488, 249] width 84 height 33
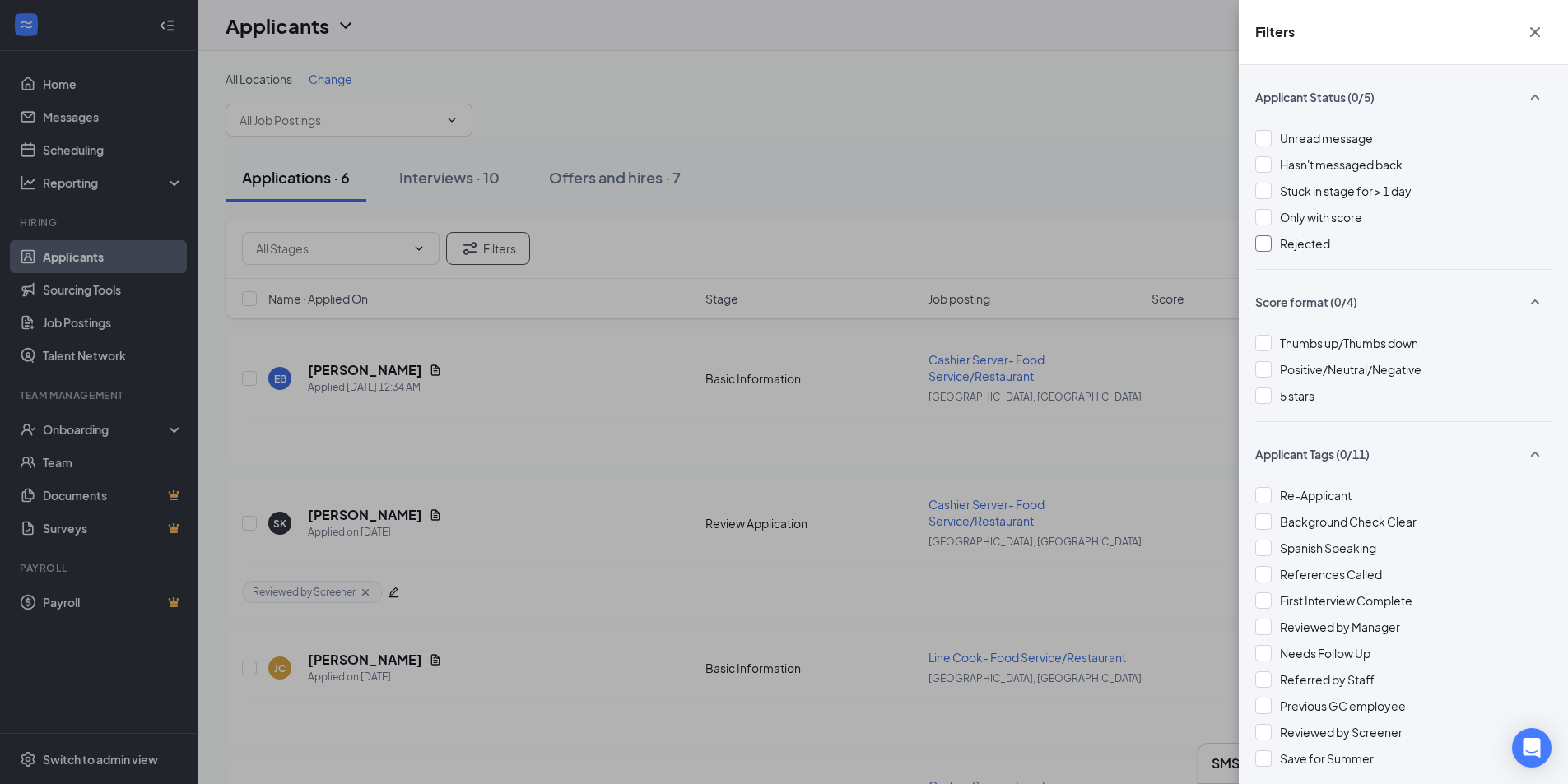
click at [1268, 248] on div at bounding box center [1263, 244] width 17 height 17
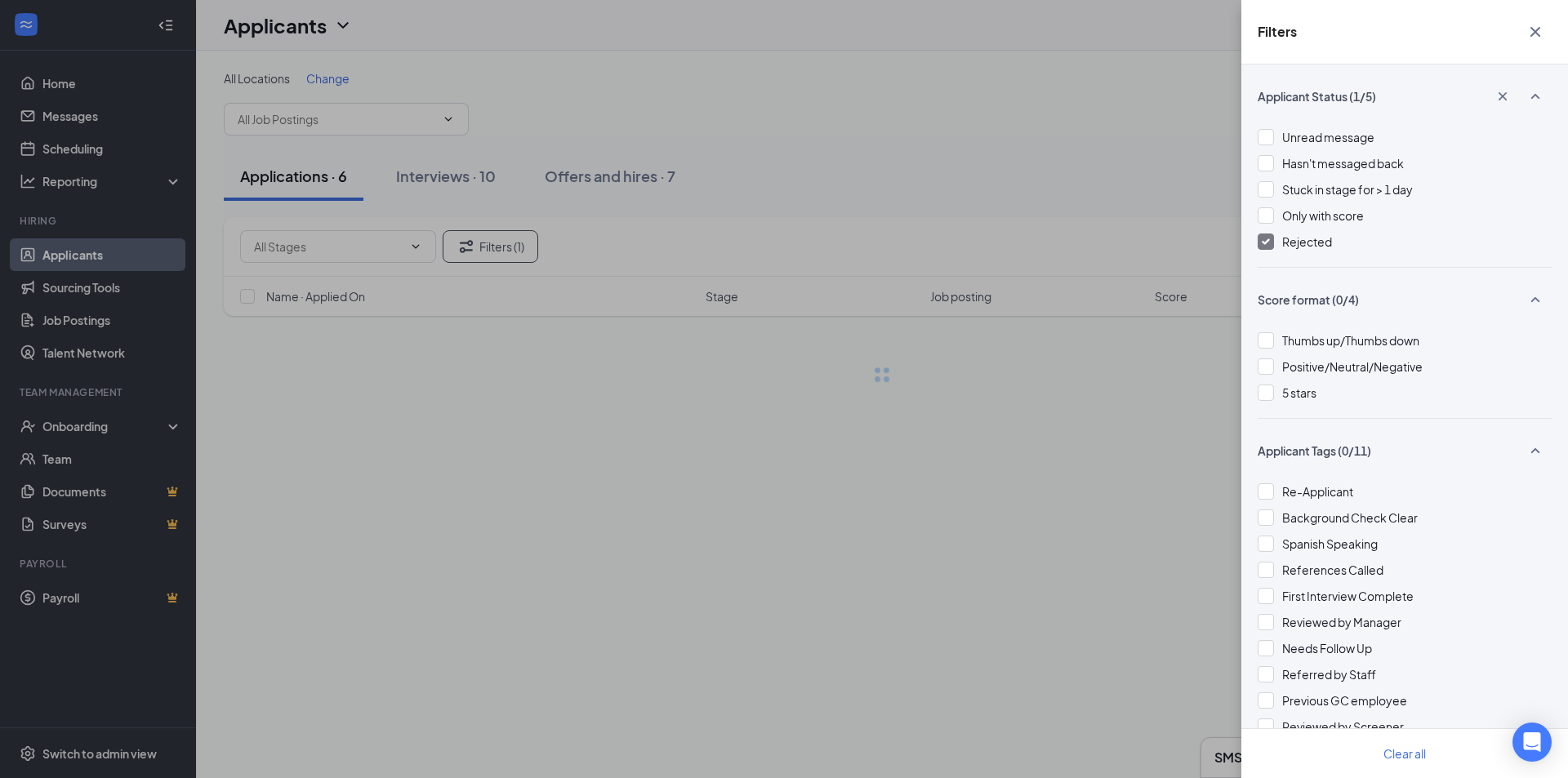
click at [1036, 171] on div "Filters Applicant Status (1/5) Unread message Hasn't messaged back Stuck in sta…" at bounding box center [784, 389] width 1568 height 778
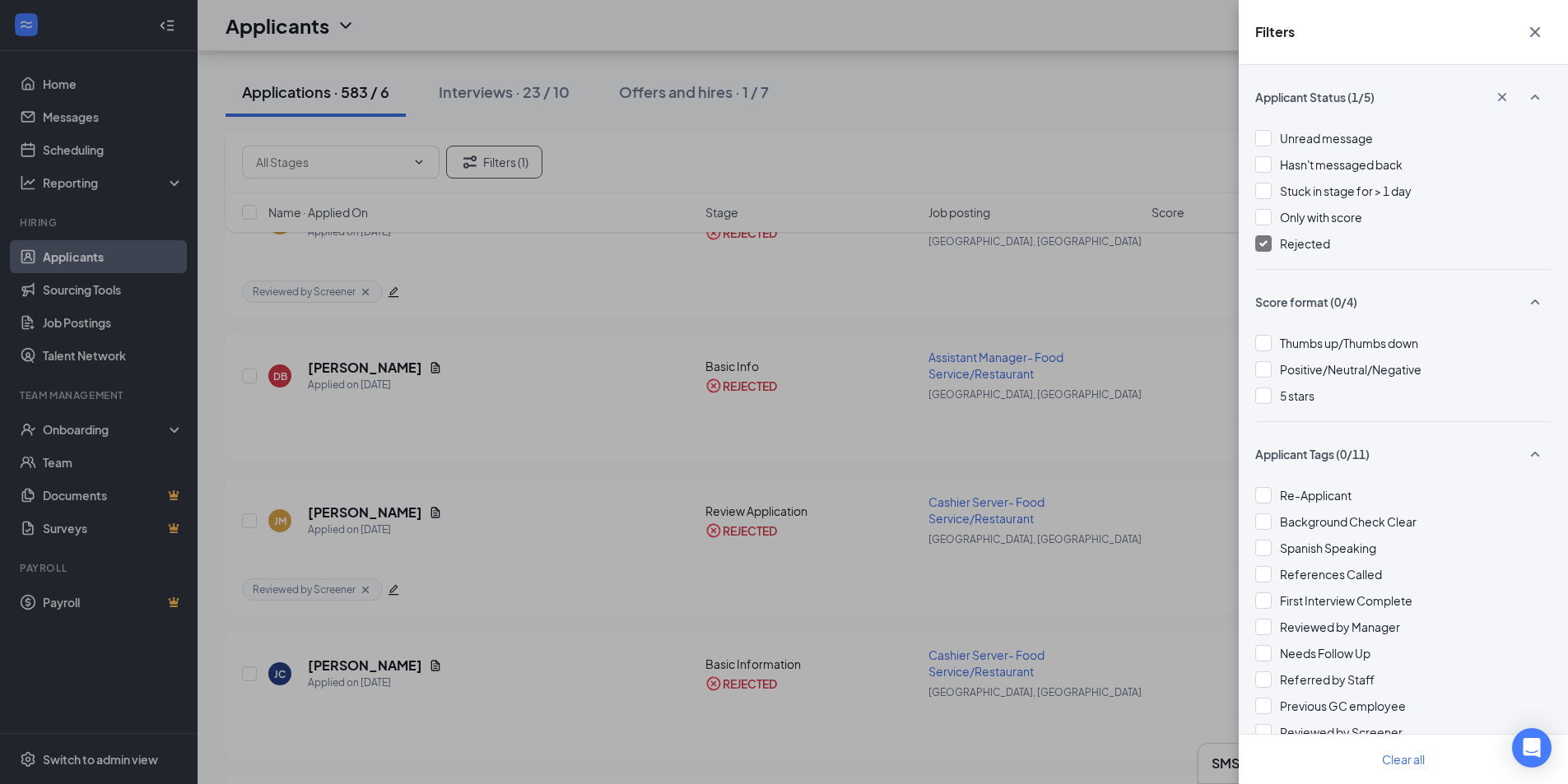
scroll to position [4492, 0]
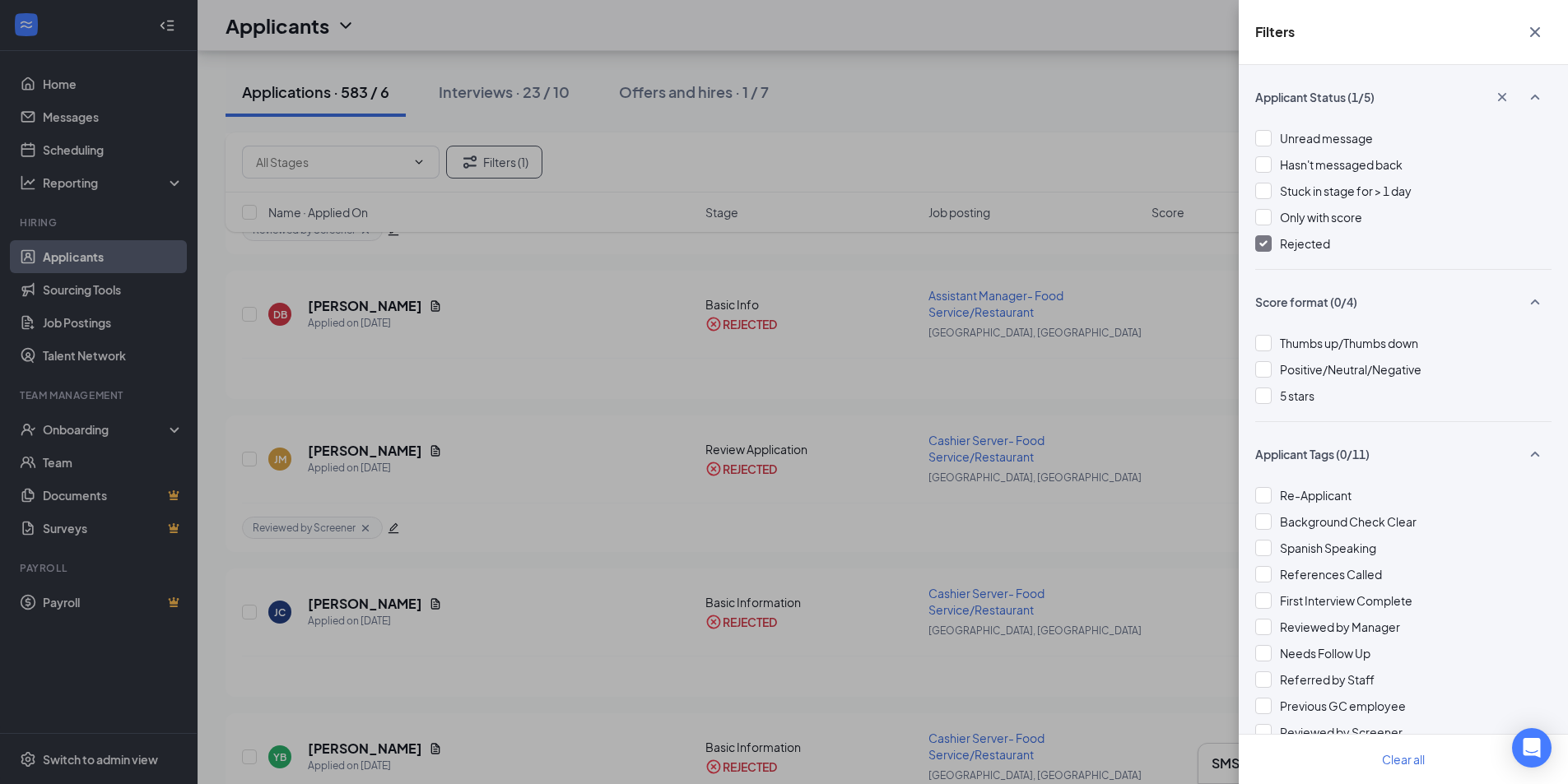
click at [1179, 97] on div "Filters Applicant Status (1/5) Unread message Hasn't messaged back Stuck in sta…" at bounding box center [784, 392] width 1568 height 784
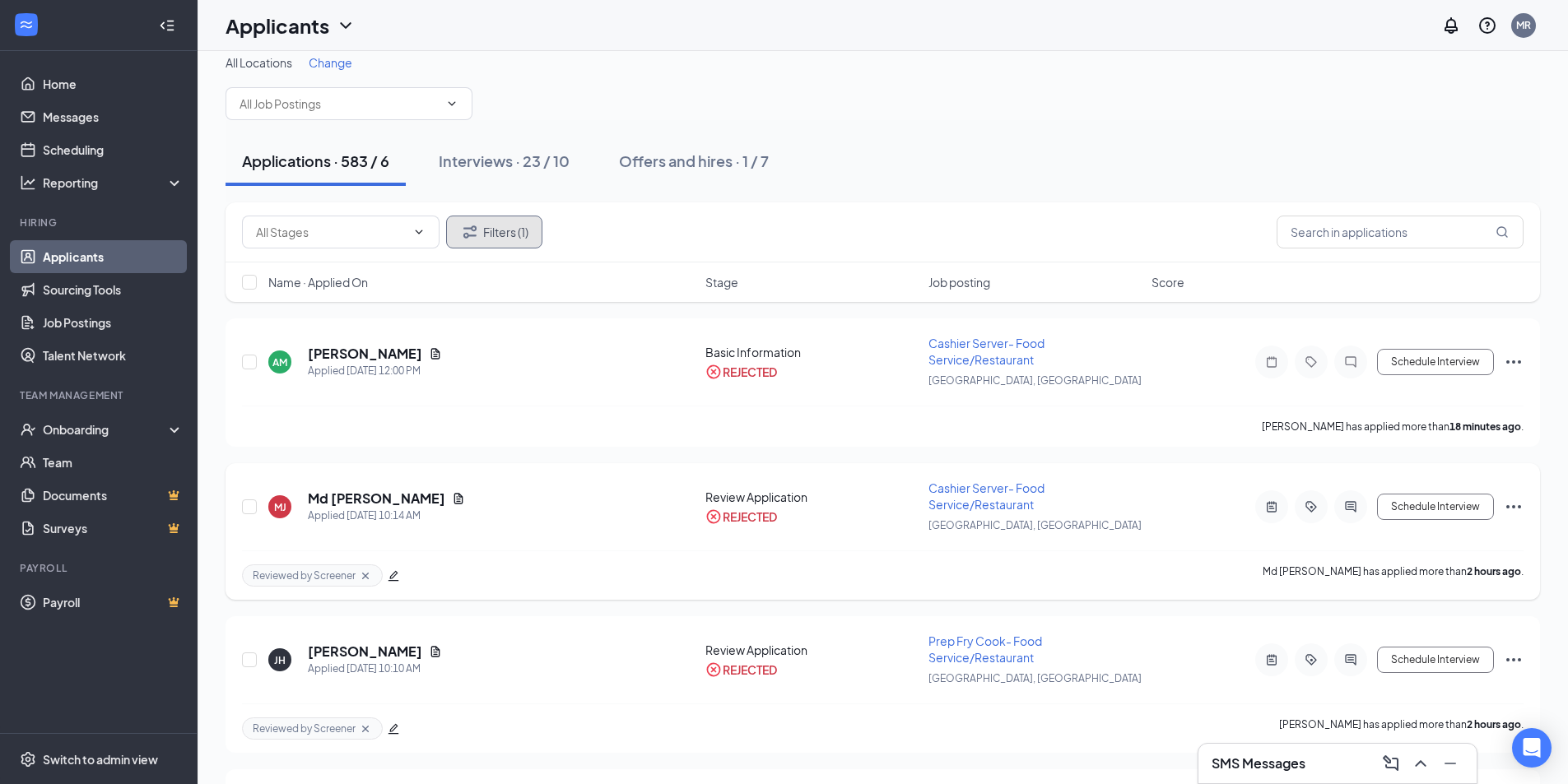
scroll to position [0, 0]
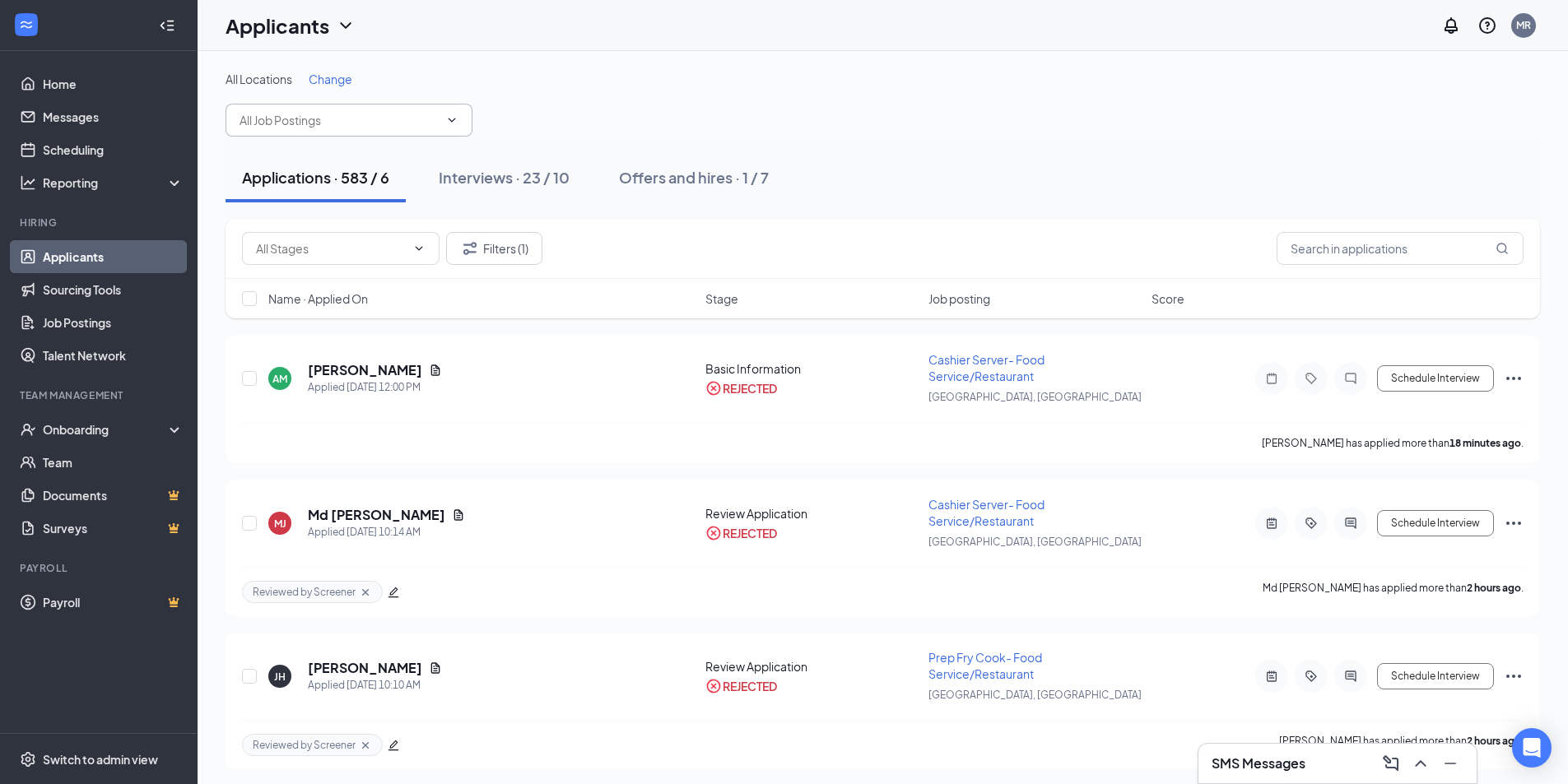
click at [452, 118] on icon "ChevronDown" at bounding box center [452, 120] width 13 height 13
click at [455, 121] on icon "ChevronDown" at bounding box center [452, 120] width 13 height 13
click at [262, 117] on input "text" at bounding box center [339, 120] width 199 height 18
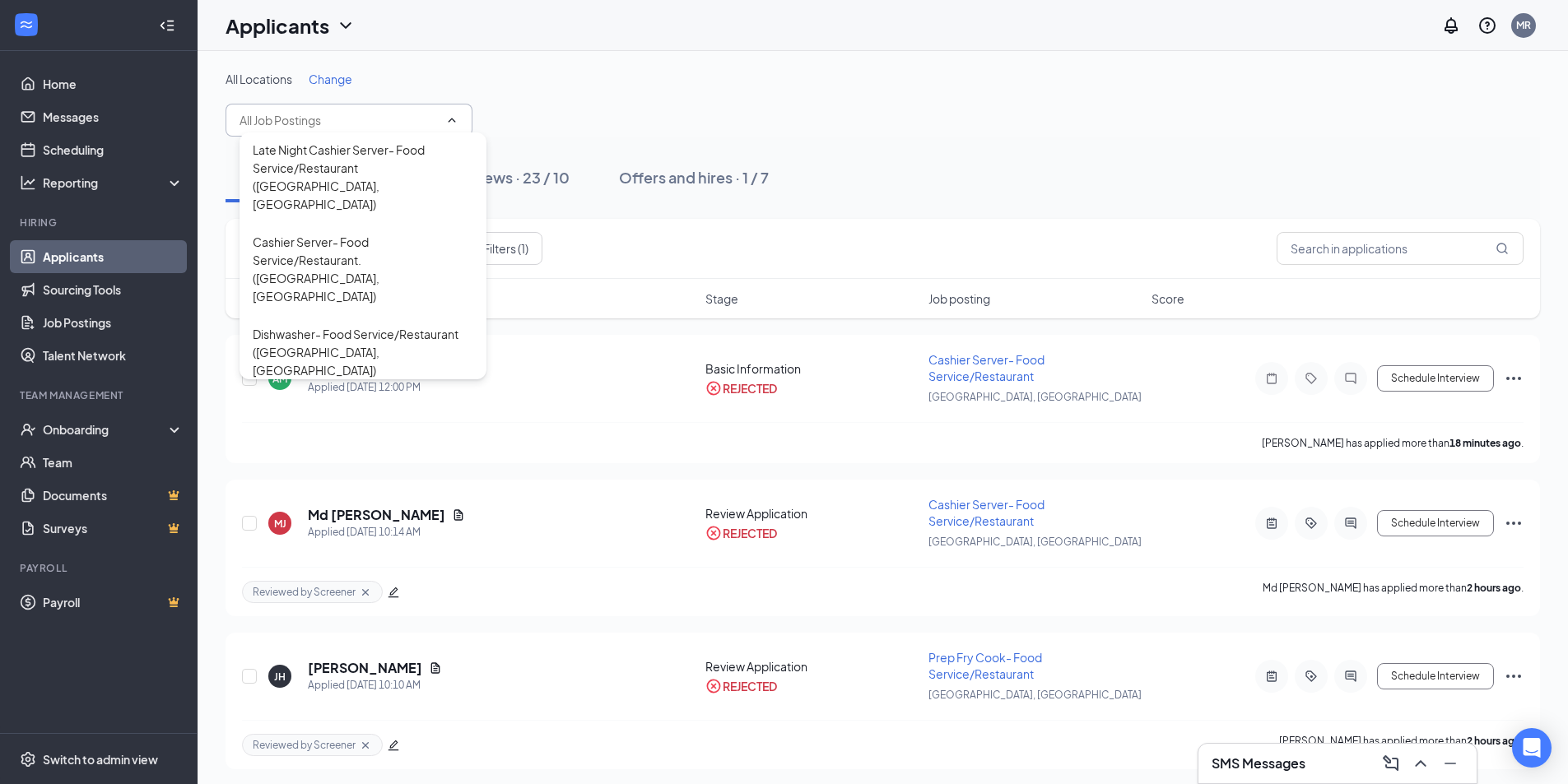
scroll to position [823, 0]
click at [348, 649] on div "Cashier Server- Food Service/Restaurant (Old Greenwich, CT)" at bounding box center [363, 686] width 221 height 73
type input "Cashier Server- Food Service/Restaurant (Old Greenwich, CT)"
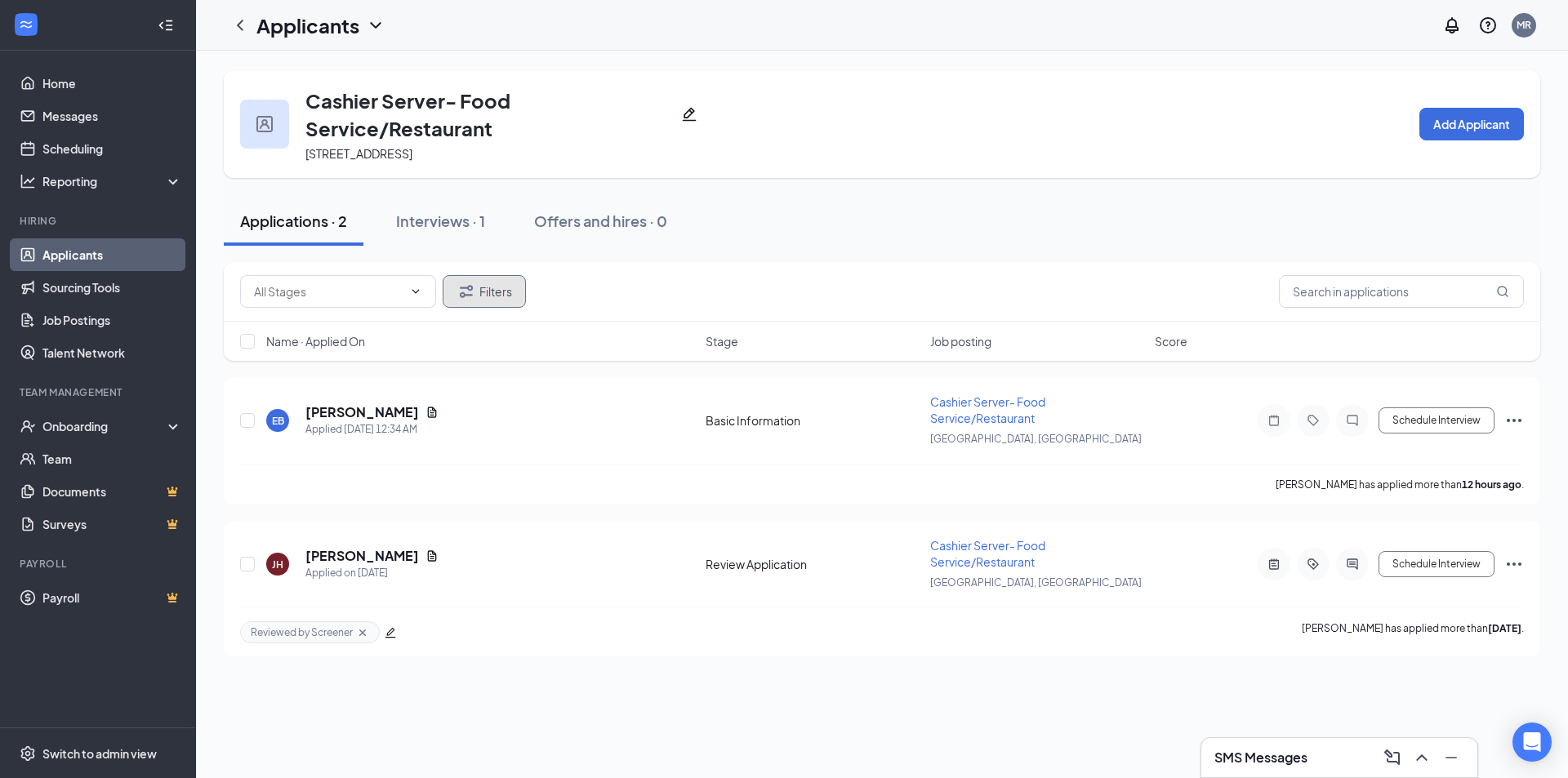
click at [506, 297] on button "Filters" at bounding box center [484, 292] width 84 height 33
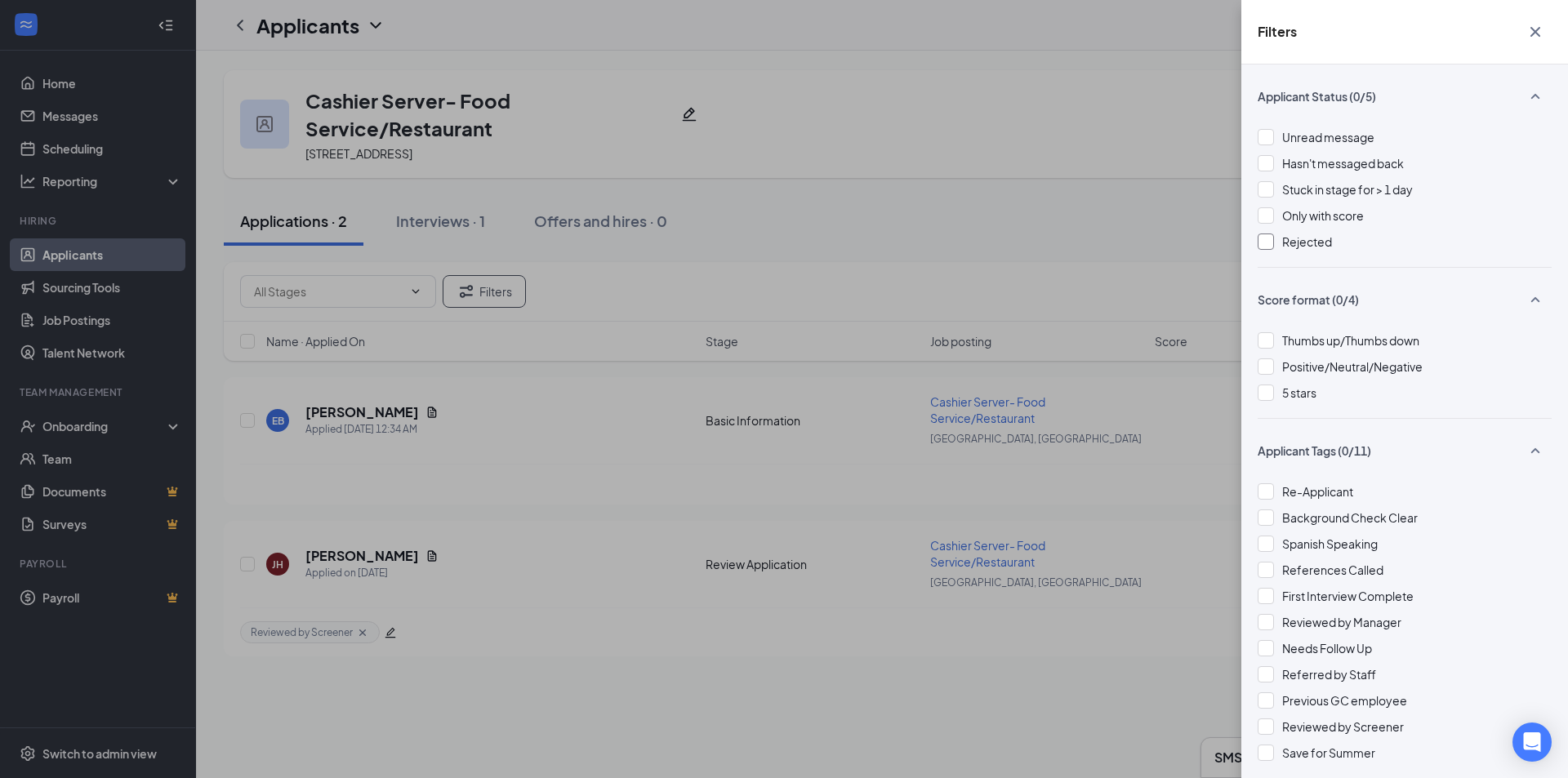
click at [1272, 242] on div at bounding box center [1266, 242] width 16 height 16
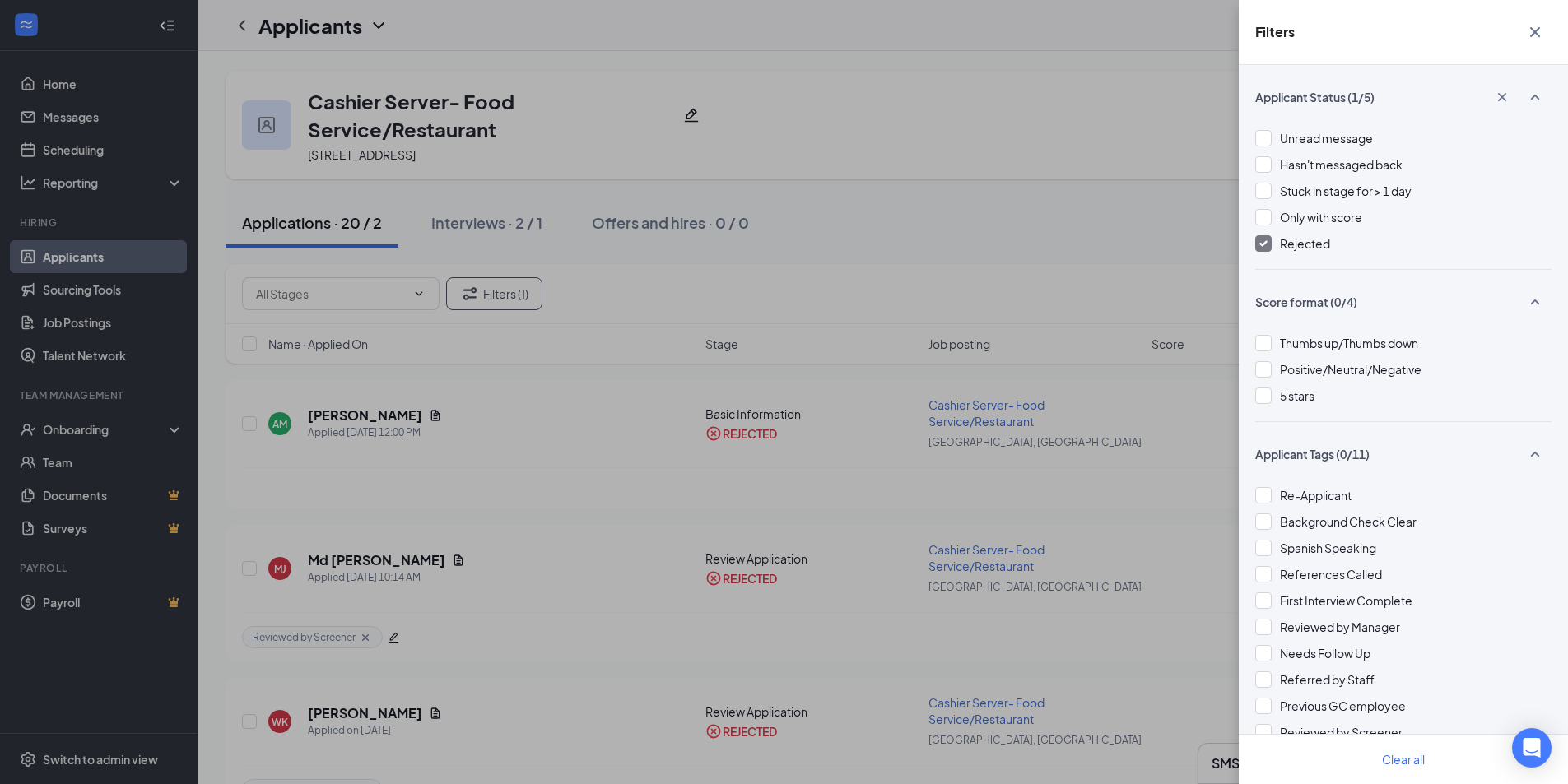
click at [1038, 92] on div "Filters Applicant Status (1/5) Unread message Hasn't messaged back Stuck in sta…" at bounding box center [784, 392] width 1568 height 784
click at [1533, 36] on icon "Cross" at bounding box center [1535, 32] width 20 height 20
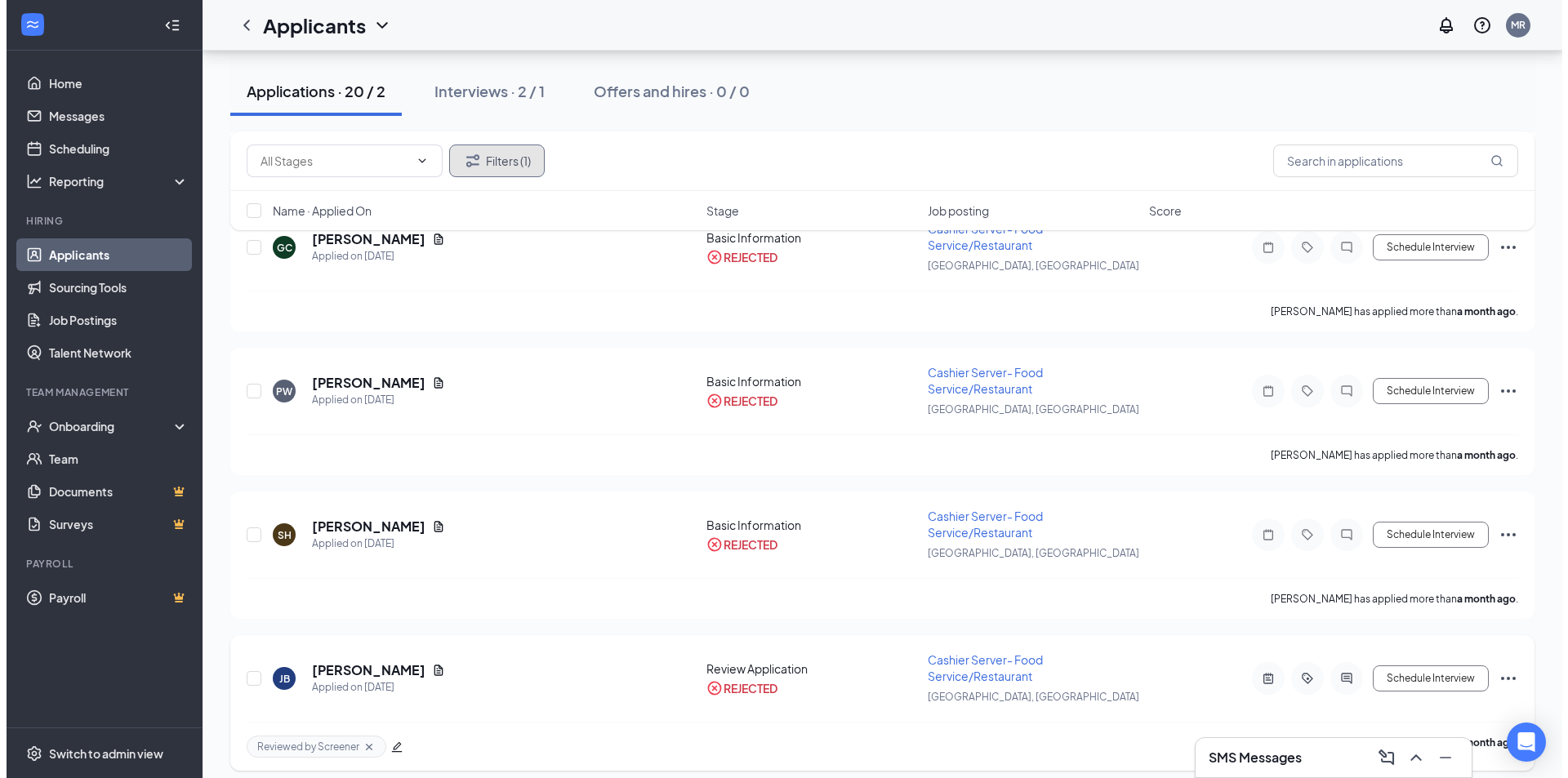
scroll to position [2559, 0]
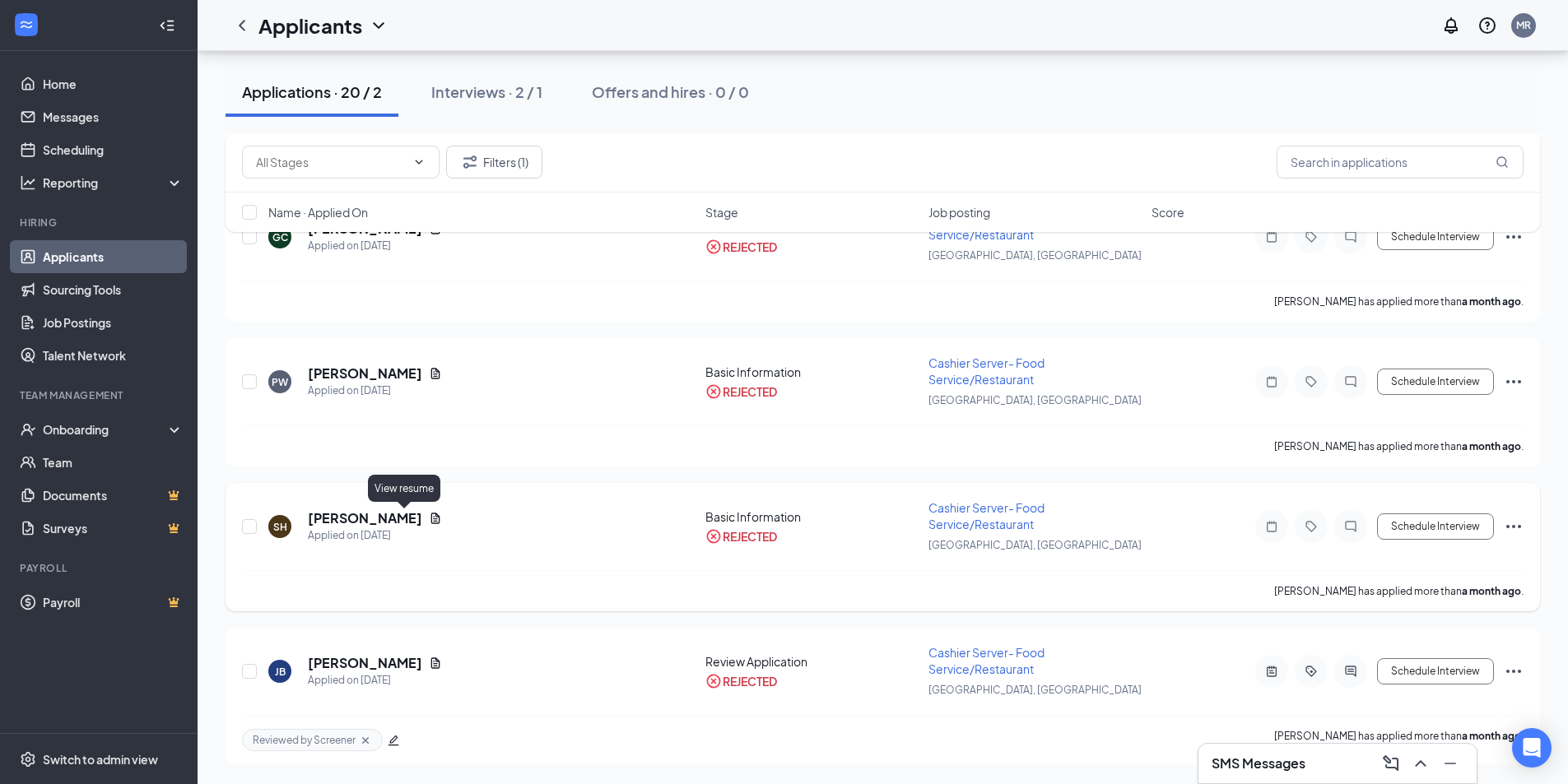
click at [431, 521] on icon "Document" at bounding box center [435, 518] width 9 height 11
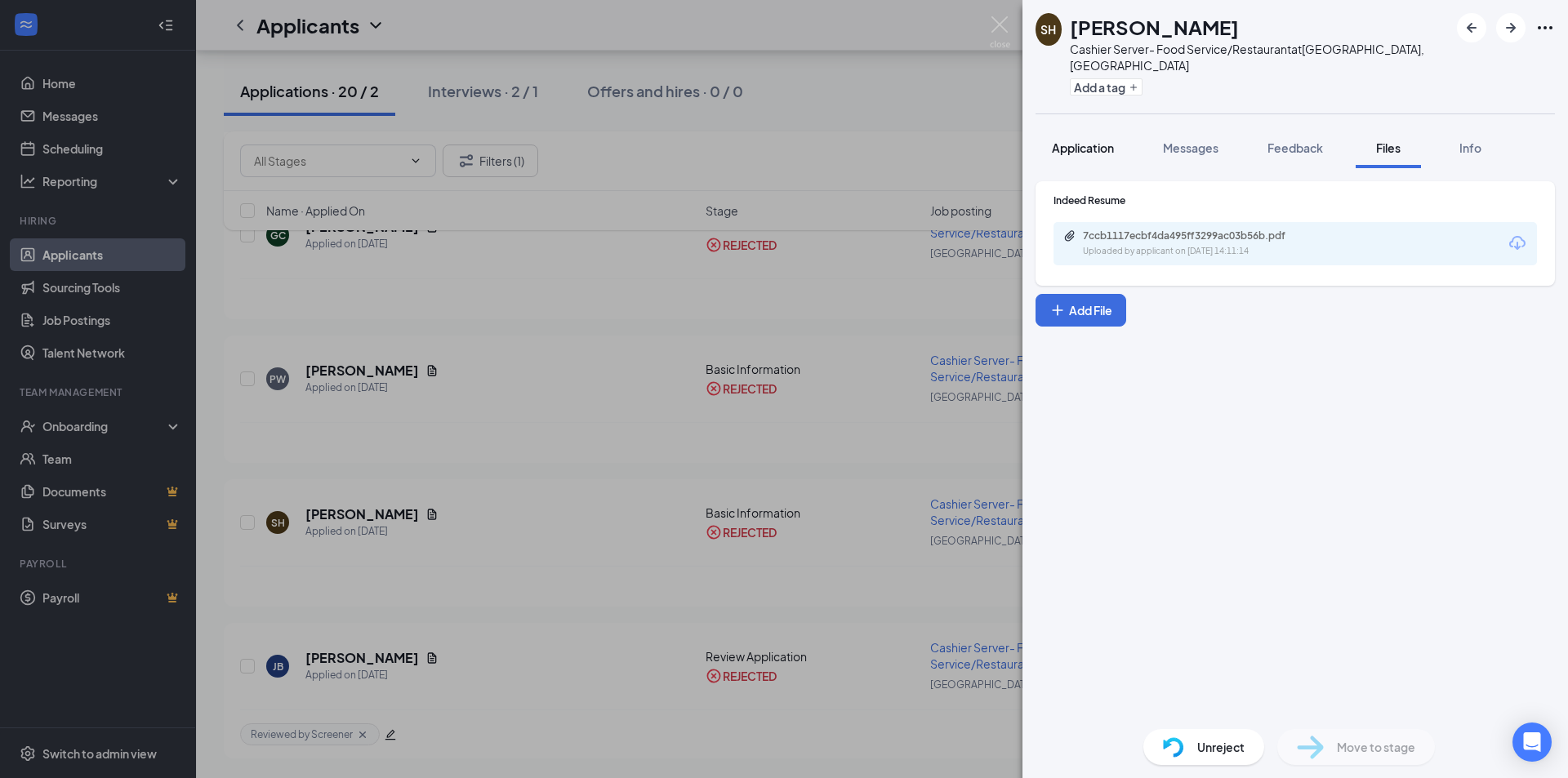
click at [1069, 140] on span "Application" at bounding box center [1083, 148] width 62 height 15
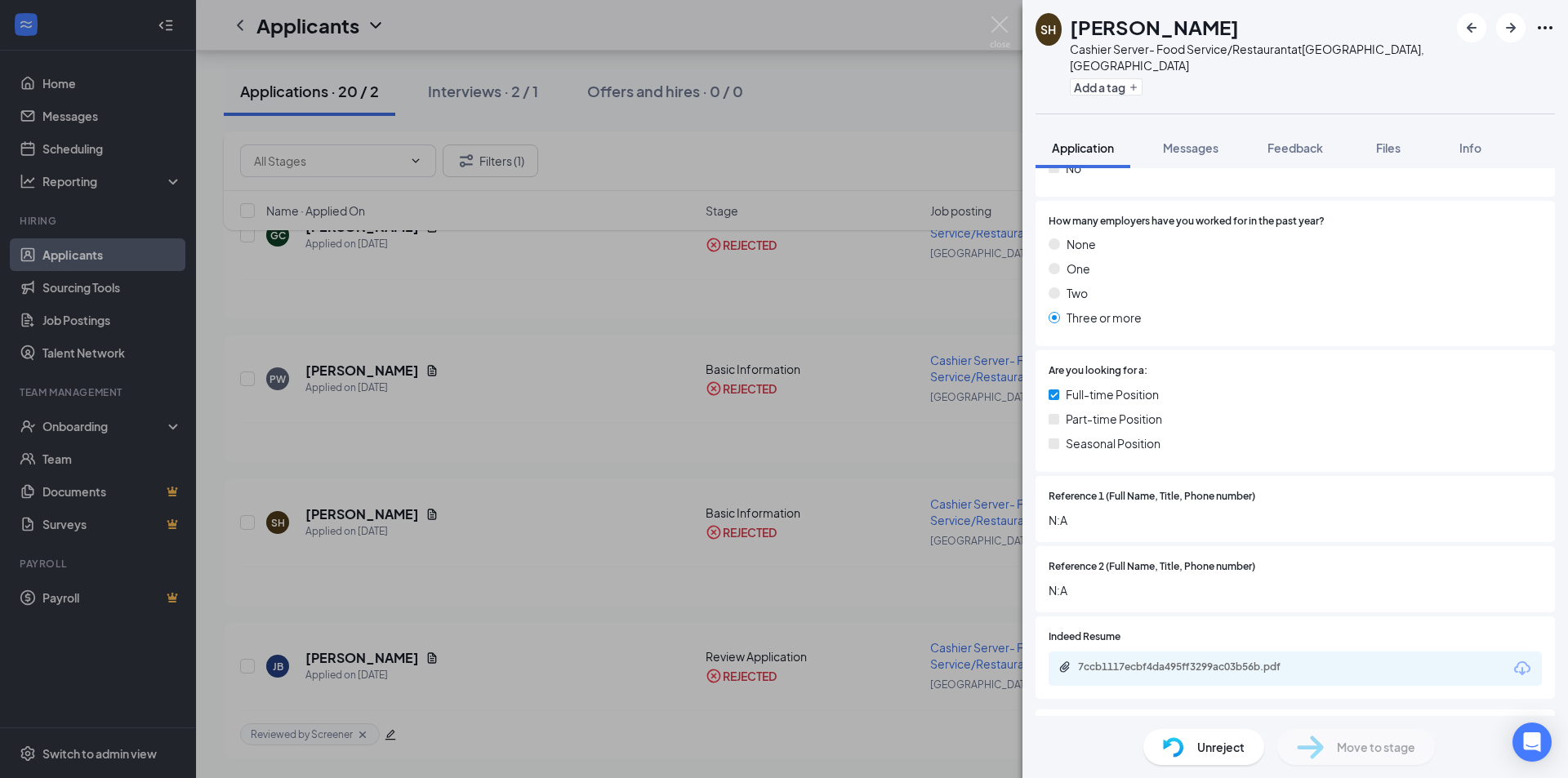
scroll to position [653, 0]
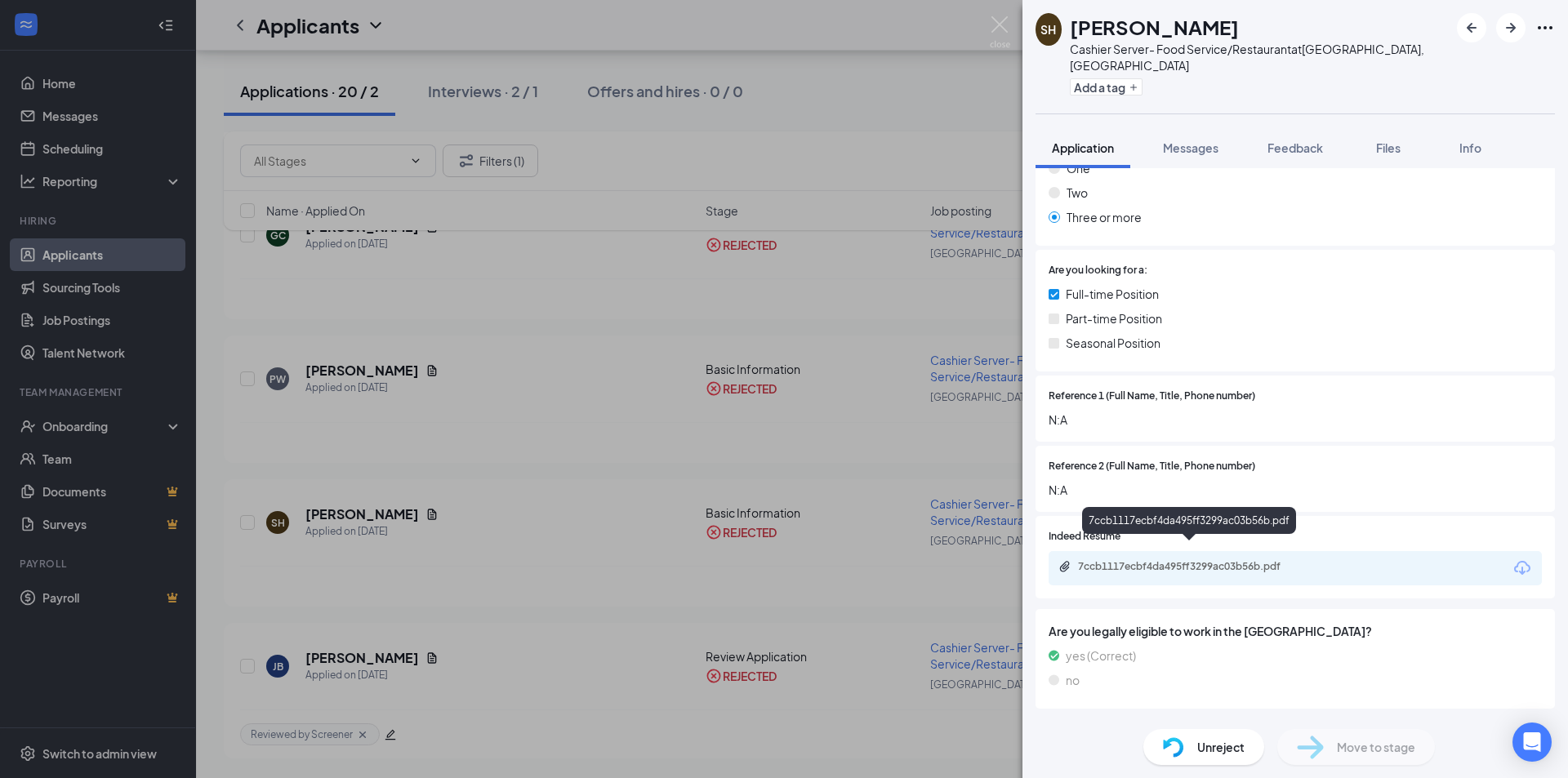
click at [1154, 560] on div "7ccb1117ecbf4da495ff3299ac03b56b.pdf" at bounding box center [1192, 566] width 229 height 13
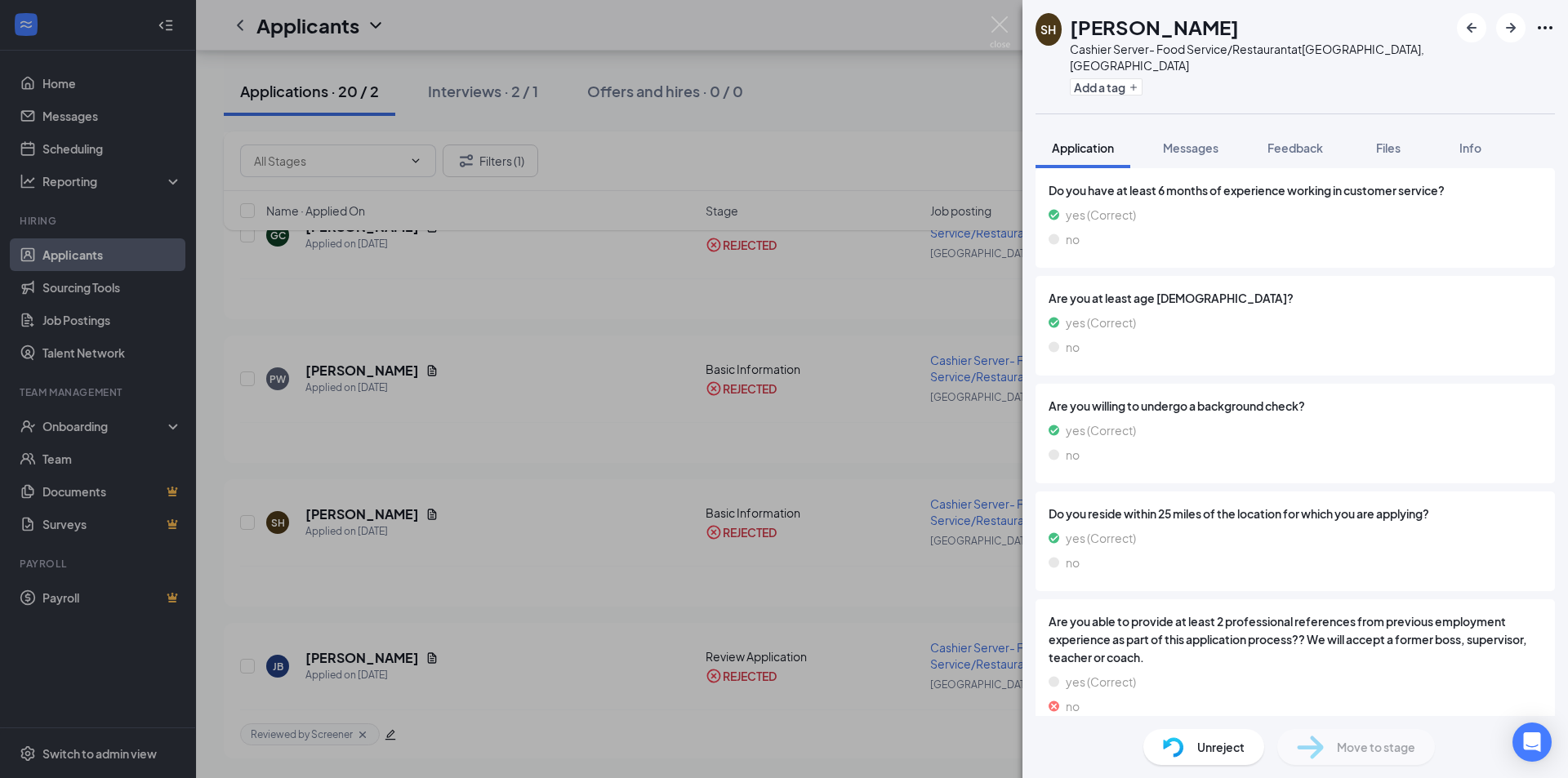
scroll to position [1417, 0]
click at [1001, 26] on img at bounding box center [999, 32] width 20 height 32
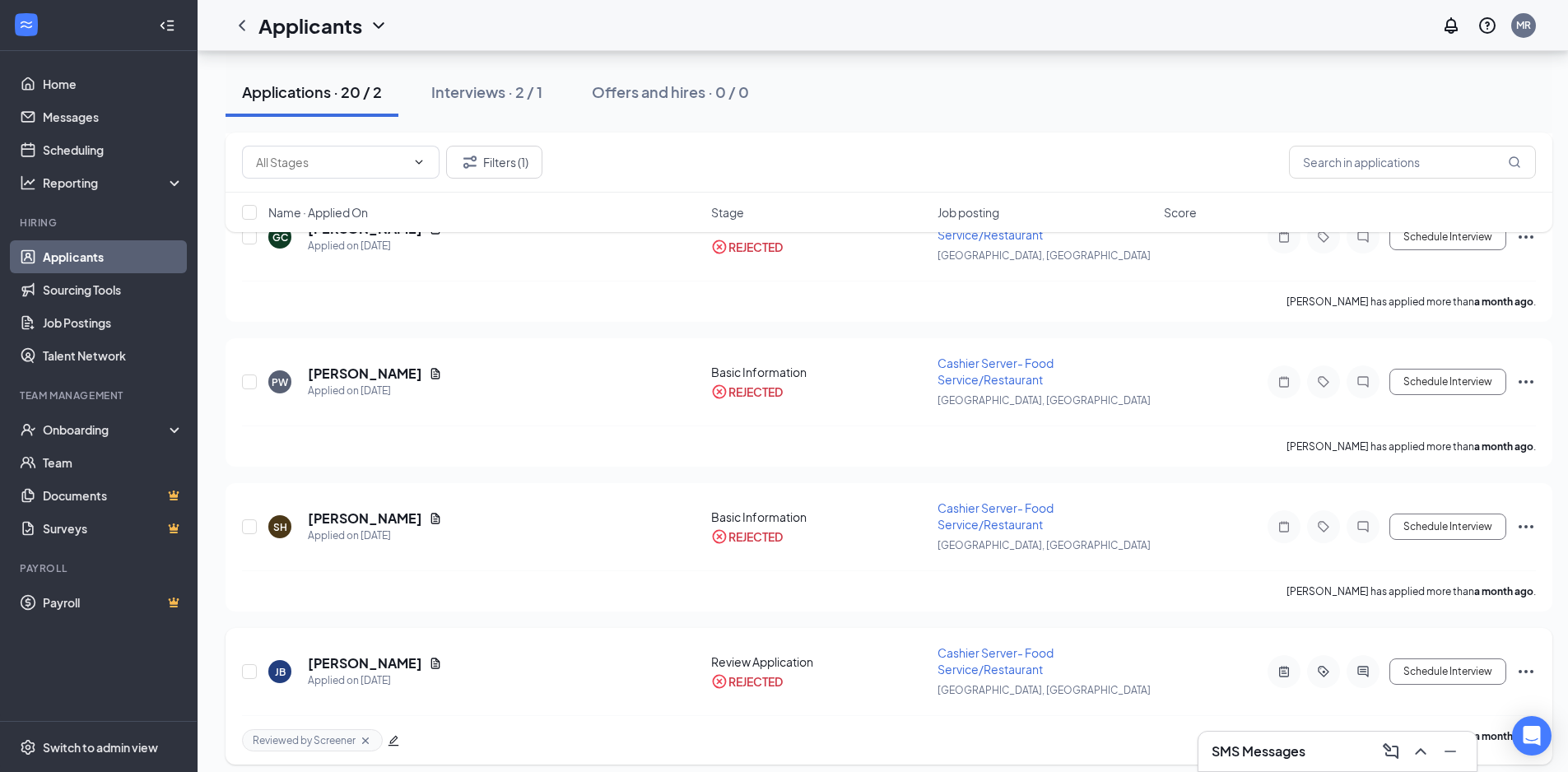
click at [431, 667] on icon "Document" at bounding box center [435, 663] width 9 height 11
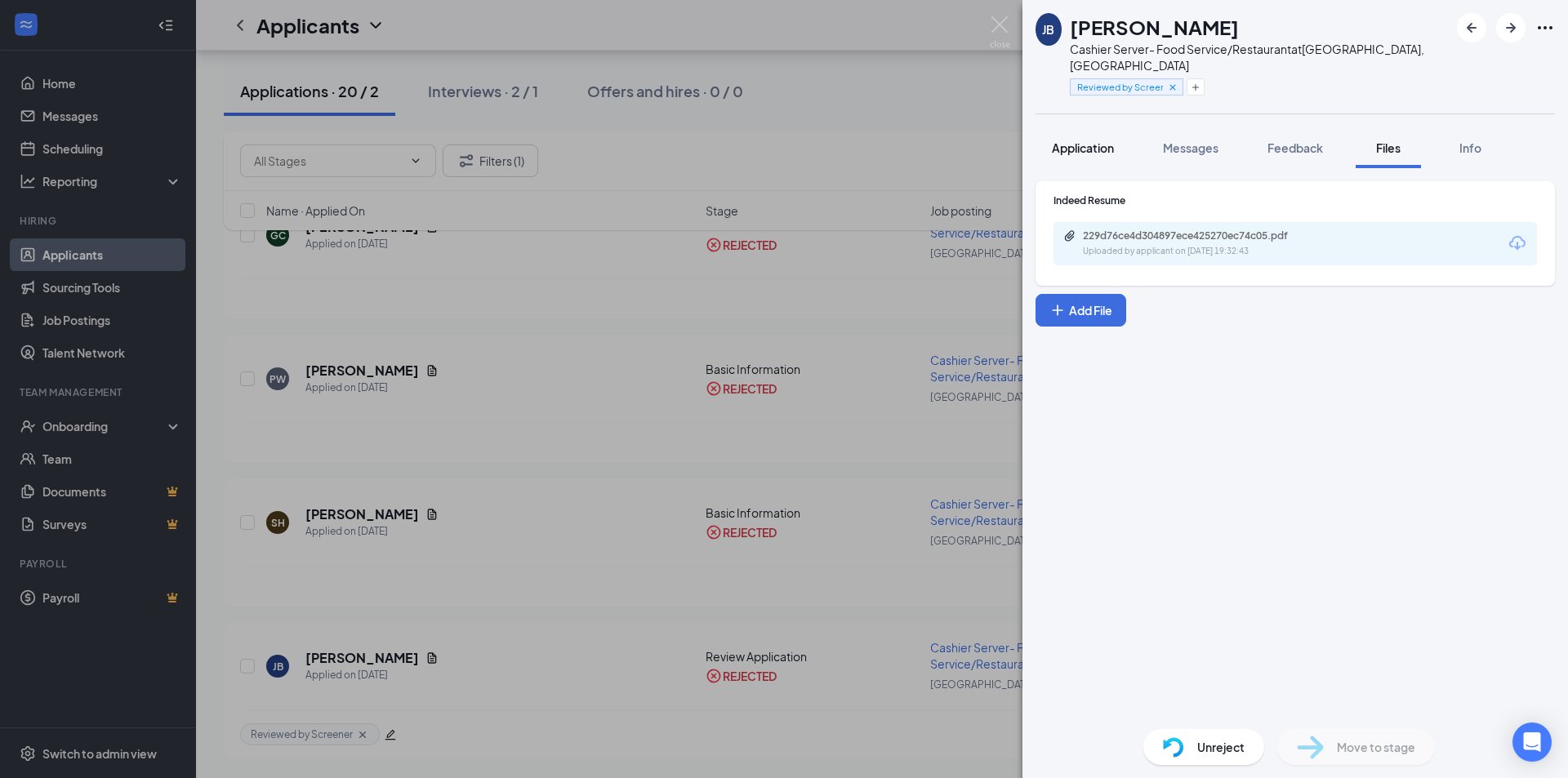
click at [1081, 140] on span "Application" at bounding box center [1083, 148] width 62 height 15
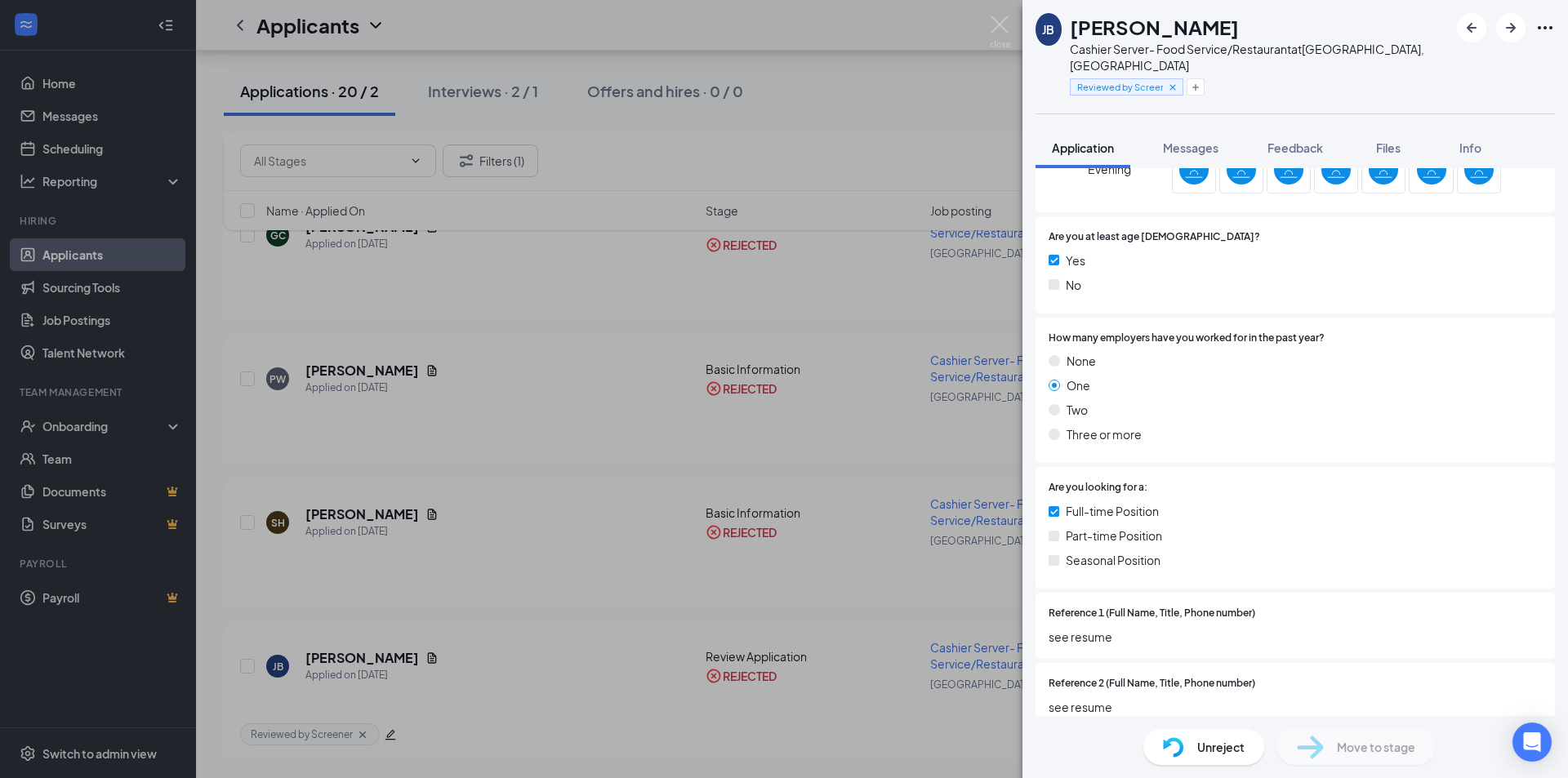
scroll to position [117, 0]
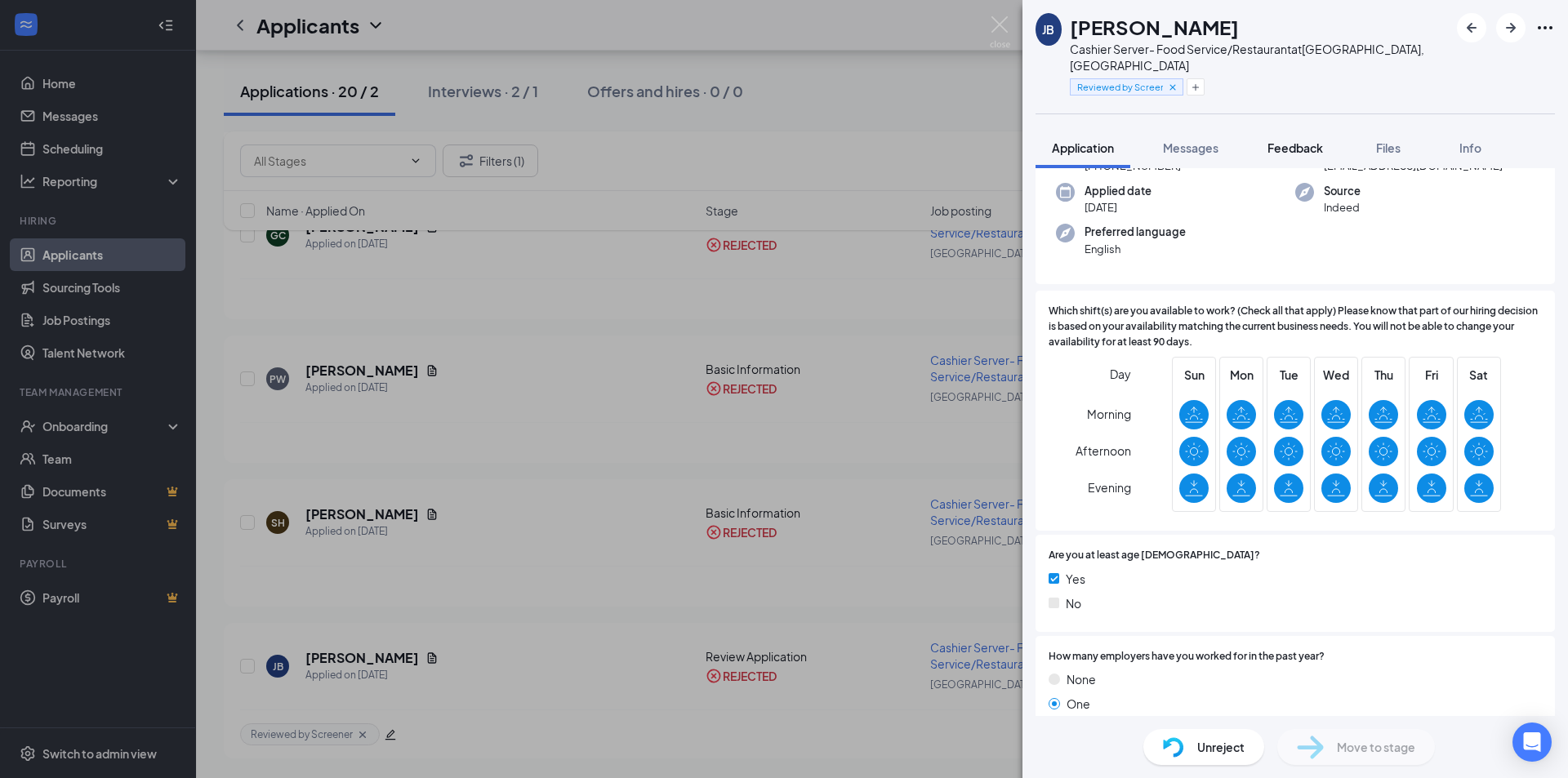
click at [1298, 140] on span "Feedback" at bounding box center [1295, 148] width 56 height 15
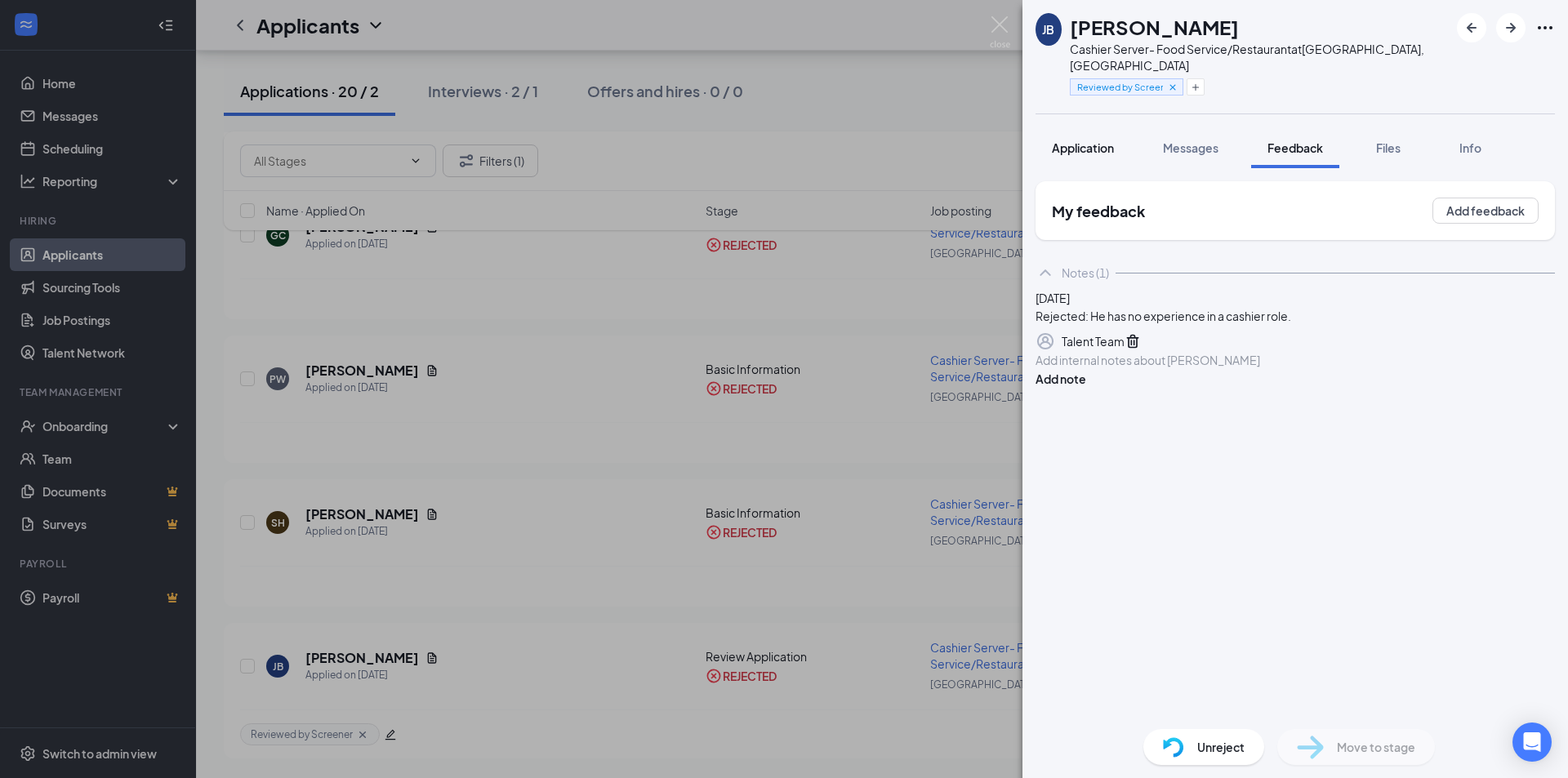
click at [1093, 140] on span "Application" at bounding box center [1083, 148] width 62 height 15
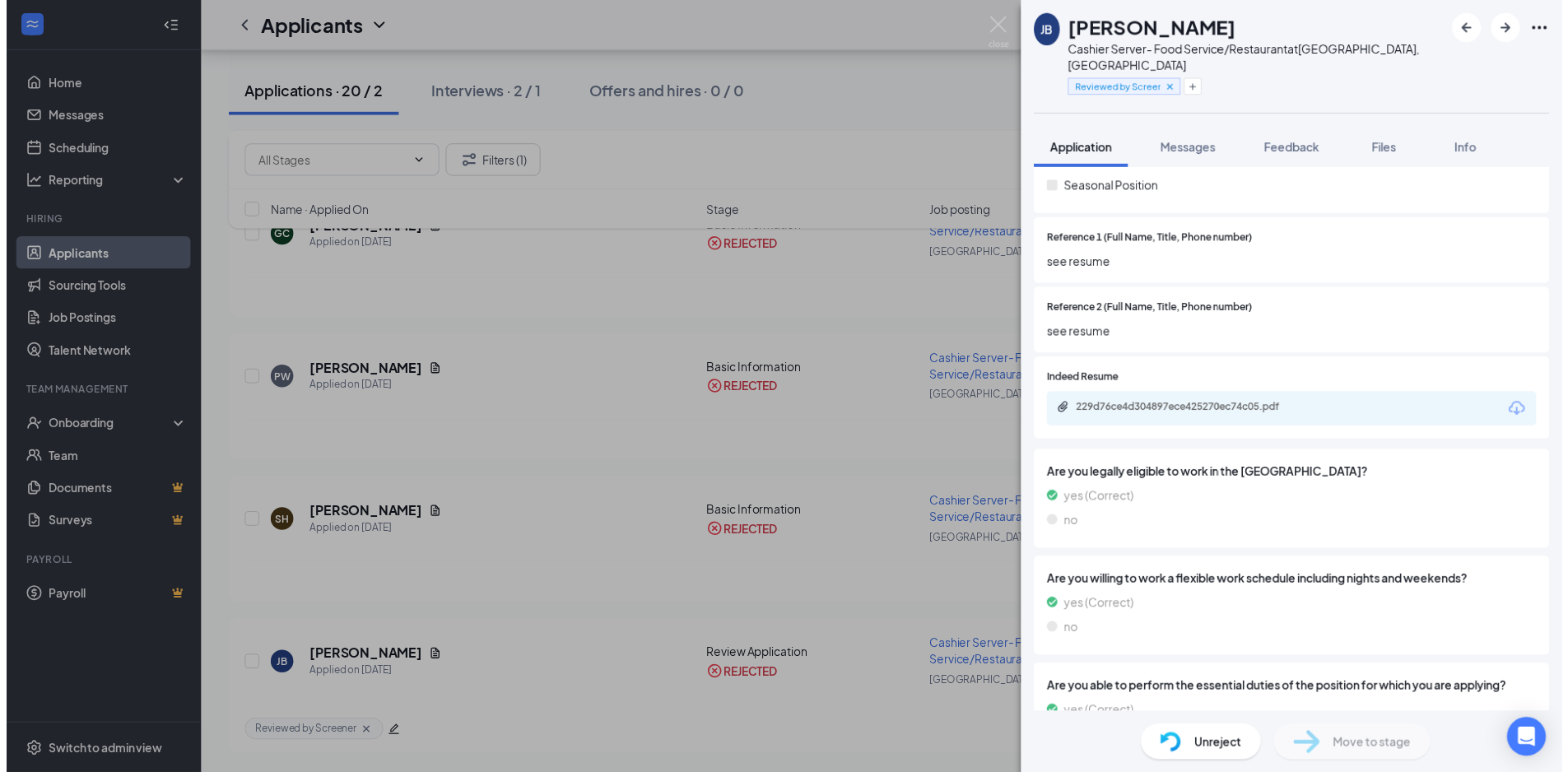
scroll to position [906, 0]
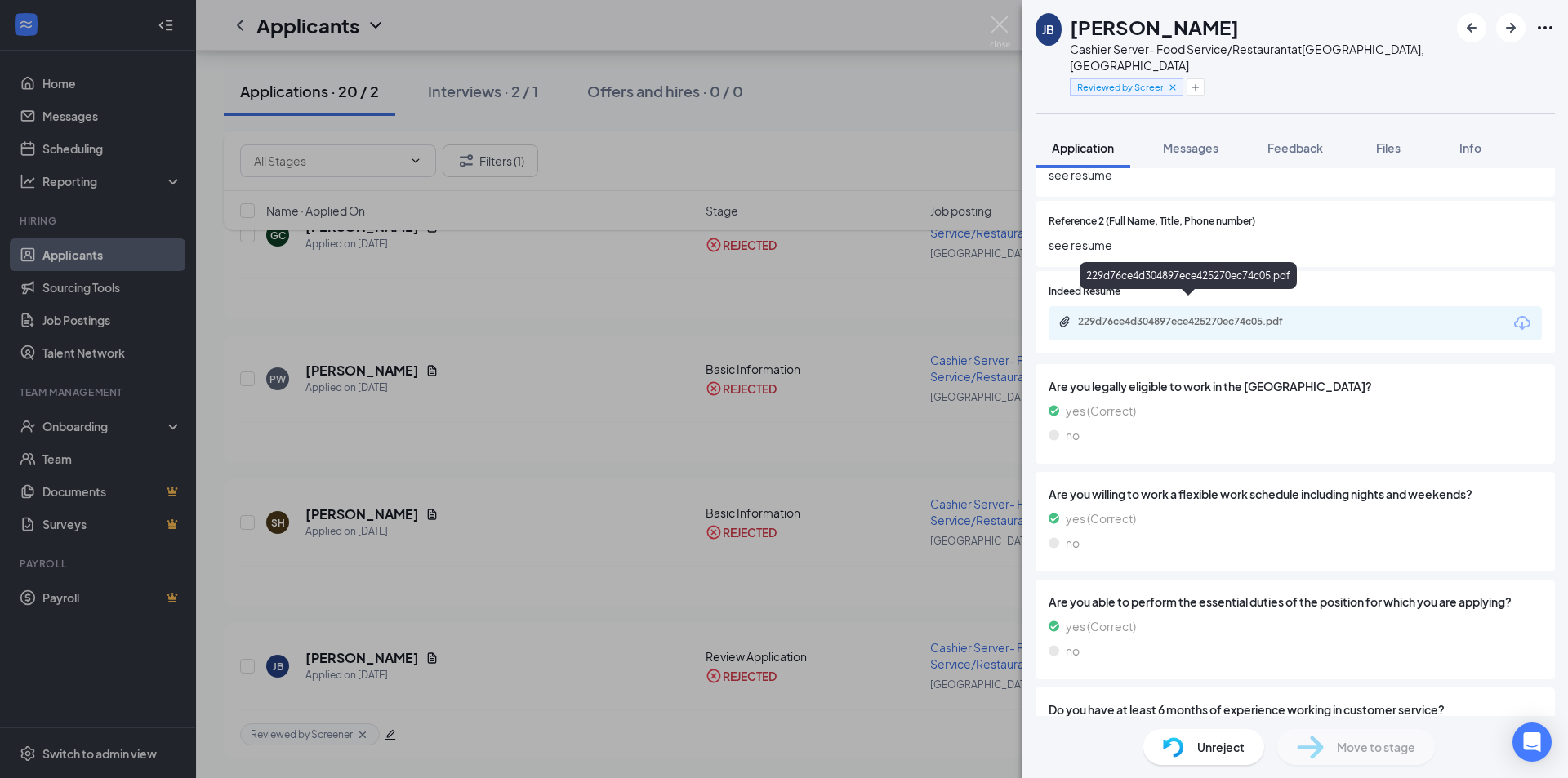
click at [1166, 316] on div "229d76ce4d304897ece425270ec74c05.pdf" at bounding box center [1192, 322] width 229 height 13
click at [1005, 25] on img at bounding box center [999, 32] width 20 height 32
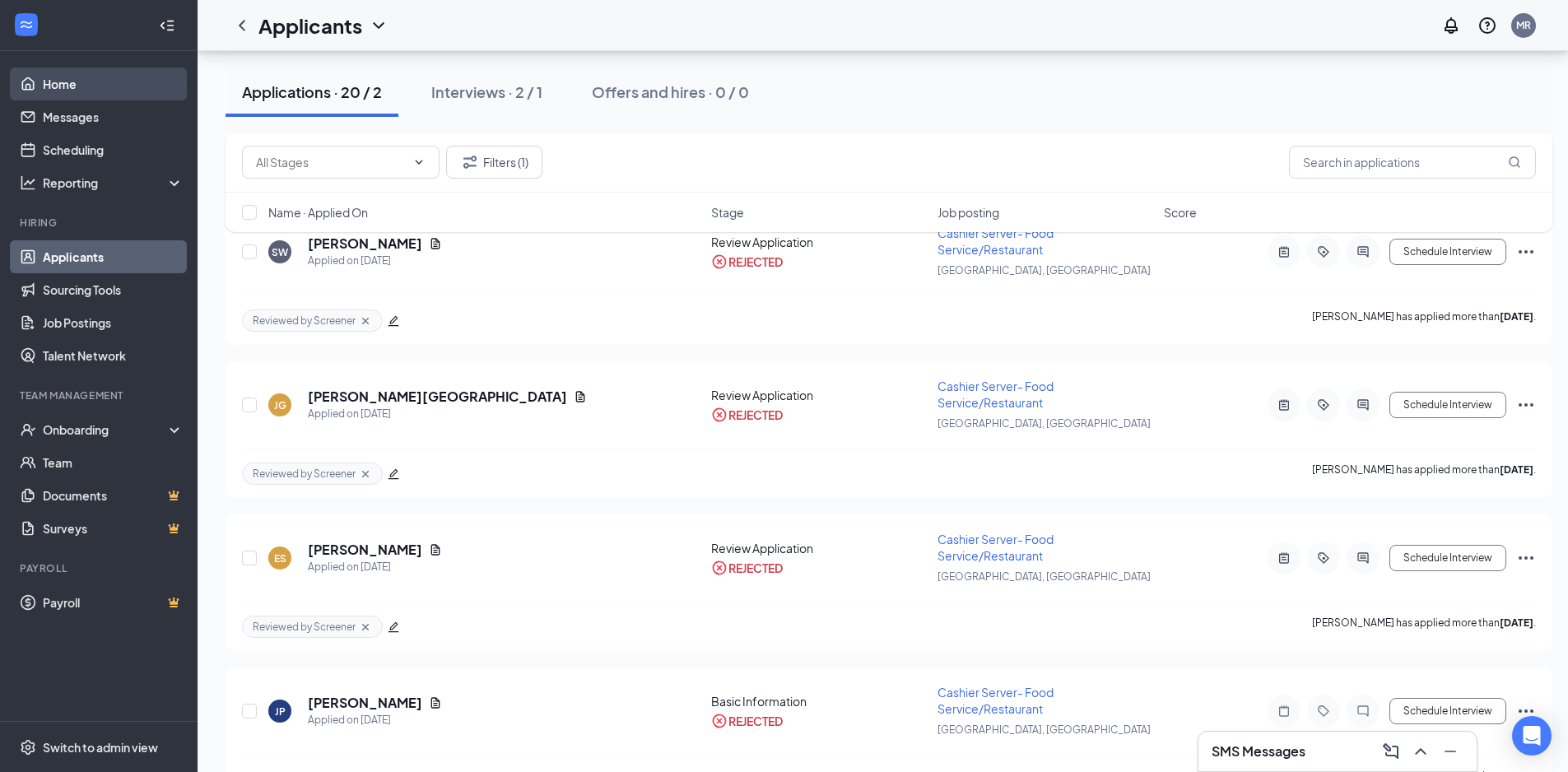
click at [50, 84] on link "Home" at bounding box center [113, 84] width 140 height 33
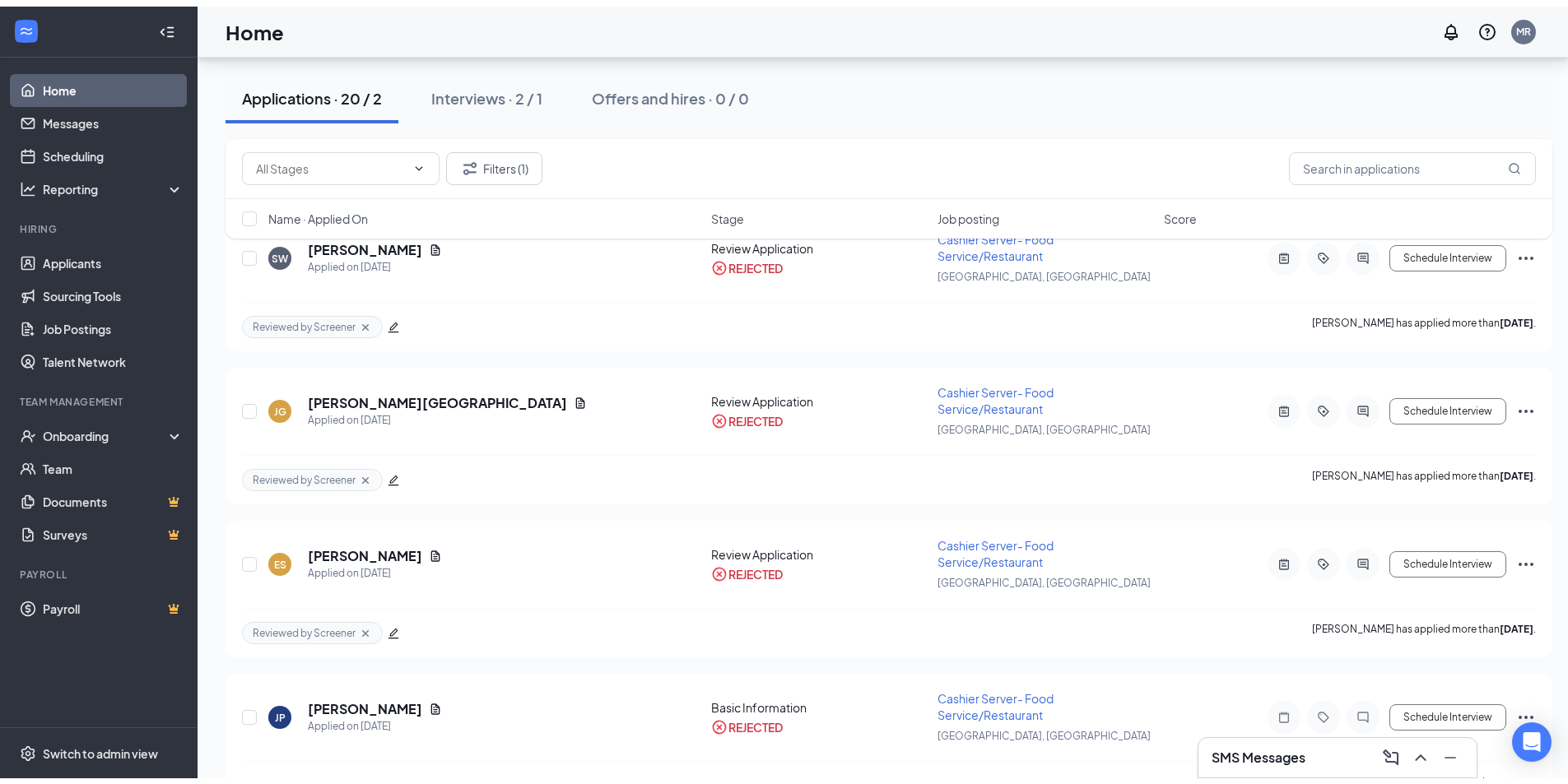
scroll to position [35, 0]
